Goal: Information Seeking & Learning: Check status

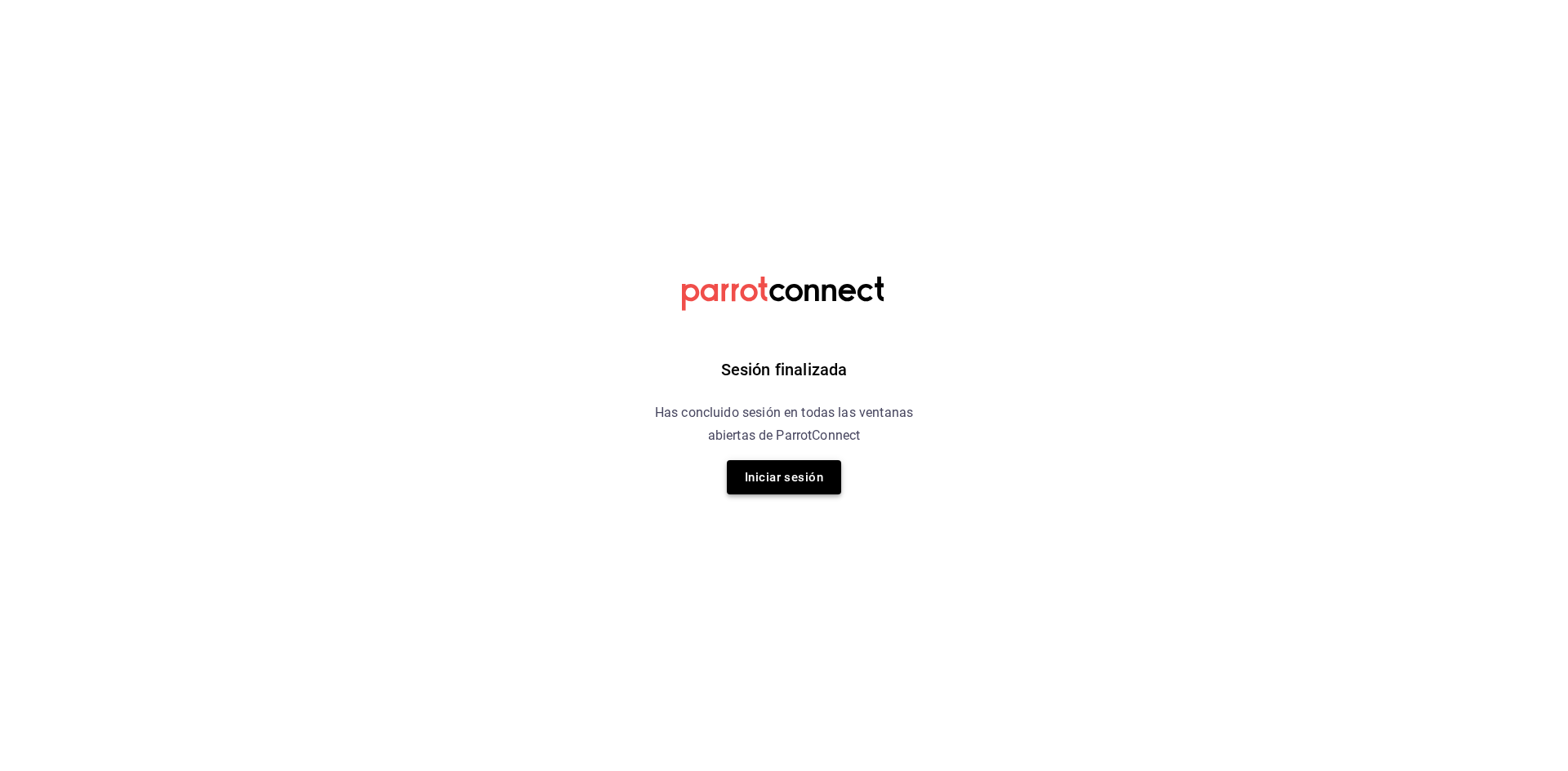
click at [835, 476] on button "Iniciar sesión" at bounding box center [784, 477] width 114 height 34
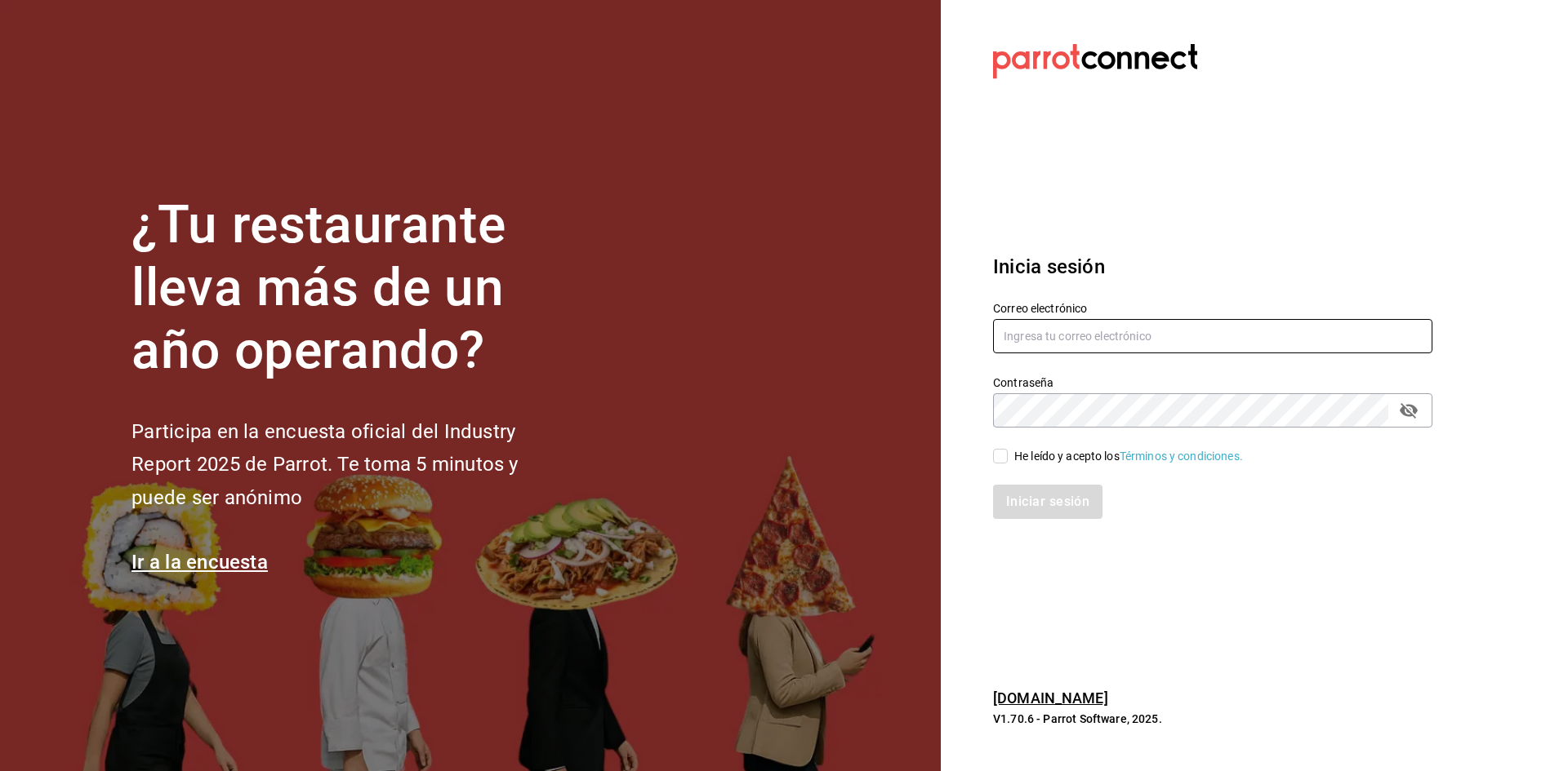
click at [1119, 347] on input "text" at bounding box center [1212, 336] width 439 height 34
type input "administracion@airepaz.com"
click at [1004, 459] on input "He leído y acepto los Términos y condiciones." at bounding box center [1000, 457] width 15 height 15
checkbox input "true"
click at [1031, 513] on button "Iniciar sesión" at bounding box center [1048, 502] width 111 height 34
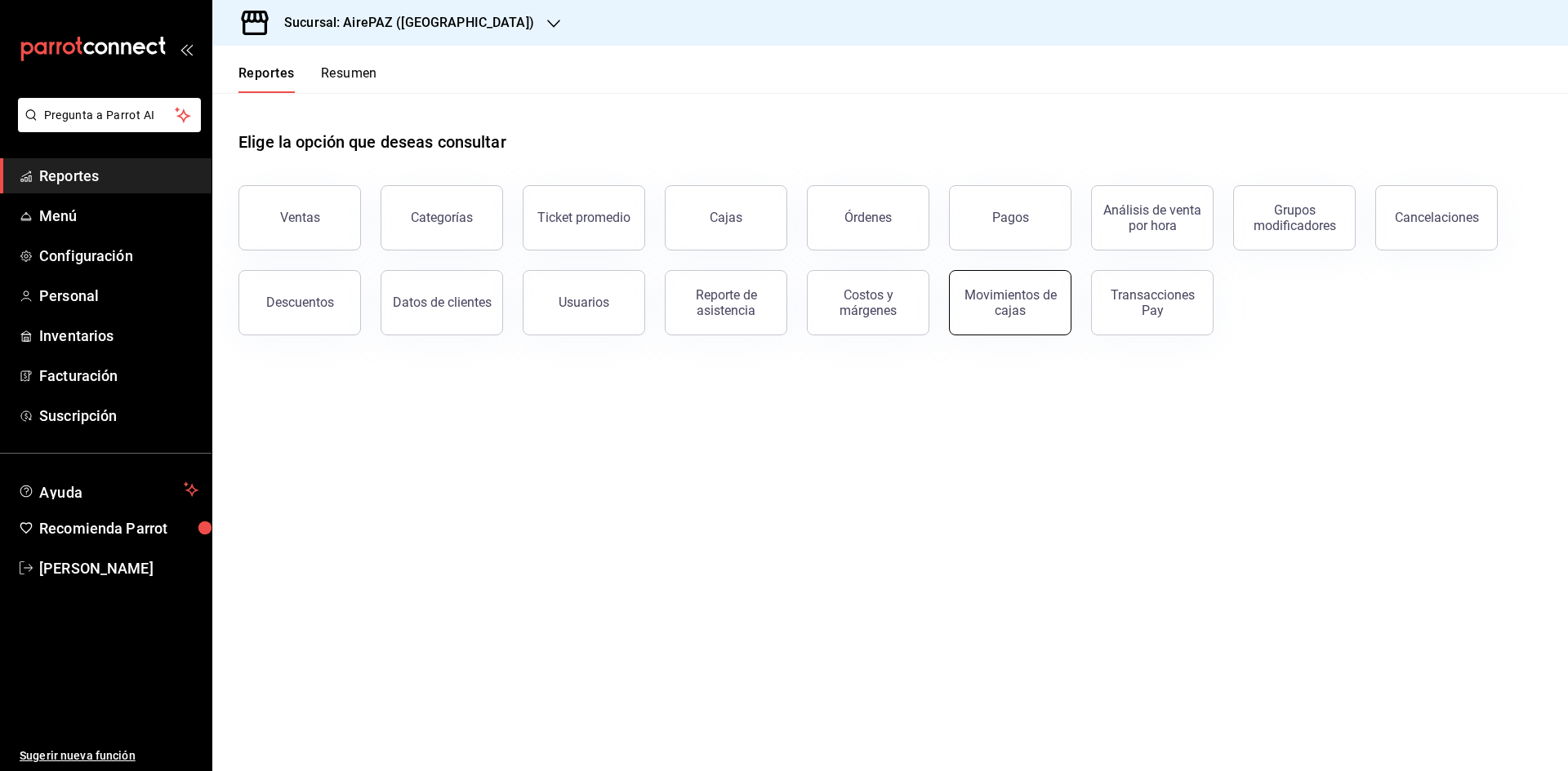
click at [1002, 305] on div "Movimientos de cajas" at bounding box center [1010, 303] width 101 height 31
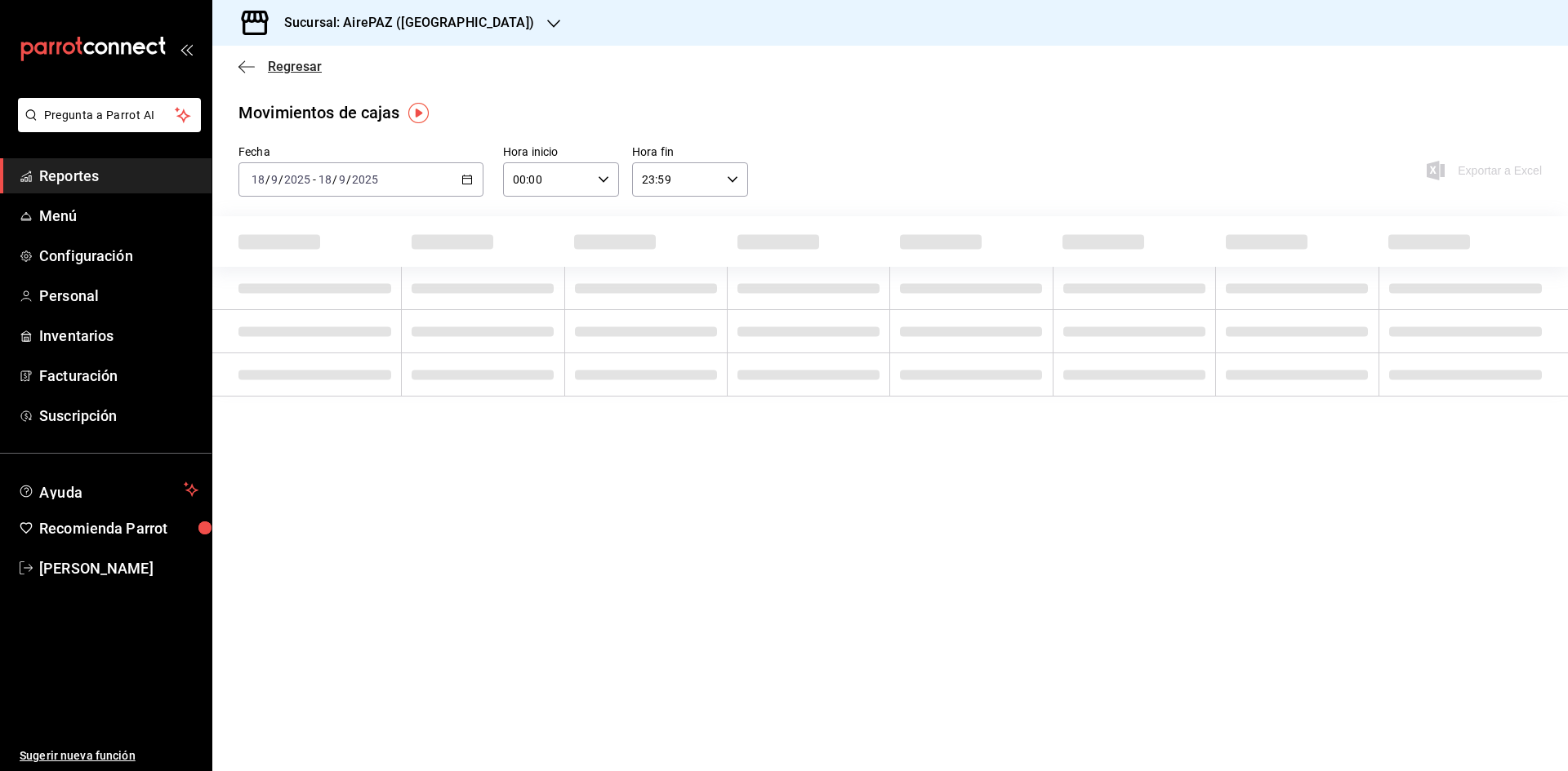
click at [306, 70] on span "Regresar" at bounding box center [294, 66] width 54 height 16
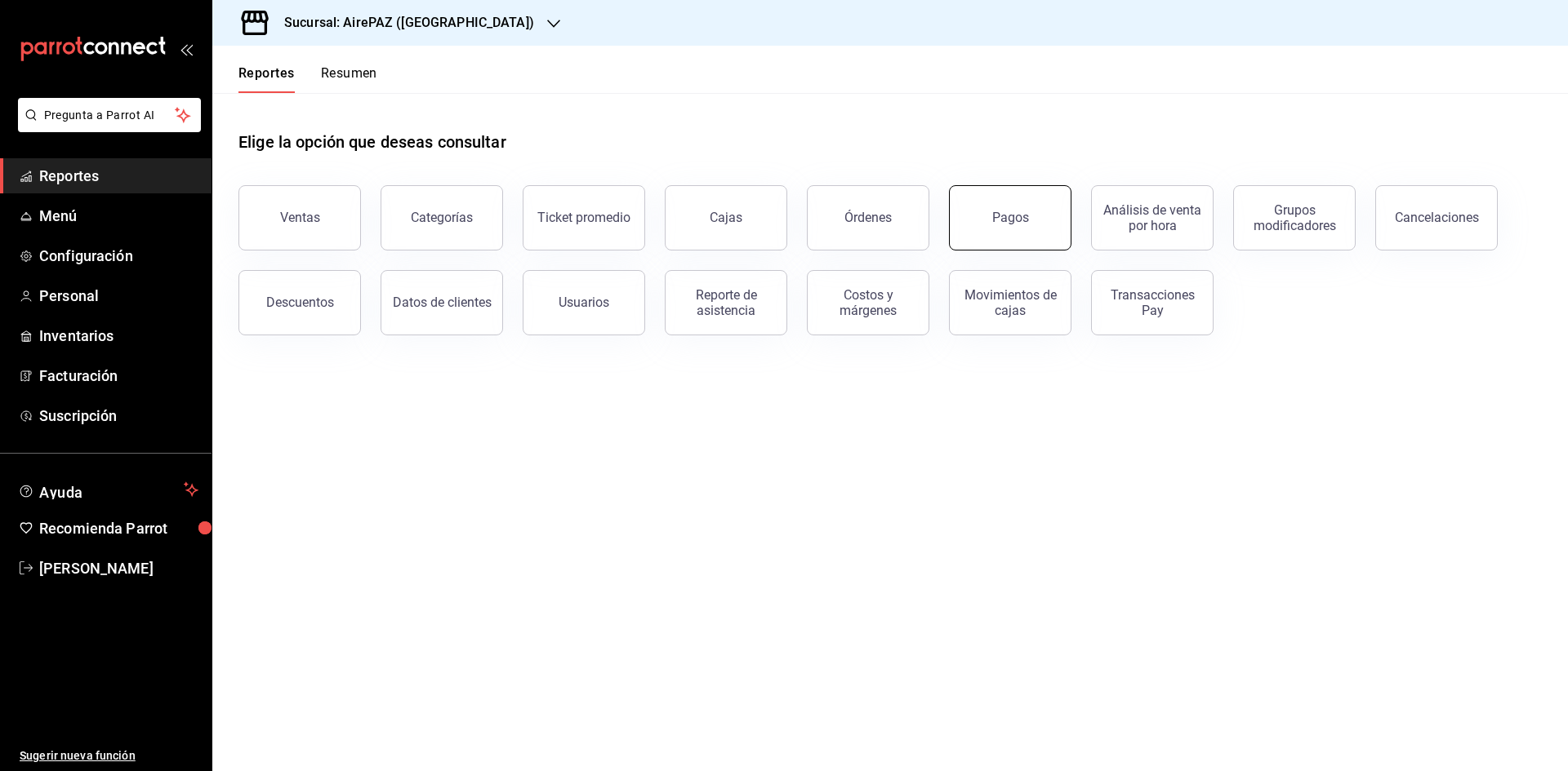
click at [1038, 235] on button "Pagos" at bounding box center [1010, 218] width 122 height 65
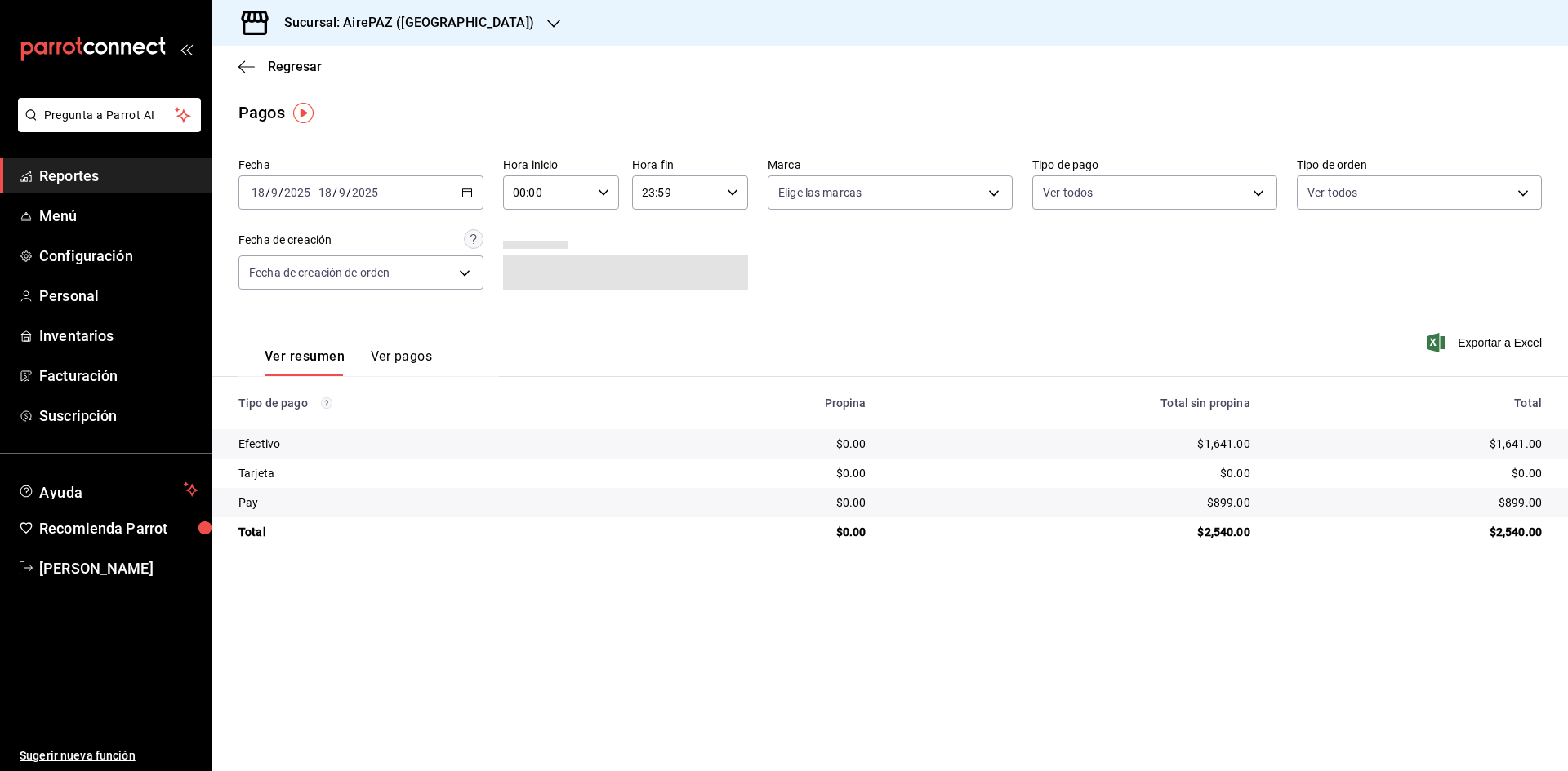
click at [460, 199] on div "[DATE] [DATE] - [DATE] [DATE]" at bounding box center [361, 192] width 245 height 34
click at [328, 425] on span "Rango de fechas" at bounding box center [315, 426] width 127 height 17
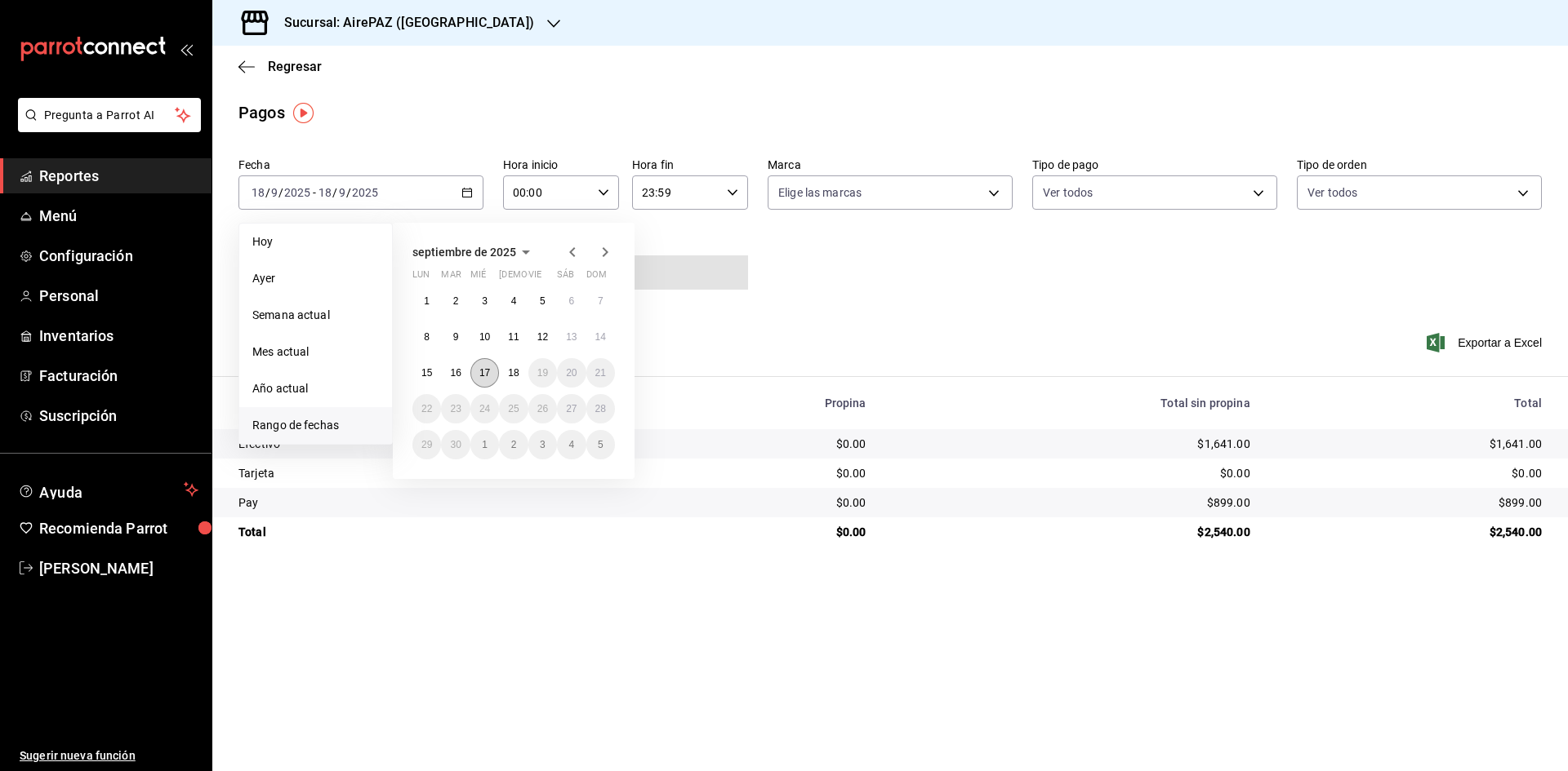
click at [486, 376] on abbr "17" at bounding box center [485, 373] width 11 height 12
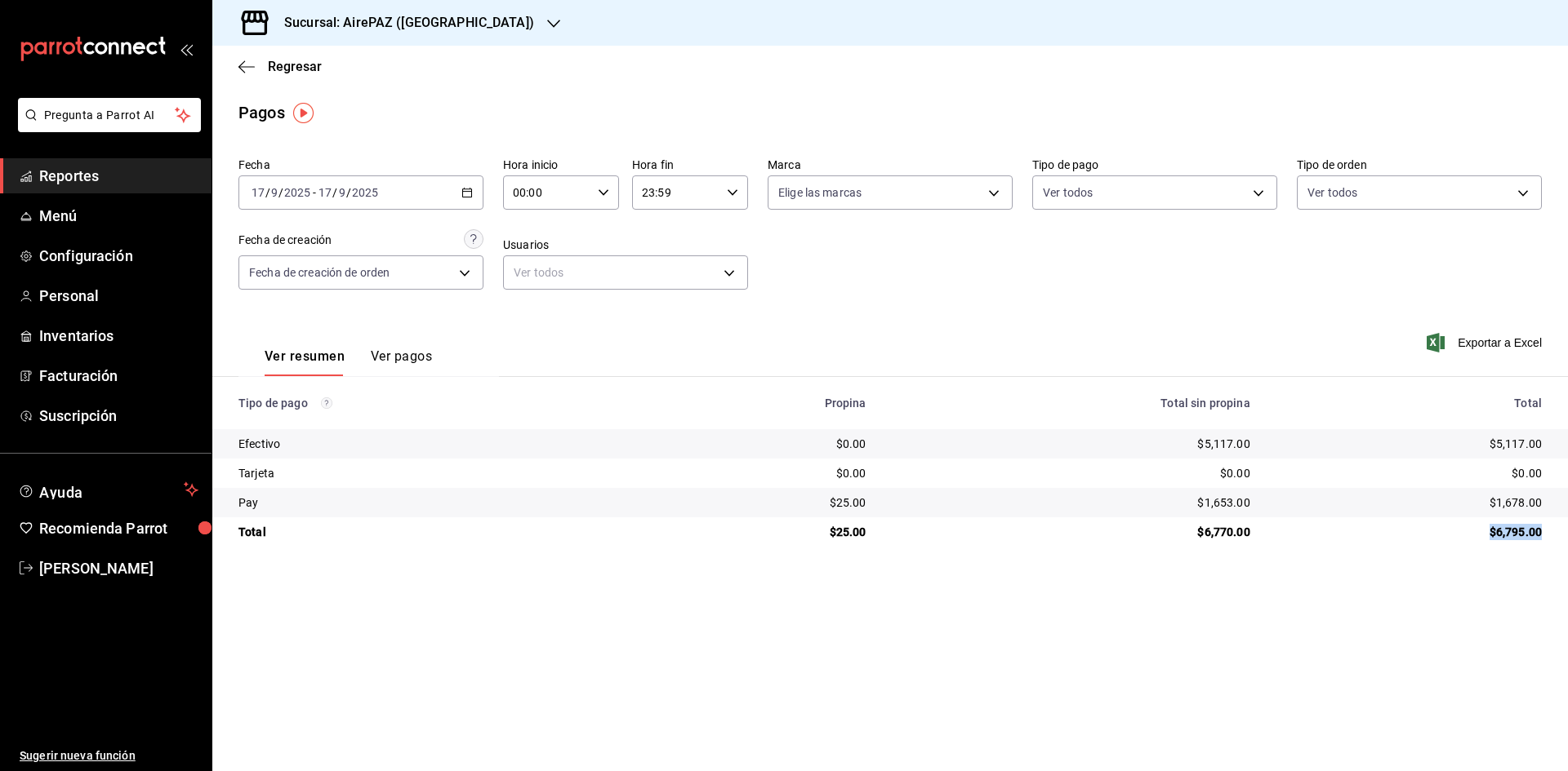
drag, startPoint x: 1476, startPoint y: 527, endPoint x: 1558, endPoint y: 526, distance: 82.0
click at [1558, 526] on td "$6,795.00" at bounding box center [1415, 532] width 304 height 29
copy div "$6,795.00"
drag, startPoint x: 1483, startPoint y: 441, endPoint x: 1559, endPoint y: 448, distance: 76.3
click at [1559, 448] on td "$5,117.00" at bounding box center [1415, 443] width 304 height 29
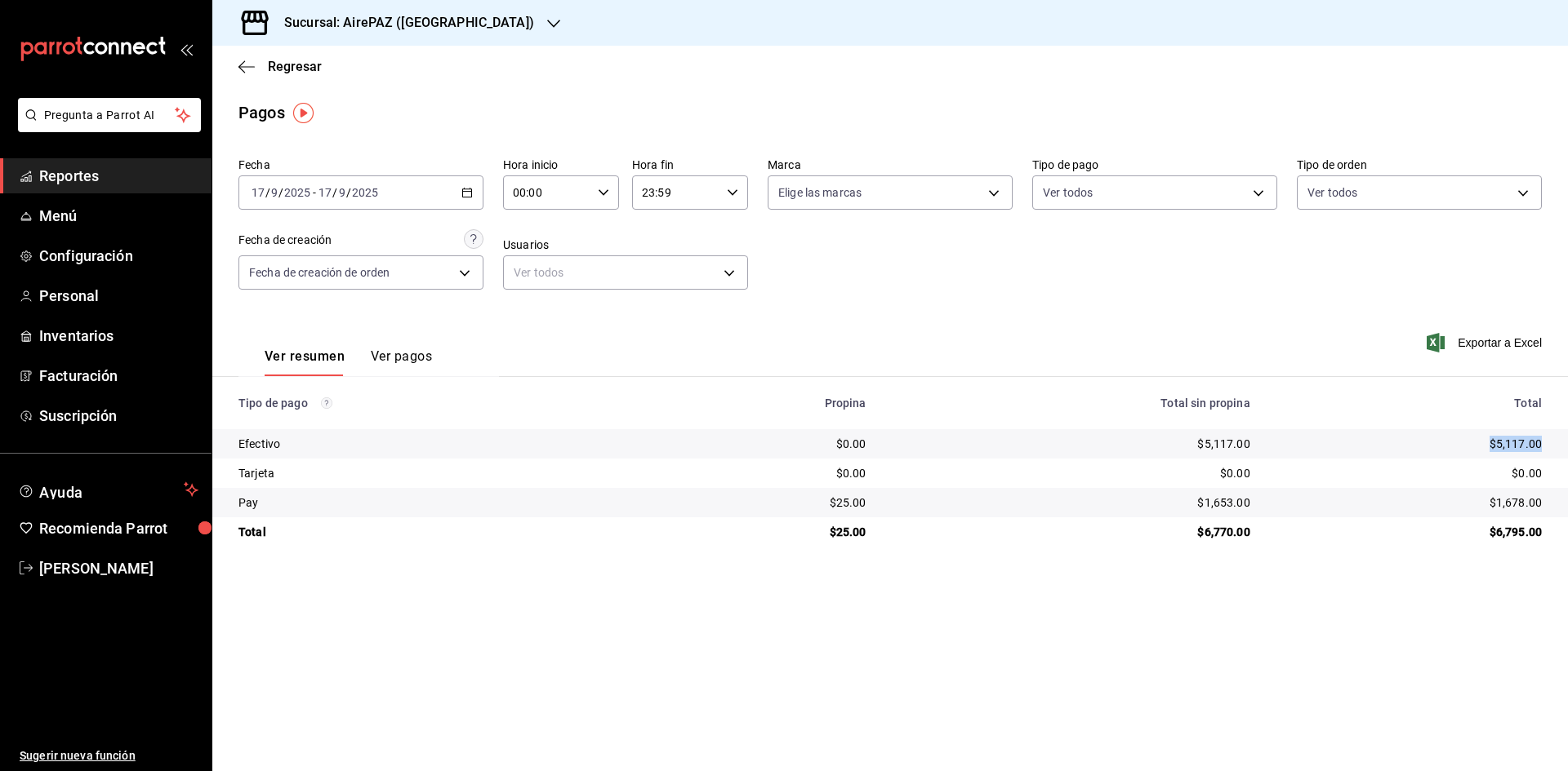
copy div "$5,117.00"
drag, startPoint x: 1485, startPoint y: 503, endPoint x: 1555, endPoint y: 513, distance: 70.7
click at [1555, 513] on td "$1,678.00" at bounding box center [1415, 502] width 304 height 29
copy div "$1,678.00"
click at [548, 20] on icon "button" at bounding box center [554, 23] width 13 height 13
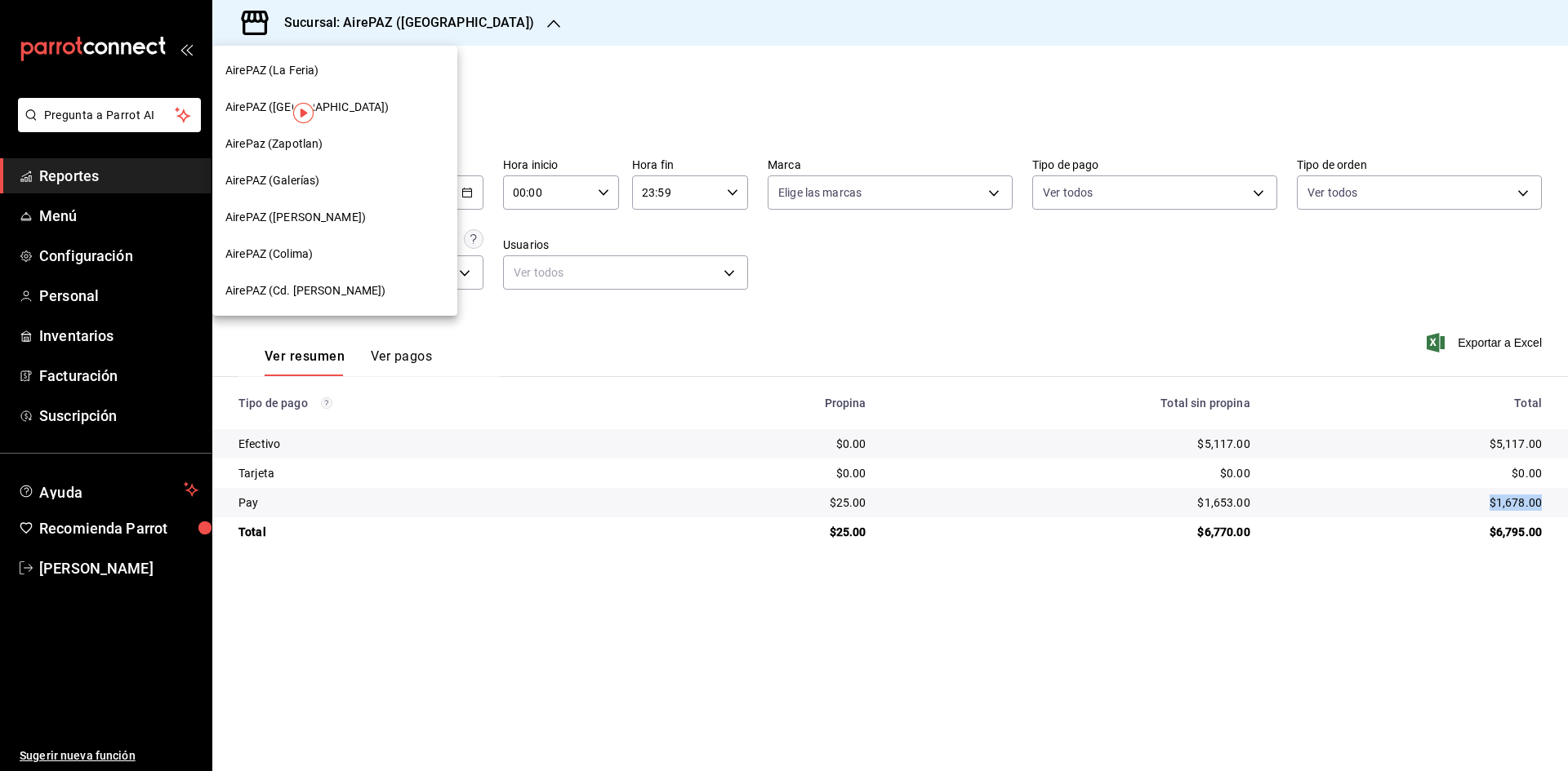
click at [333, 142] on div "AirePaz (Zapotlan)" at bounding box center [335, 144] width 219 height 17
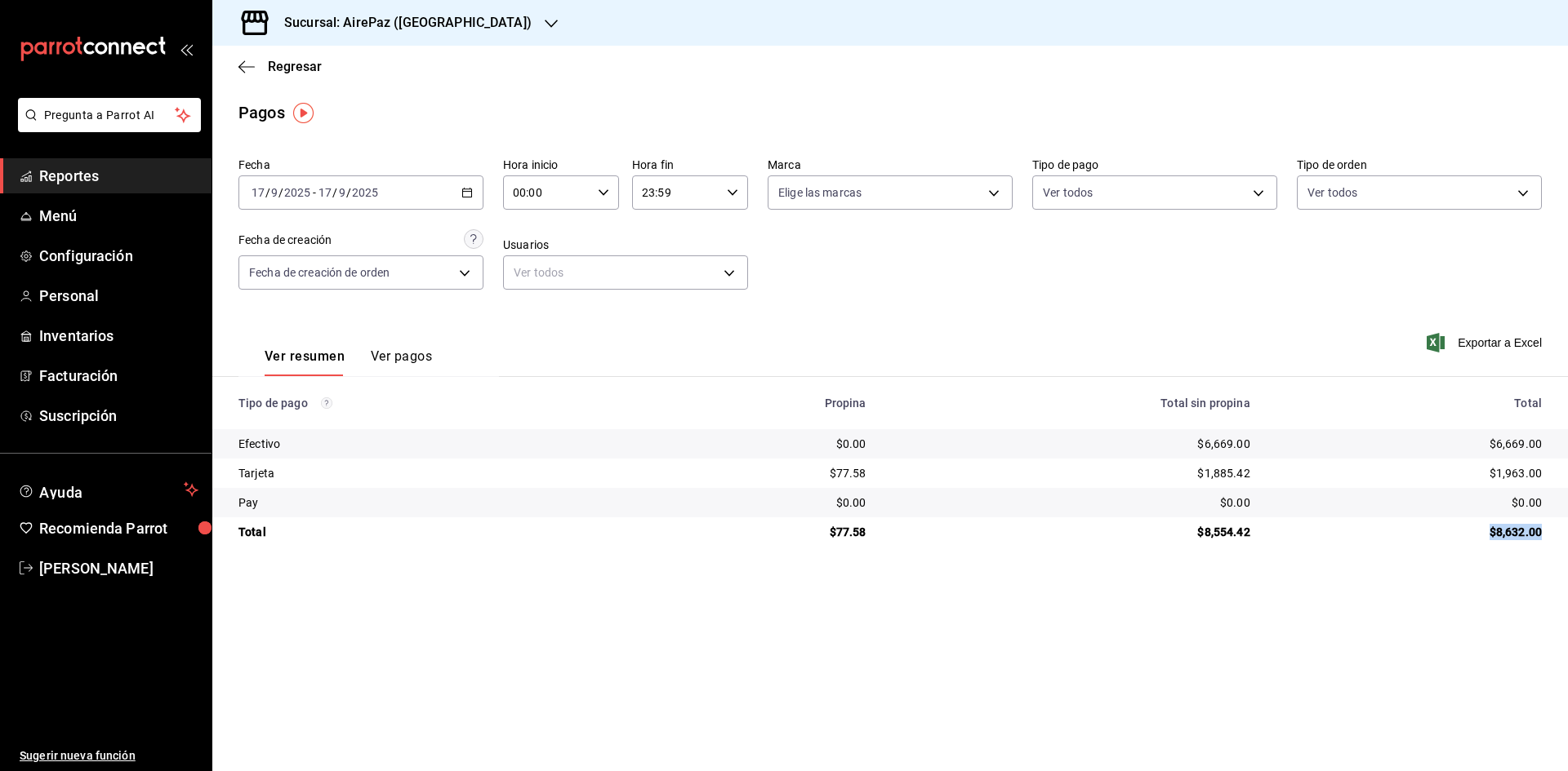
drag, startPoint x: 1488, startPoint y: 533, endPoint x: 1547, endPoint y: 542, distance: 59.7
click at [1547, 542] on td "$8,632.00" at bounding box center [1415, 532] width 304 height 29
copy div "$8,632.00"
drag, startPoint x: 1482, startPoint y: 437, endPoint x: 1556, endPoint y: 440, distance: 74.1
click at [1556, 440] on td "$6,669.00" at bounding box center [1415, 443] width 304 height 29
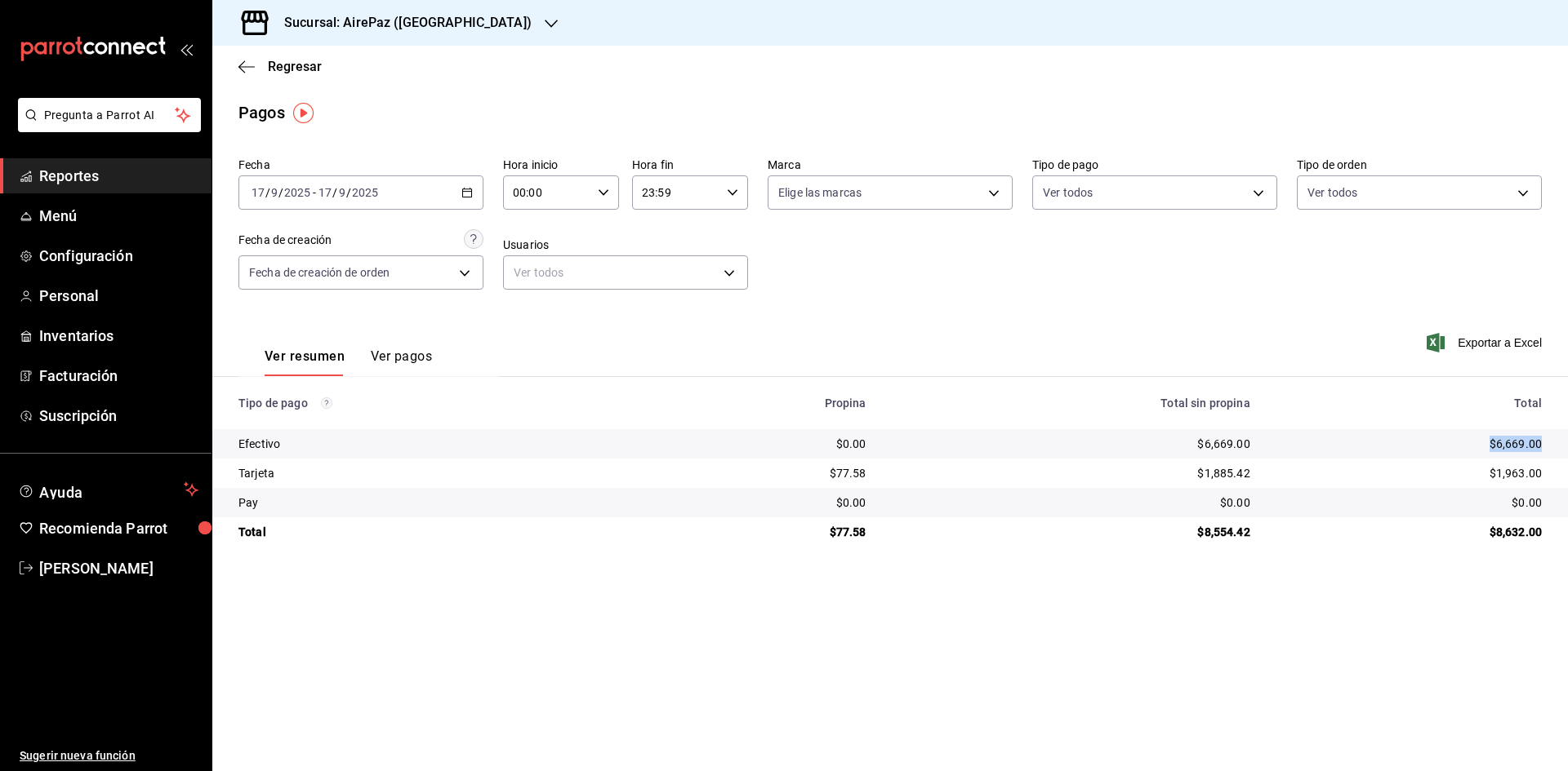
copy div "$6,669.00"
drag, startPoint x: 1479, startPoint y: 476, endPoint x: 1545, endPoint y: 475, distance: 66.0
click at [1545, 475] on td "$1,963.00" at bounding box center [1415, 473] width 304 height 29
copy div "$1,963.00"
click at [545, 21] on icon "button" at bounding box center [552, 23] width 13 height 13
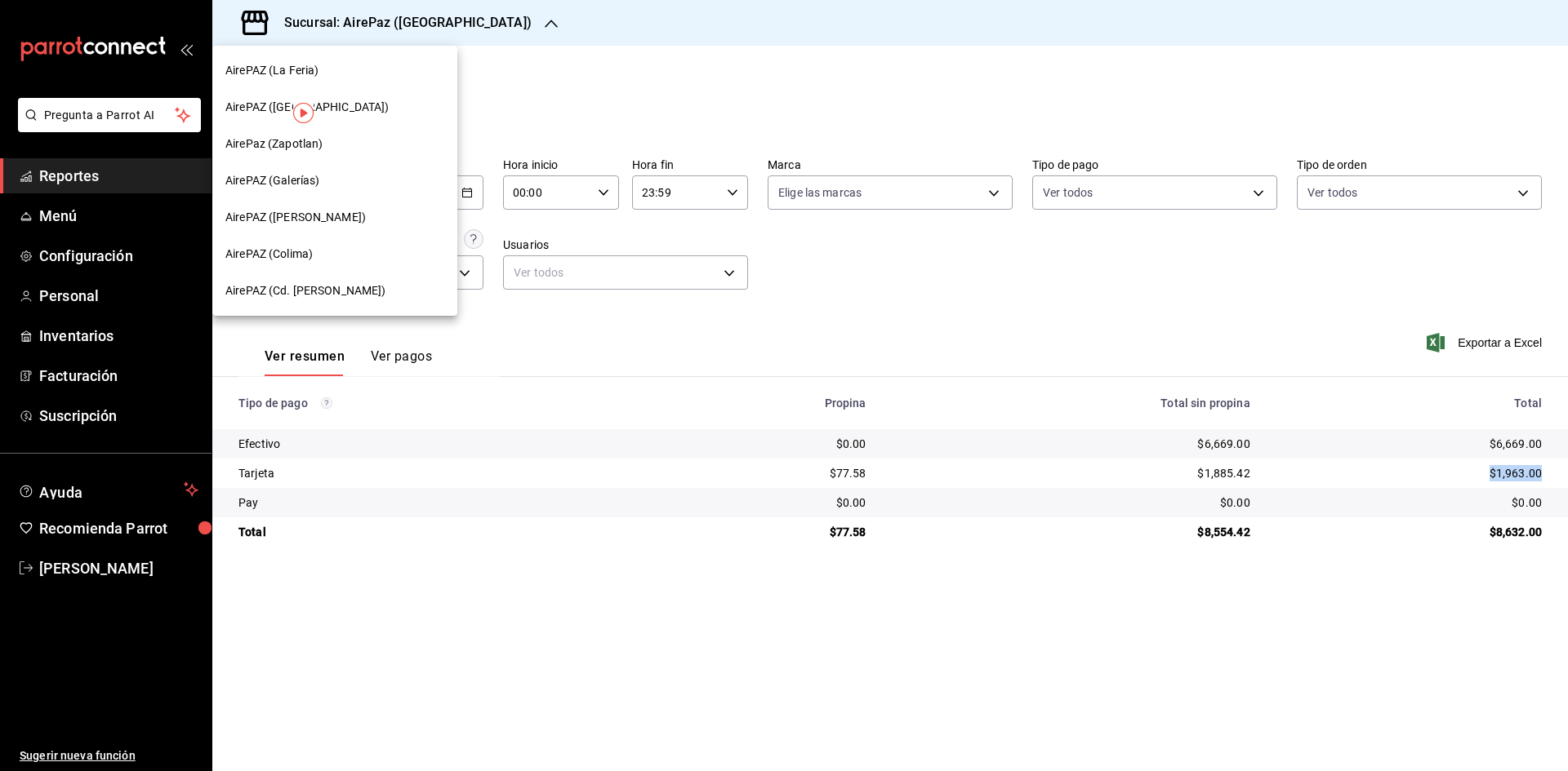
click at [333, 294] on span "AirePAZ (Cd. [PERSON_NAME])" at bounding box center [306, 291] width 161 height 17
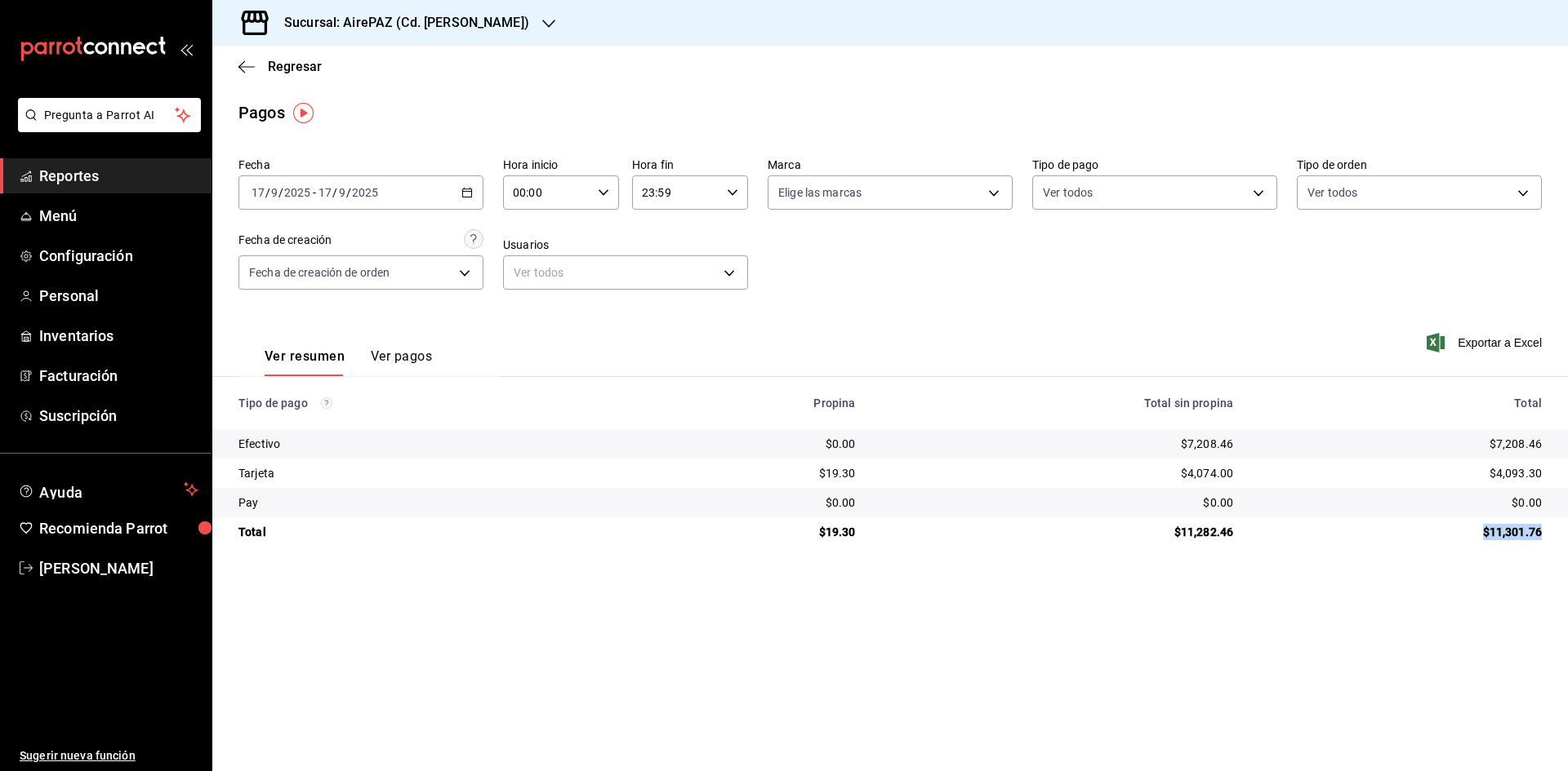
drag, startPoint x: 1481, startPoint y: 532, endPoint x: 1550, endPoint y: 526, distance: 69.3
click at [1550, 526] on td "$11,301.76" at bounding box center [1407, 532] width 322 height 29
copy div "$11,301.76"
drag, startPoint x: 1483, startPoint y: 439, endPoint x: 1564, endPoint y: 448, distance: 81.5
click at [1564, 448] on td "$7,208.46" at bounding box center [1407, 443] width 322 height 29
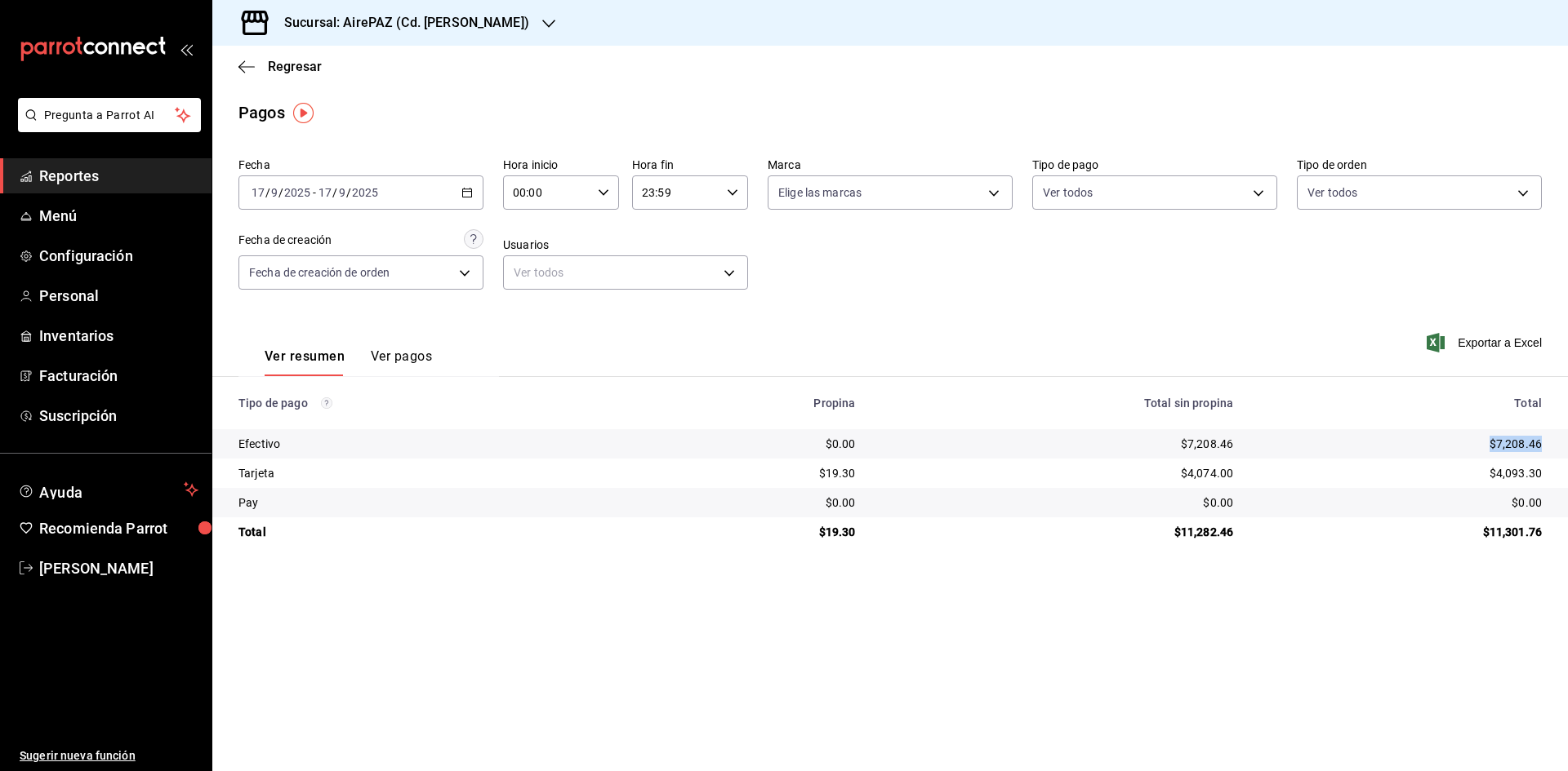
copy div "$7,208.46"
drag, startPoint x: 1488, startPoint y: 467, endPoint x: 1554, endPoint y: 468, distance: 66.0
click at [1554, 468] on td "$4,093.30" at bounding box center [1407, 473] width 322 height 29
copy div "$4,093.30"
click at [506, 16] on div "Sucursal: AirePAZ (Cd. [PERSON_NAME])" at bounding box center [393, 23] width 336 height 46
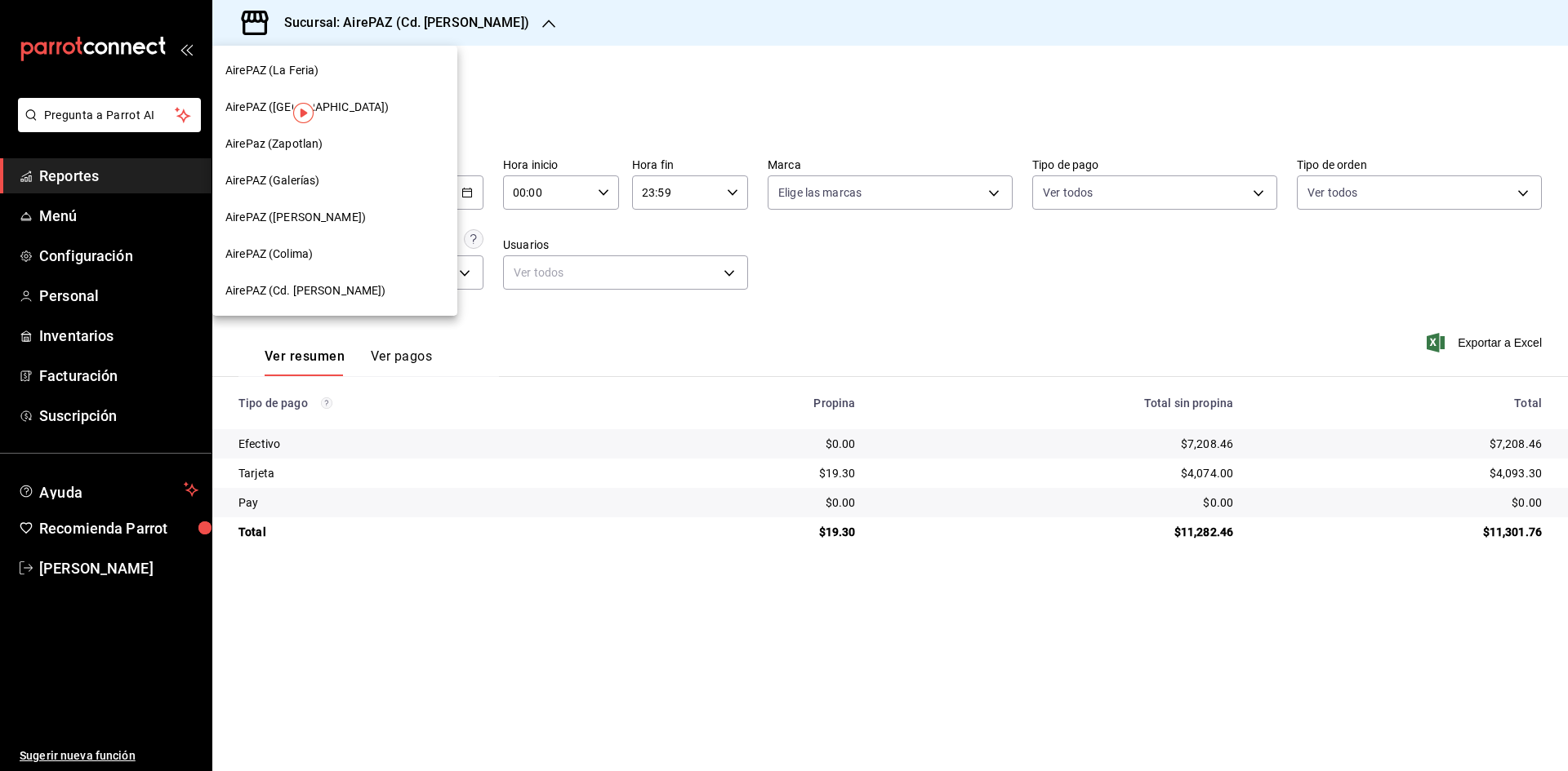
click at [304, 210] on span "AirePAZ ([PERSON_NAME])" at bounding box center [296, 217] width 141 height 17
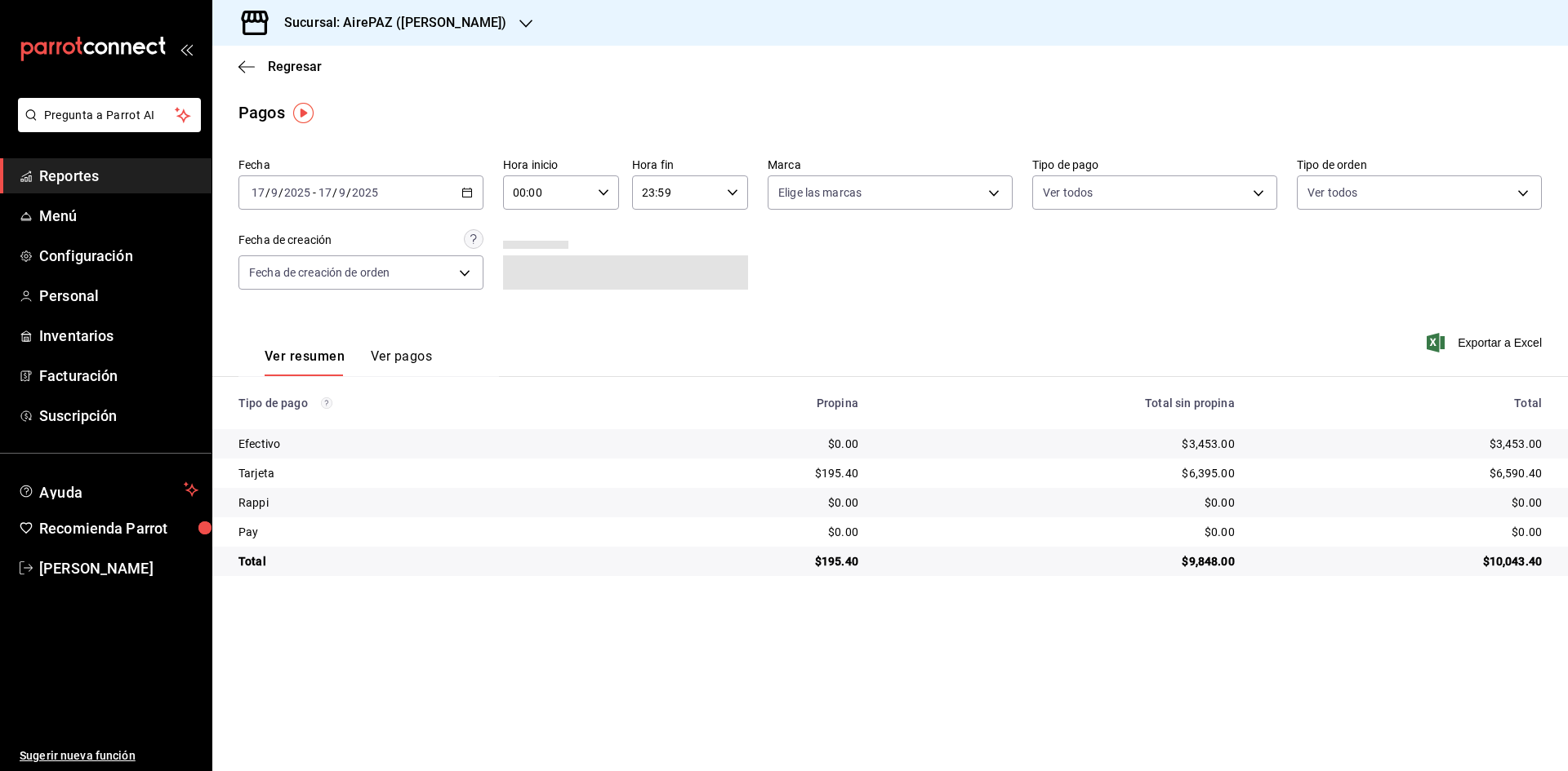
click at [478, 186] on div "[DATE] [DATE] - [DATE] [DATE]" at bounding box center [361, 192] width 245 height 34
click at [327, 414] on li "Rango de fechas" at bounding box center [315, 426] width 153 height 37
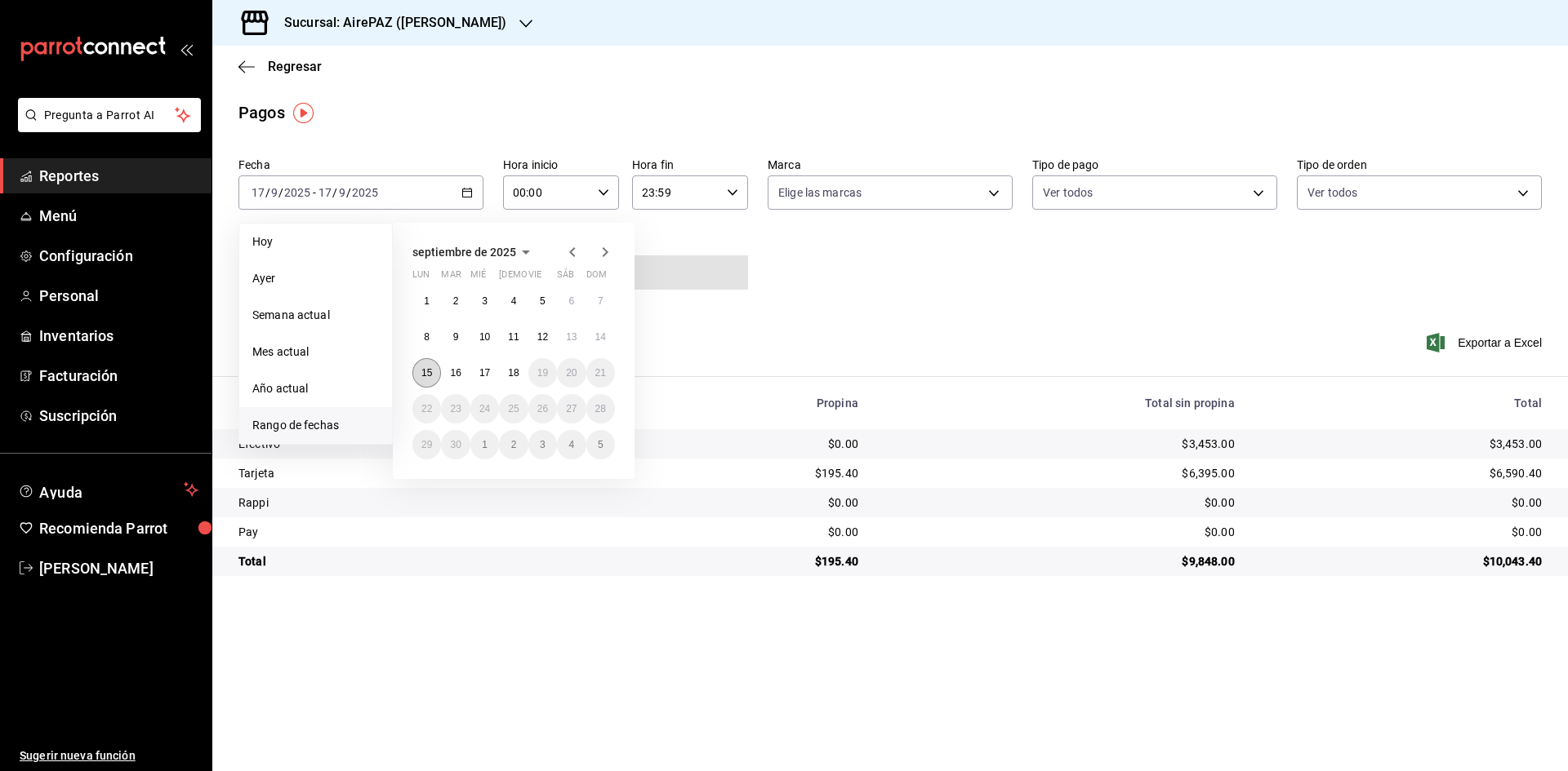
click at [428, 362] on button "15" at bounding box center [427, 373] width 29 height 29
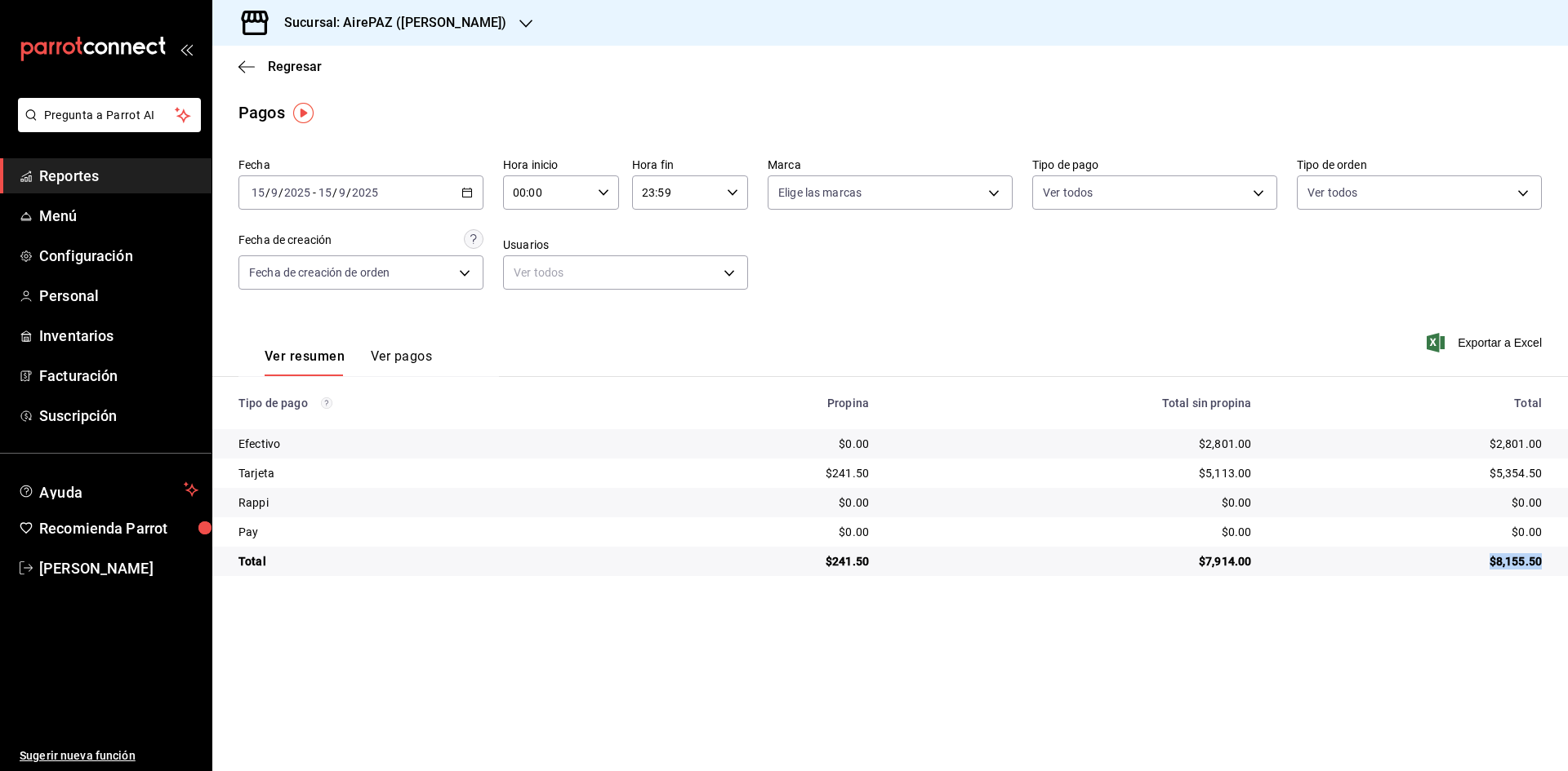
drag, startPoint x: 1497, startPoint y: 557, endPoint x: 1546, endPoint y: 569, distance: 50.4
click at [1546, 568] on td "$8,155.50" at bounding box center [1416, 561] width 304 height 29
copy div "$8,155.50"
drag, startPoint x: 1481, startPoint y: 436, endPoint x: 1543, endPoint y: 442, distance: 62.3
click at [1543, 442] on td "$2,801.00" at bounding box center [1416, 443] width 304 height 29
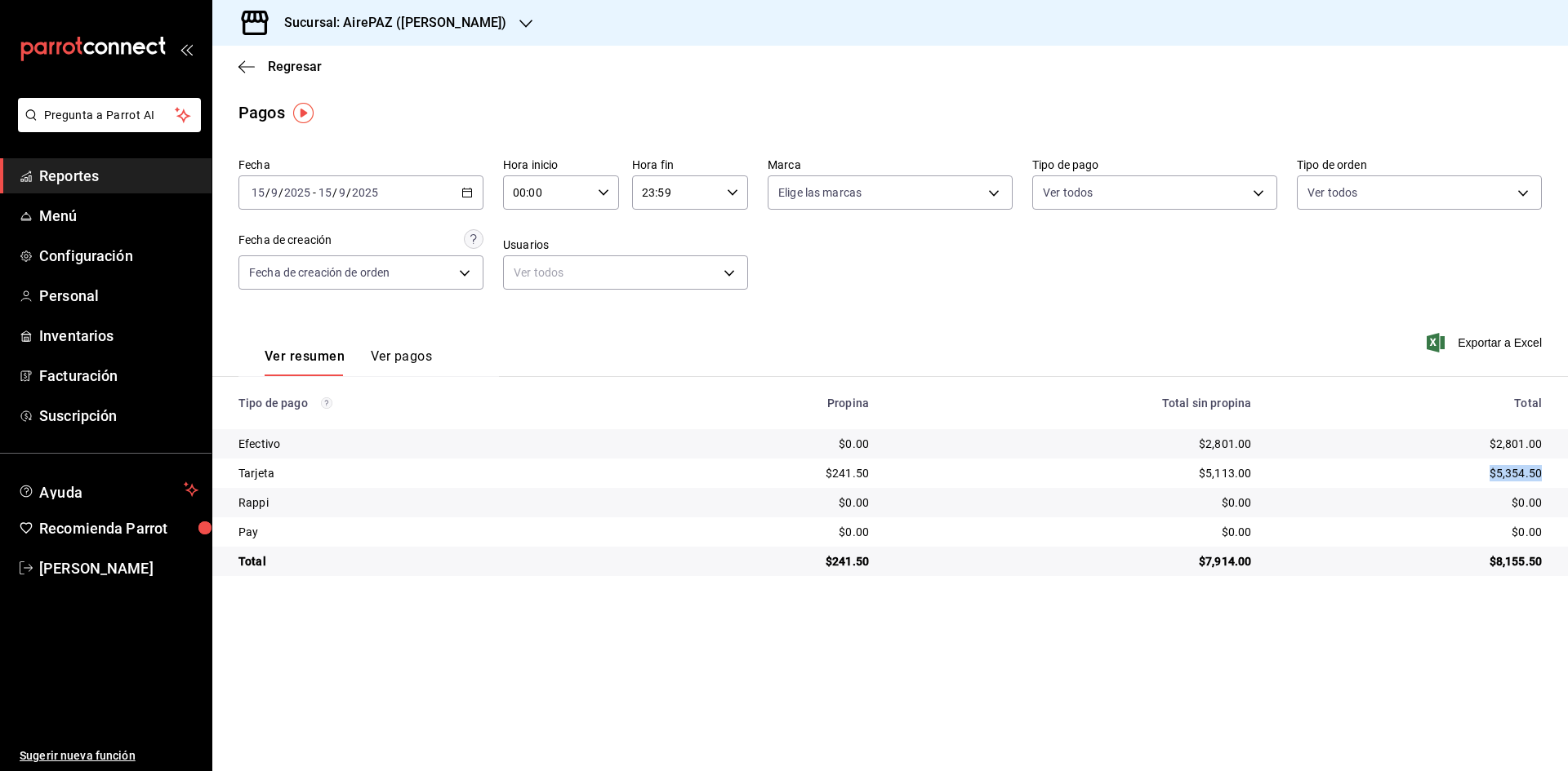
drag, startPoint x: 1494, startPoint y: 471, endPoint x: 1550, endPoint y: 466, distance: 56.2
click at [1550, 466] on td "$5,354.50" at bounding box center [1416, 473] width 304 height 29
click at [491, 23] on div "Sucursal: AirePAZ ([PERSON_NAME])" at bounding box center [382, 23] width 314 height 46
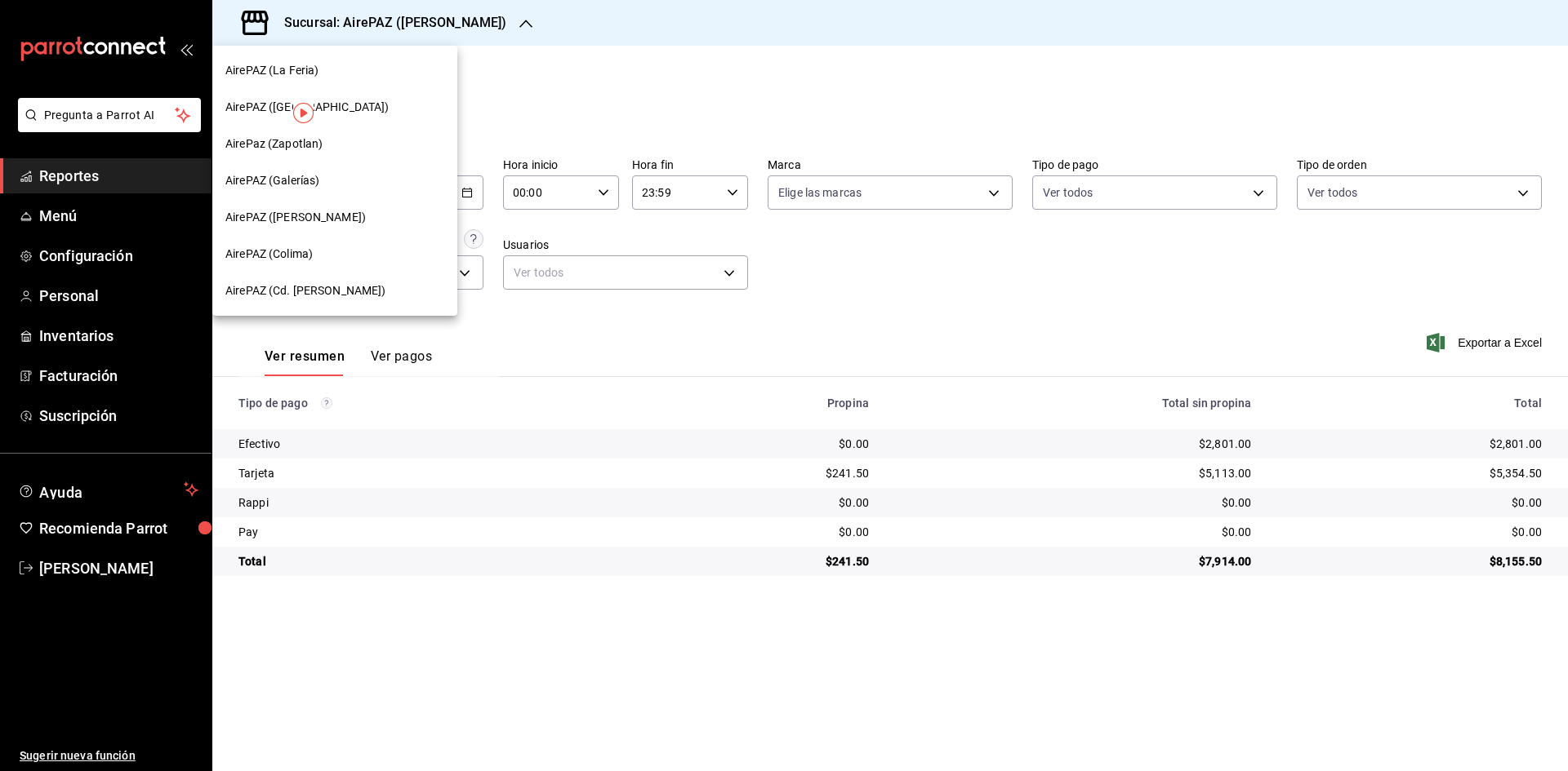
click at [846, 318] on div at bounding box center [784, 386] width 1568 height 771
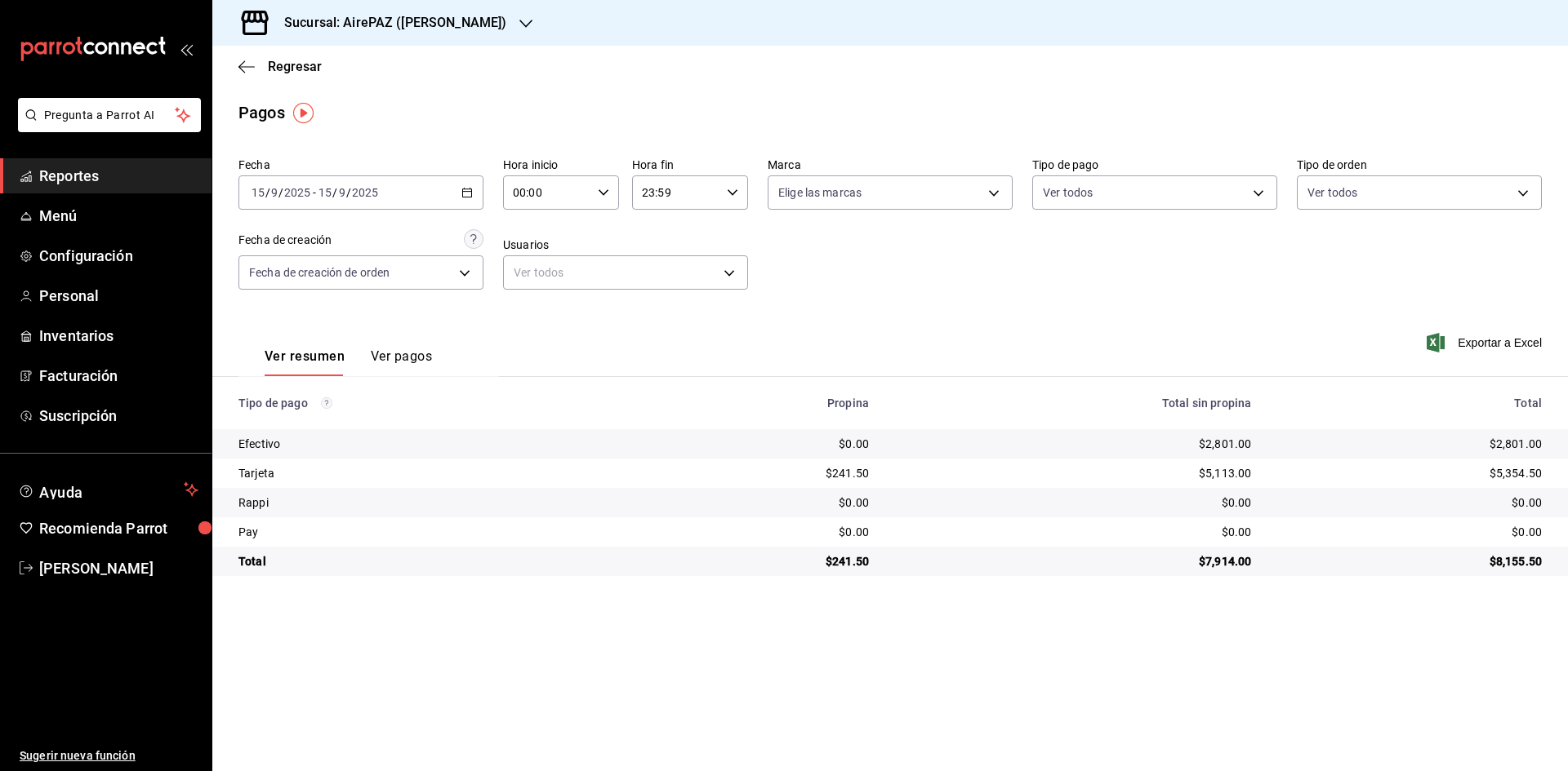
click at [465, 194] on icon "button" at bounding box center [467, 193] width 12 height 12
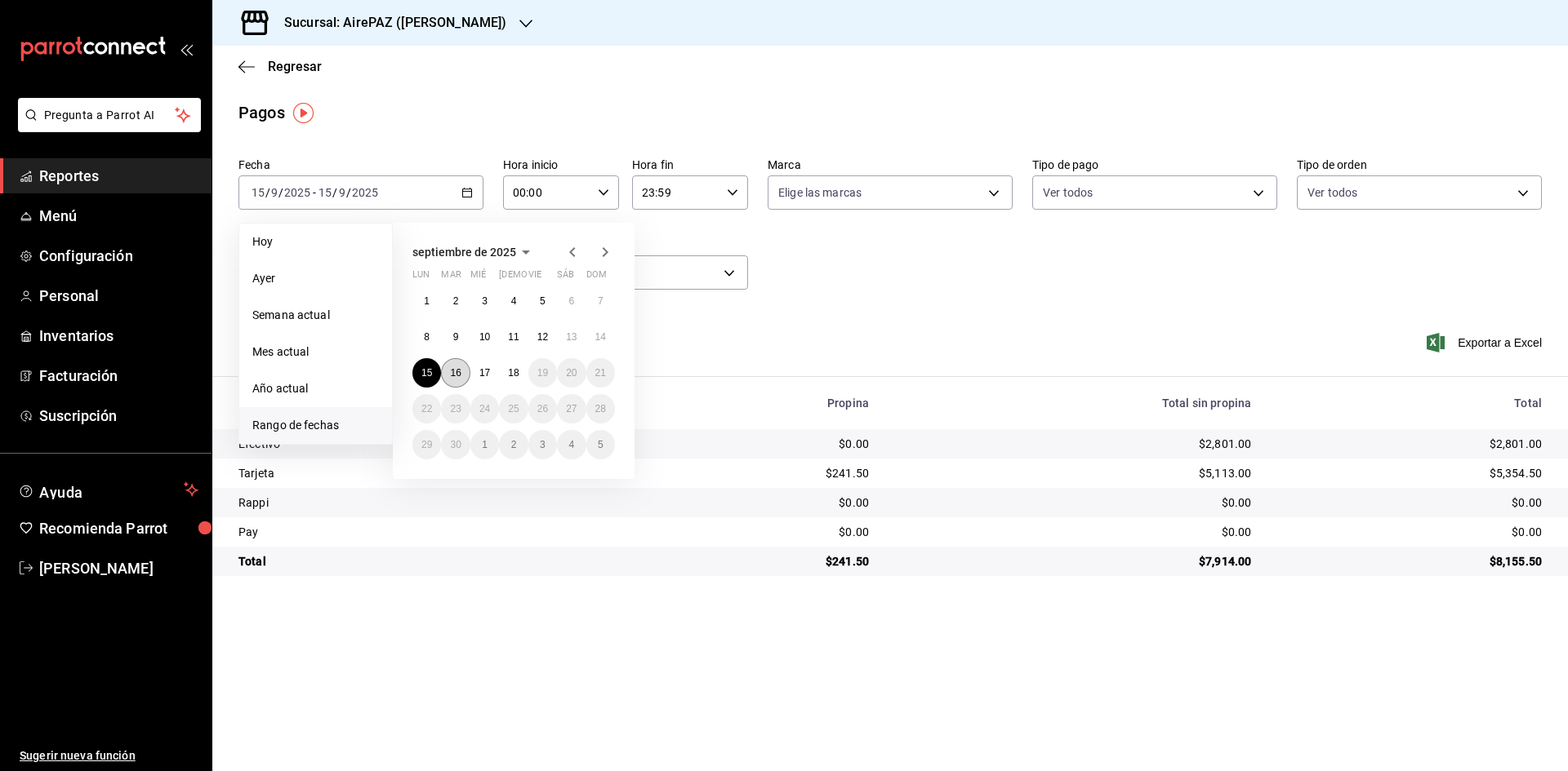
click at [463, 371] on button "16" at bounding box center [455, 373] width 29 height 29
drag, startPoint x: 463, startPoint y: 371, endPoint x: 506, endPoint y: 368, distance: 43.1
click at [464, 371] on button "16" at bounding box center [455, 373] width 29 height 29
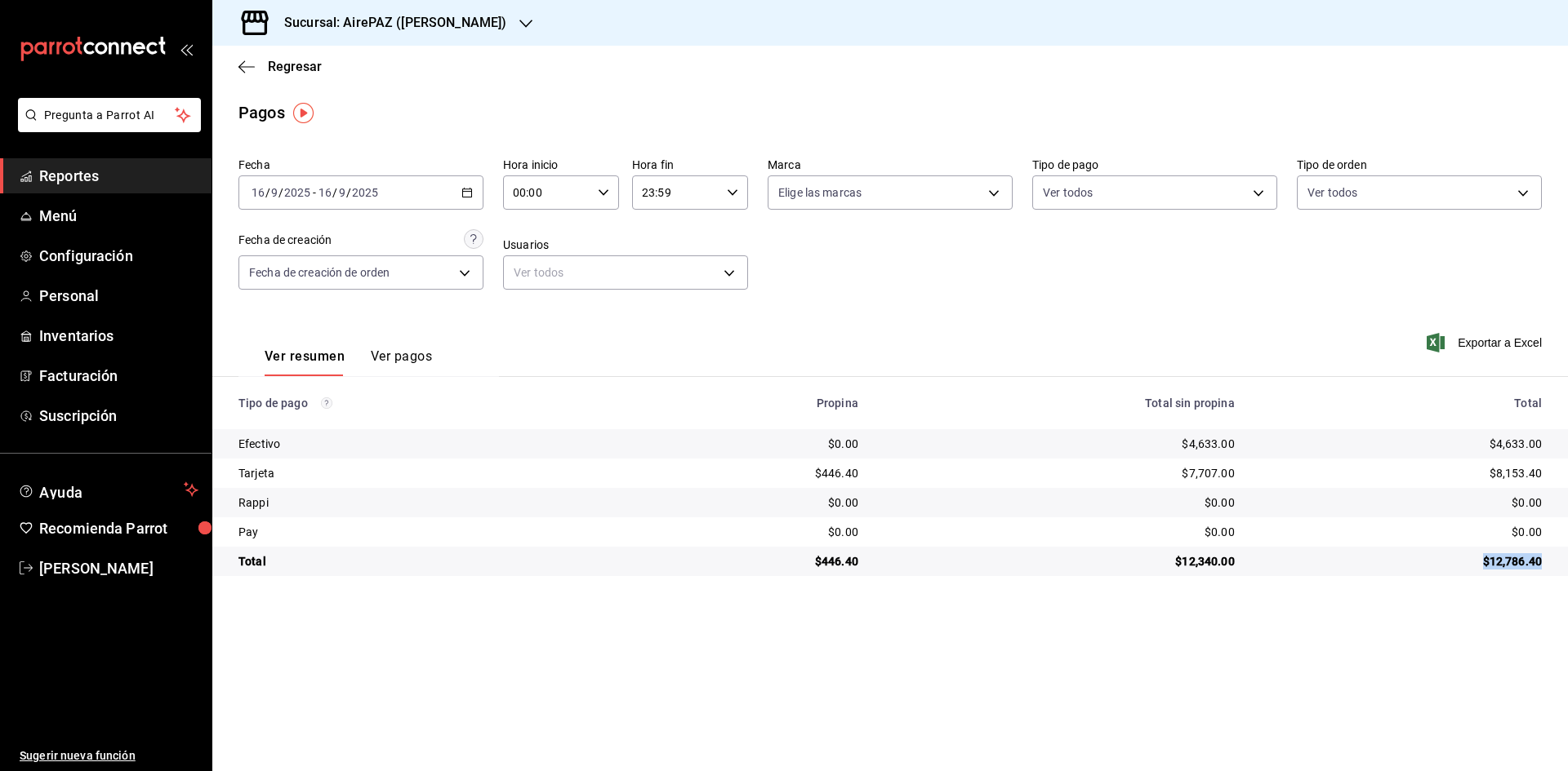
drag, startPoint x: 1482, startPoint y: 556, endPoint x: 1548, endPoint y: 551, distance: 66.2
click at [1548, 551] on td "$12,786.40" at bounding box center [1408, 561] width 320 height 29
drag, startPoint x: 1489, startPoint y: 439, endPoint x: 1550, endPoint y: 446, distance: 61.4
click at [1550, 446] on td "$4,633.00" at bounding box center [1408, 443] width 320 height 29
drag, startPoint x: 1490, startPoint y: 470, endPoint x: 1541, endPoint y: 477, distance: 51.5
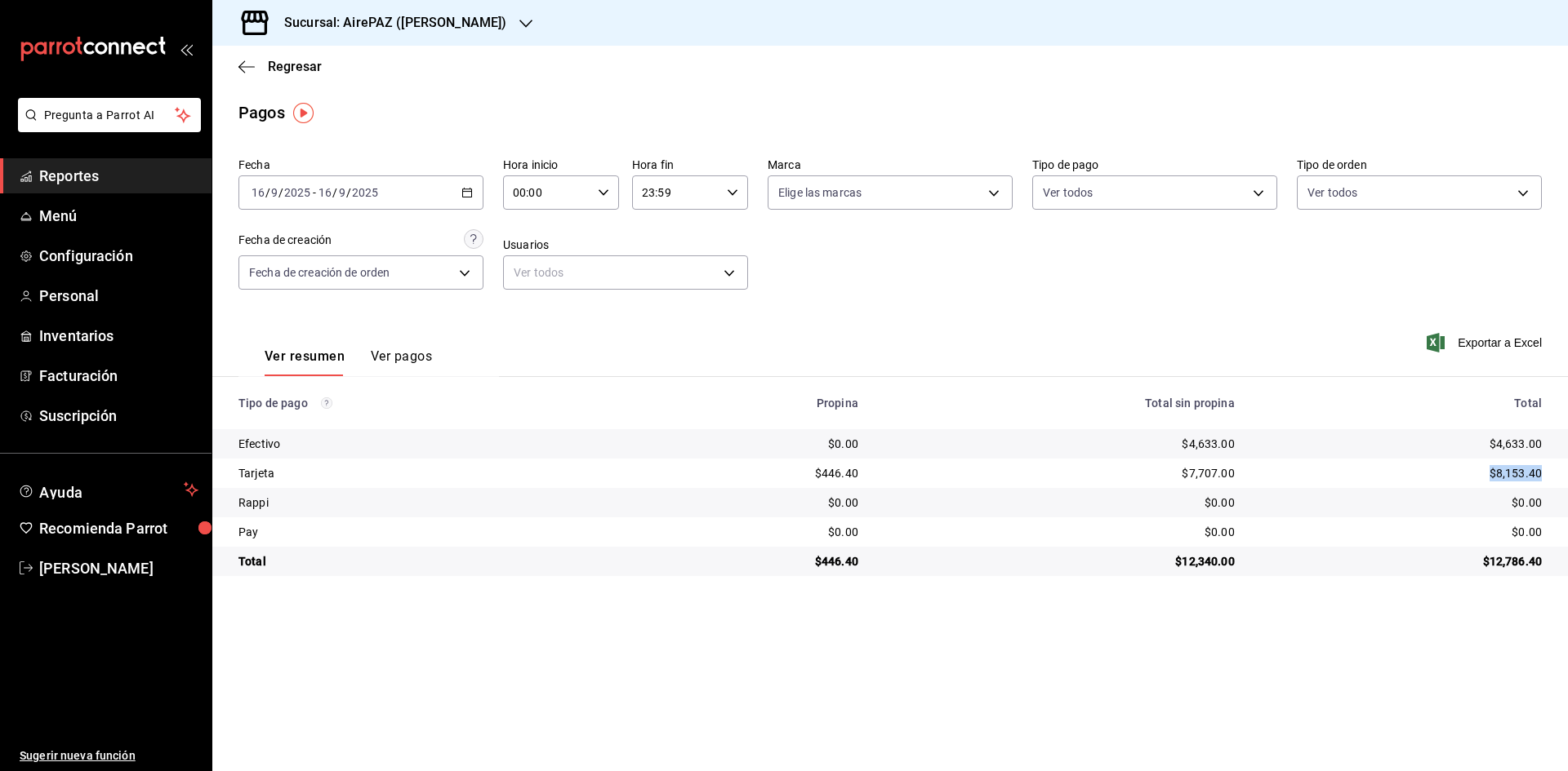
click at [1541, 477] on div "$8,153.40" at bounding box center [1401, 473] width 281 height 16
click at [468, 191] on icon "button" at bounding box center [467, 193] width 12 height 12
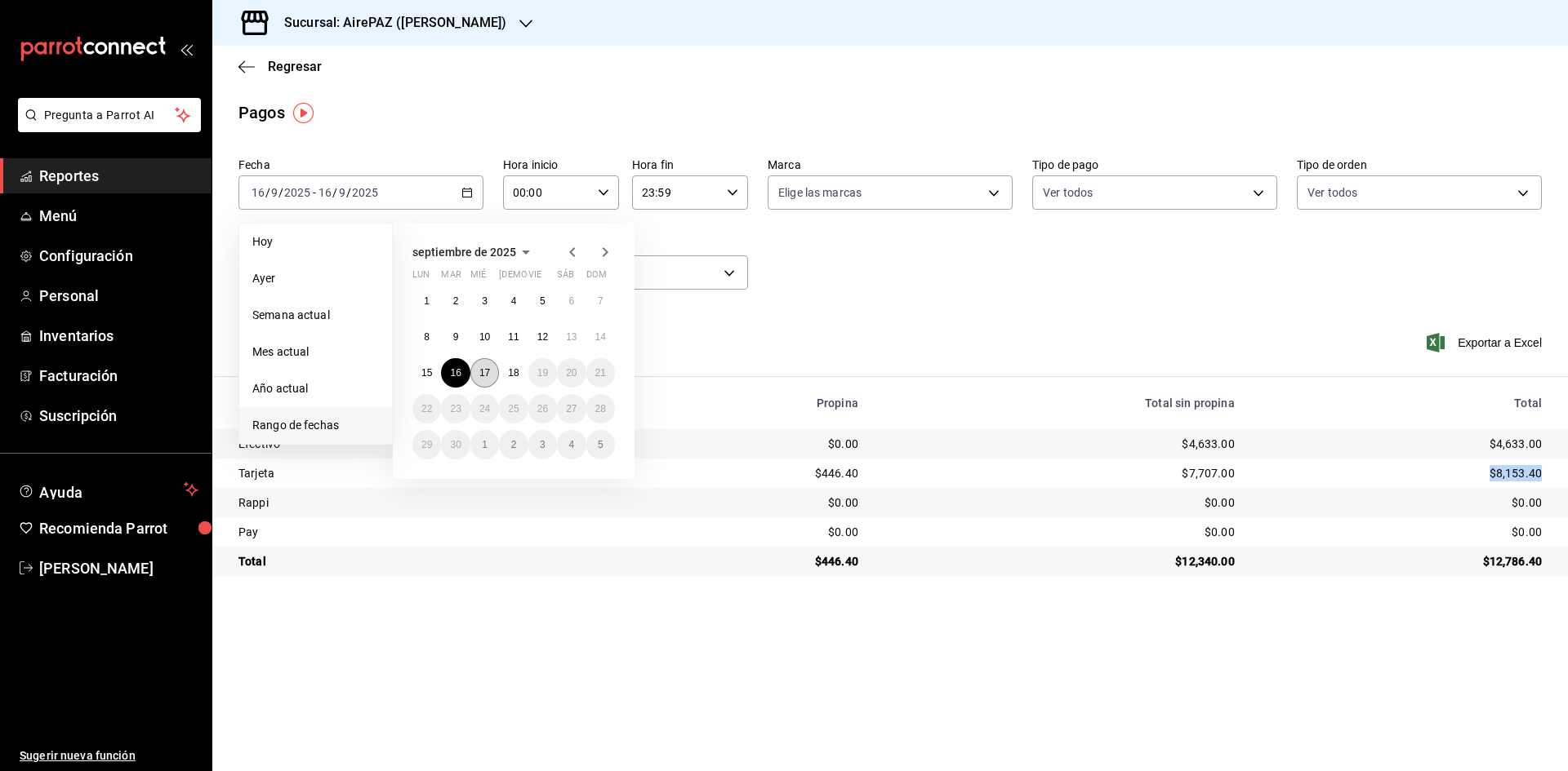
click at [488, 376] on abbr "17" at bounding box center [485, 373] width 11 height 12
click at [488, 377] on abbr "17" at bounding box center [485, 373] width 11 height 12
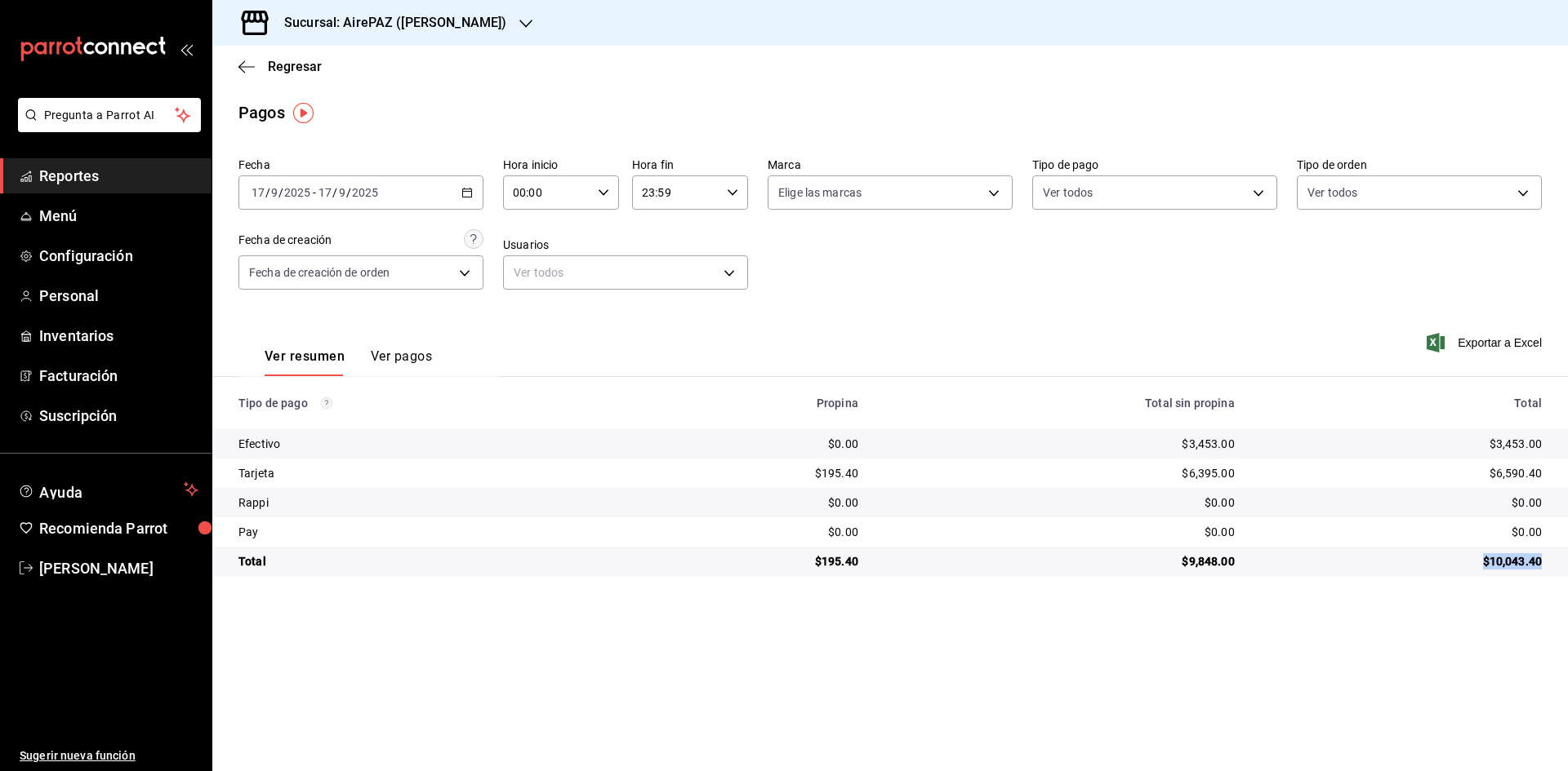
drag, startPoint x: 1482, startPoint y: 562, endPoint x: 1563, endPoint y: 572, distance: 81.6
click at [1563, 572] on td "$10,043.40" at bounding box center [1408, 561] width 320 height 29
drag, startPoint x: 1502, startPoint y: 447, endPoint x: 1551, endPoint y: 453, distance: 49.4
click at [1551, 453] on td "$3,453.00" at bounding box center [1408, 443] width 320 height 29
drag, startPoint x: 1481, startPoint y: 471, endPoint x: 1549, endPoint y: 479, distance: 68.5
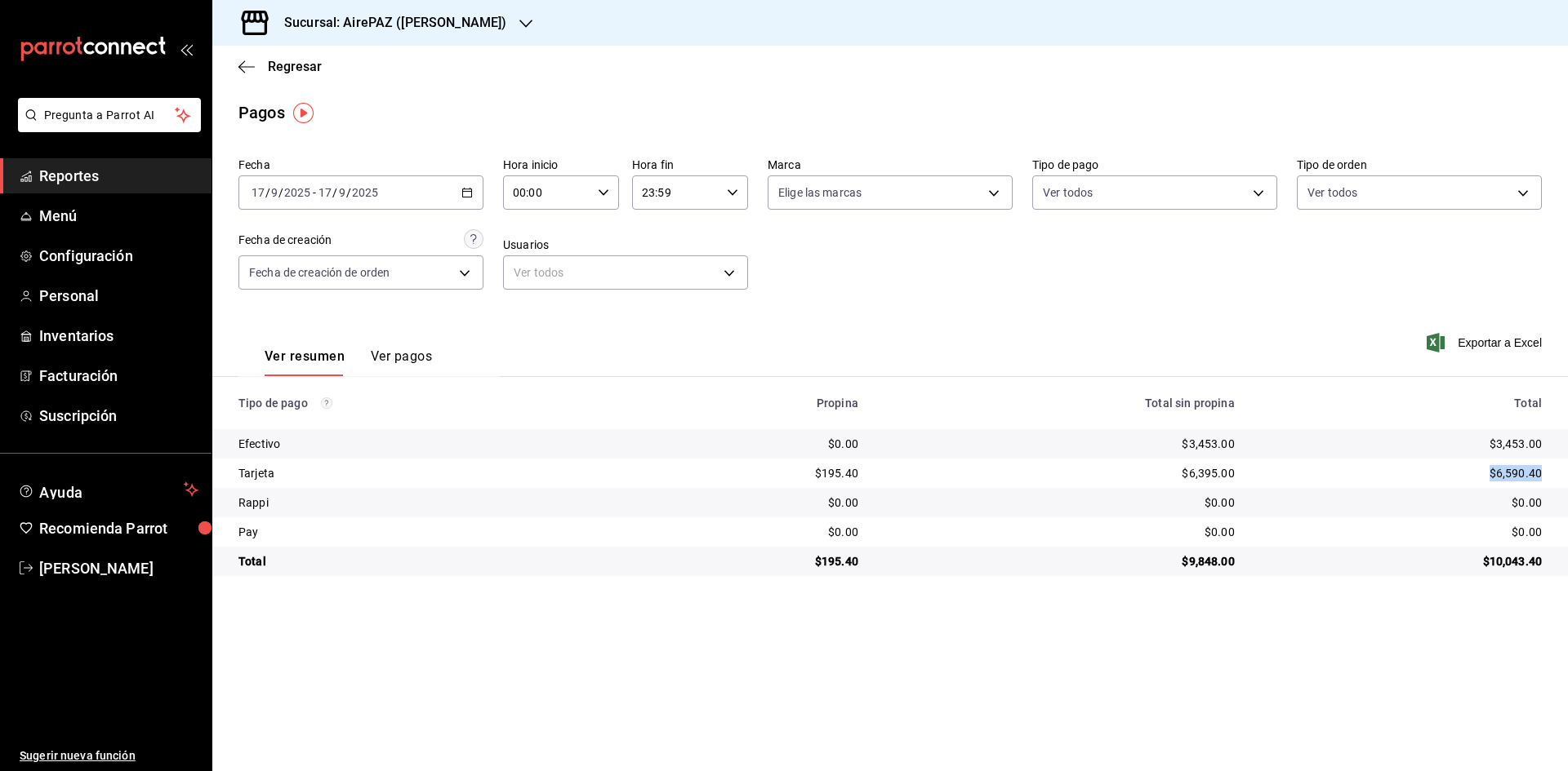
click at [1549, 479] on td "$6,590.40" at bounding box center [1408, 473] width 320 height 29
click at [465, 190] on icon "button" at bounding box center [467, 193] width 12 height 12
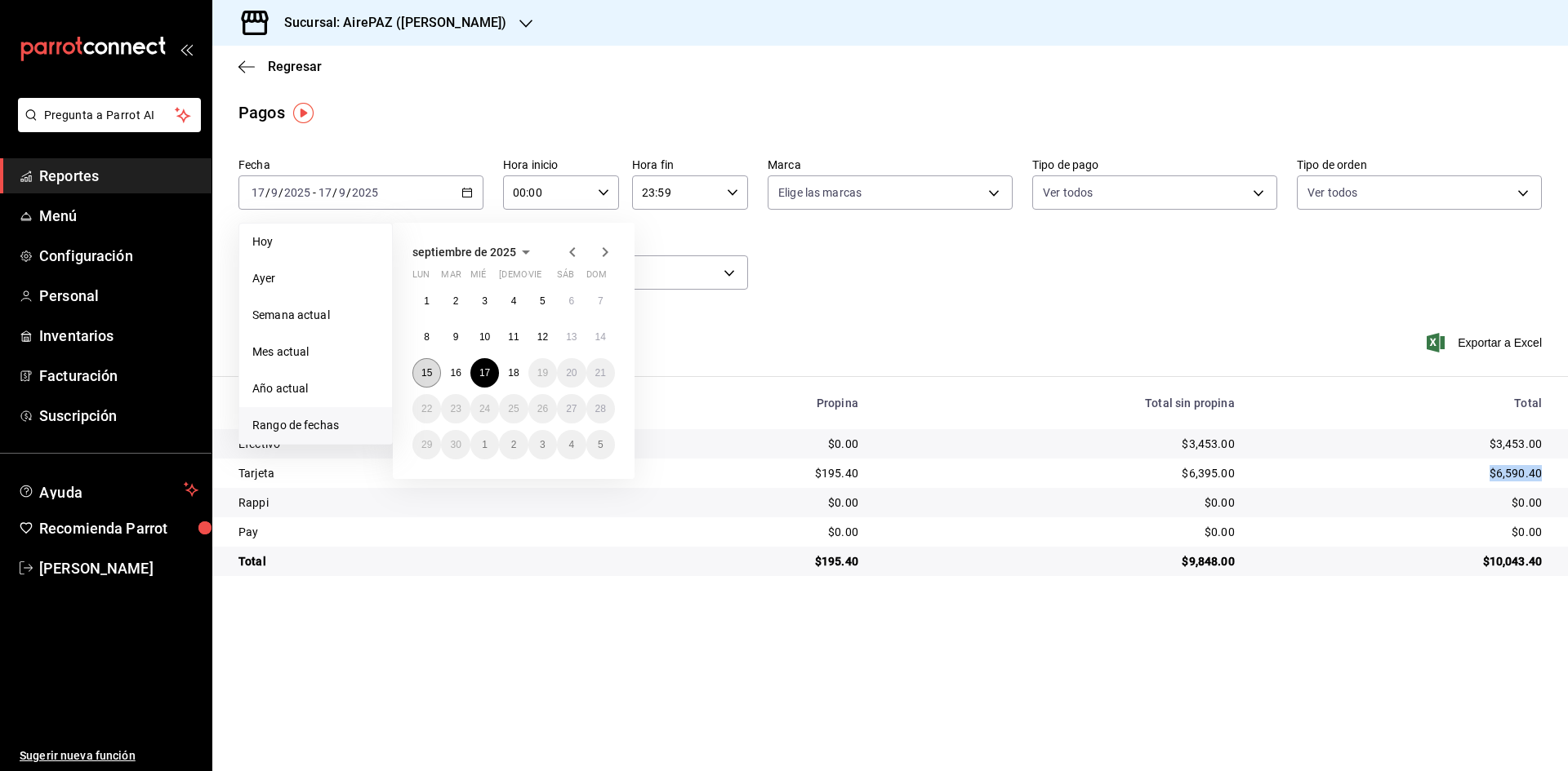
click at [429, 373] on abbr "15" at bounding box center [427, 373] width 11 height 12
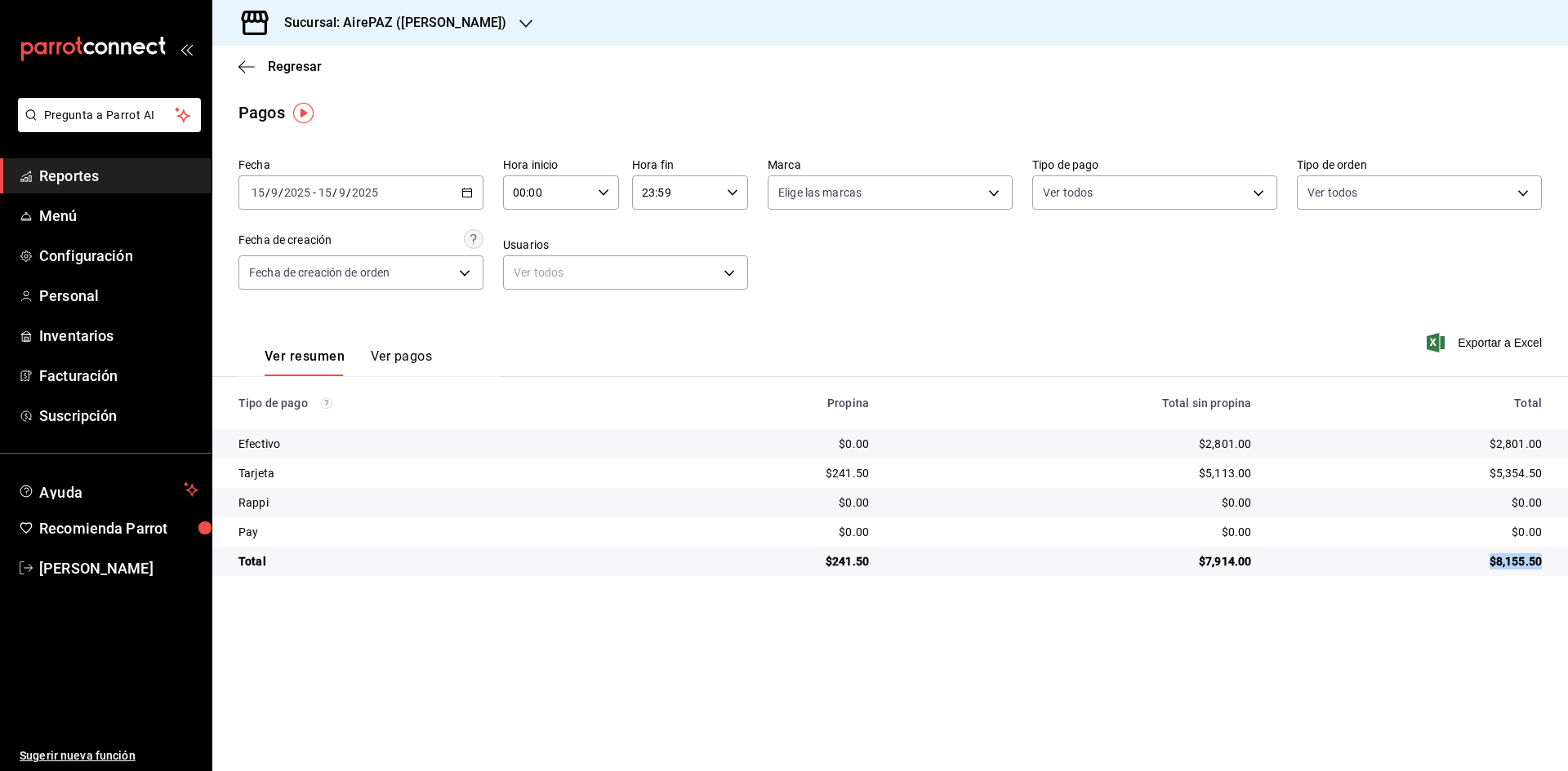
drag, startPoint x: 1482, startPoint y: 560, endPoint x: 1551, endPoint y: 565, distance: 69.2
click at [1551, 565] on td "$8,155.50" at bounding box center [1416, 561] width 304 height 29
drag, startPoint x: 1487, startPoint y: 447, endPoint x: 1551, endPoint y: 435, distance: 65.1
click at [1551, 435] on td "$2,801.00" at bounding box center [1416, 443] width 304 height 29
drag, startPoint x: 1490, startPoint y: 470, endPoint x: 1561, endPoint y: 472, distance: 71.0
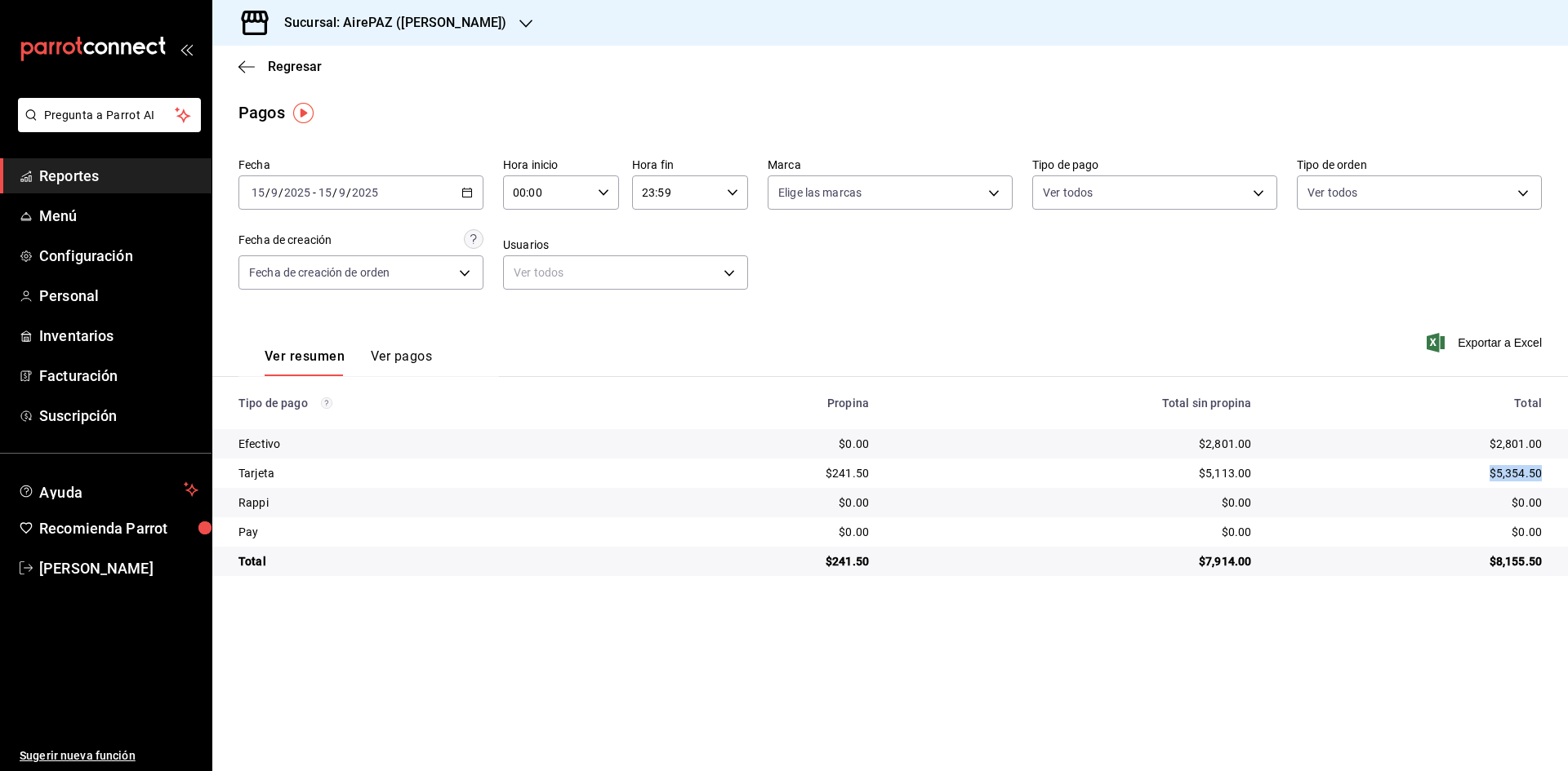
click at [1561, 472] on td "$5,354.50" at bounding box center [1416, 473] width 304 height 29
click at [473, 185] on div "[DATE] [DATE] - [DATE] [DATE]" at bounding box center [361, 192] width 245 height 34
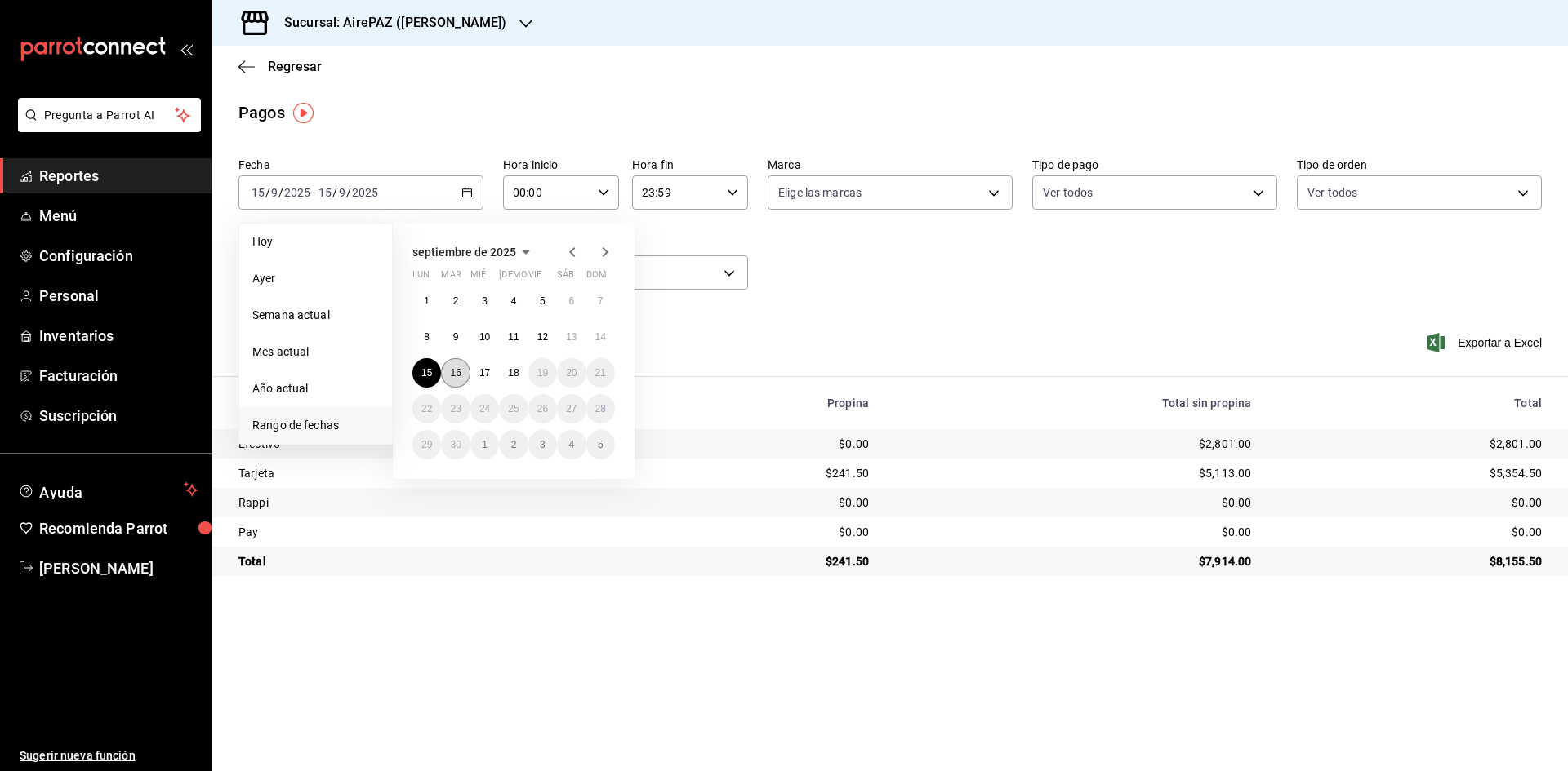
click at [457, 370] on abbr "16" at bounding box center [455, 373] width 11 height 12
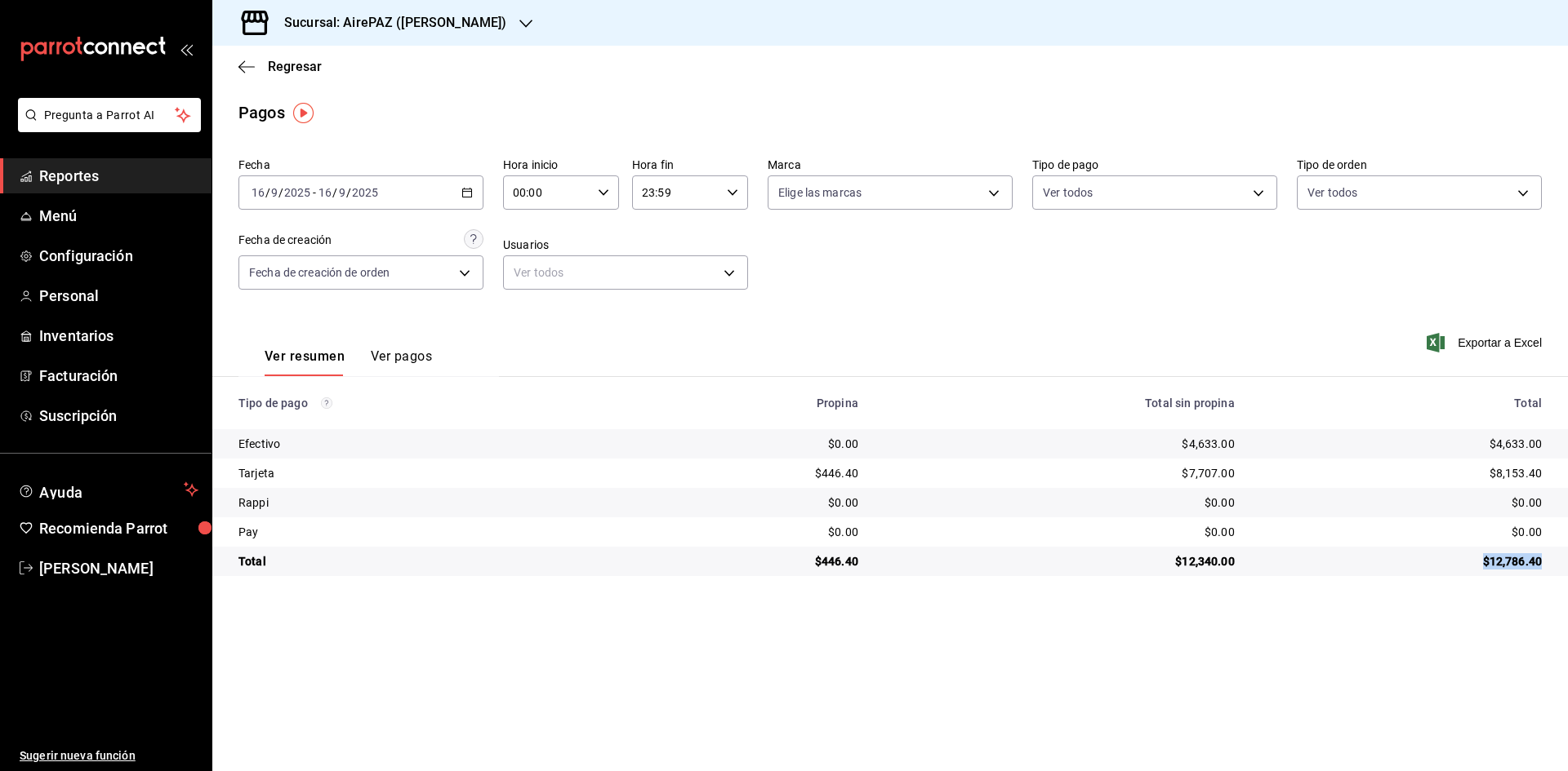
drag, startPoint x: 1480, startPoint y: 556, endPoint x: 1553, endPoint y: 564, distance: 73.4
click at [1553, 564] on td "$12,786.40" at bounding box center [1408, 561] width 320 height 29
drag, startPoint x: 1467, startPoint y: 444, endPoint x: 1550, endPoint y: 456, distance: 83.9
click at [1550, 456] on td "$4,633.00" at bounding box center [1408, 443] width 320 height 29
drag, startPoint x: 1491, startPoint y: 467, endPoint x: 1545, endPoint y: 470, distance: 54.1
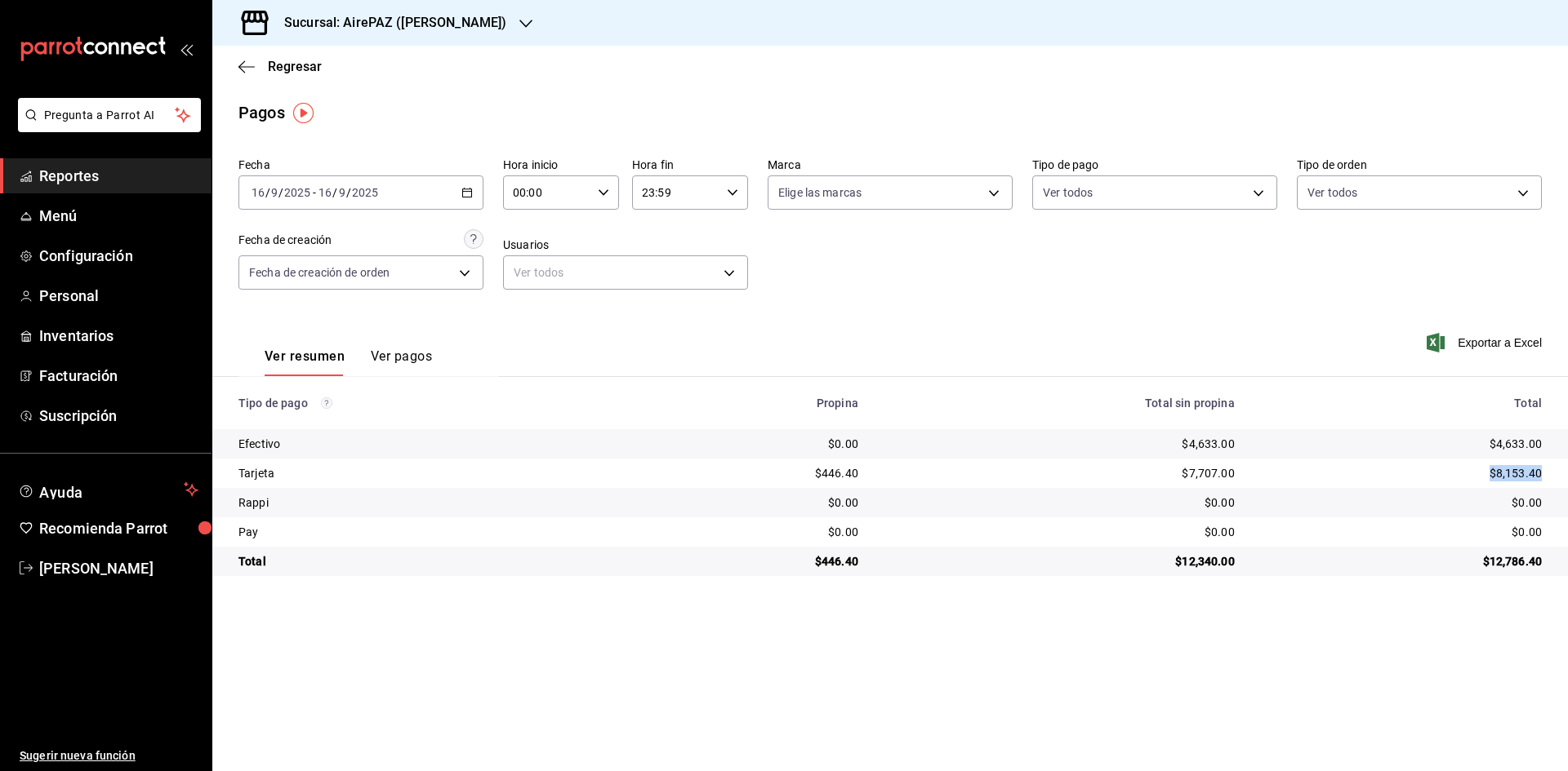
click at [1545, 470] on td "$8,153.40" at bounding box center [1408, 473] width 320 height 29
click at [510, 23] on div "Sucursal: AirePAZ ([PERSON_NAME])" at bounding box center [382, 23] width 314 height 46
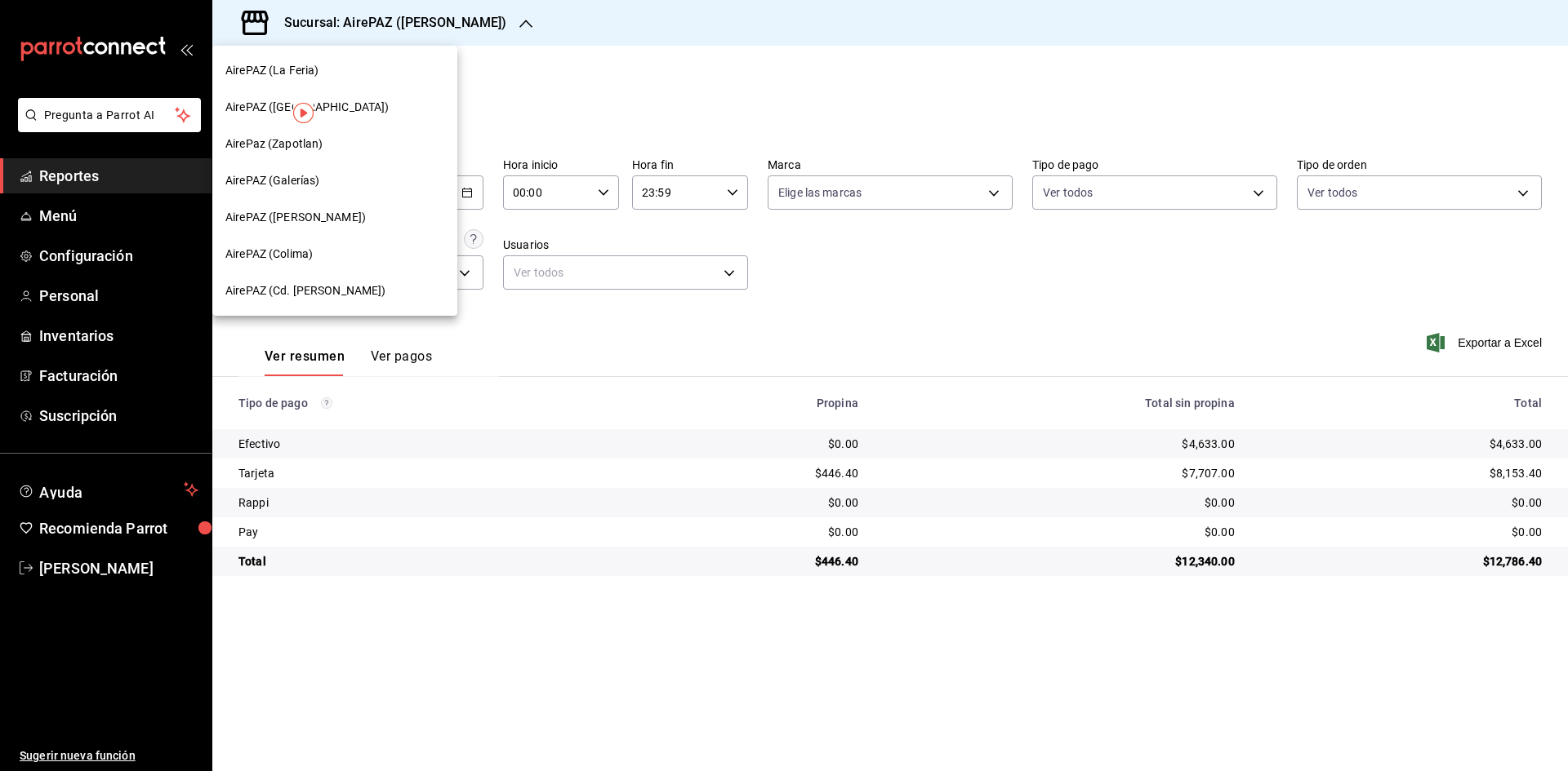
click at [293, 168] on div "AirePAZ (Galerías)" at bounding box center [335, 181] width 245 height 37
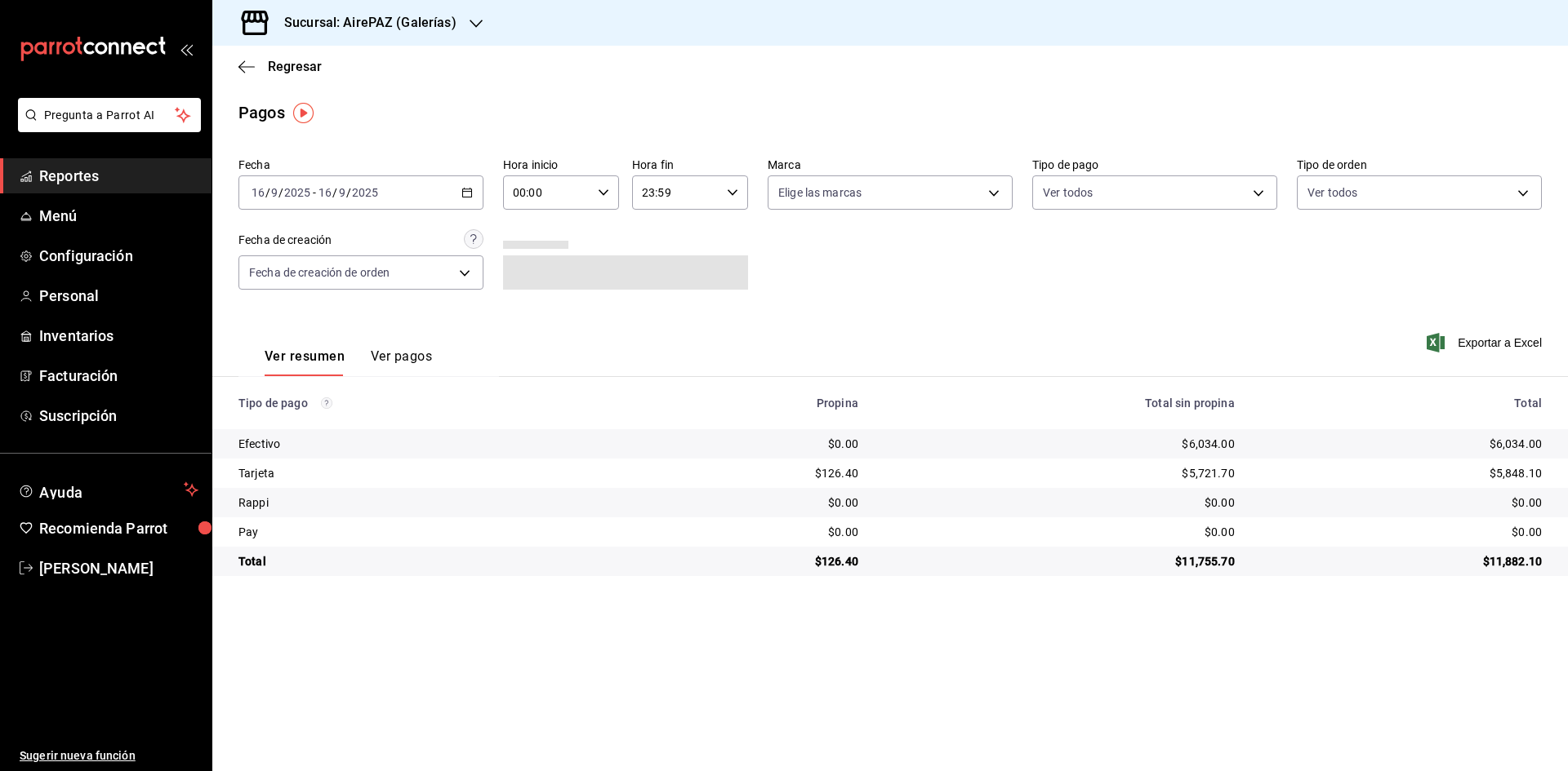
click at [465, 193] on icon "button" at bounding box center [467, 193] width 12 height 12
click at [307, 434] on li "Rango de fechas" at bounding box center [315, 426] width 153 height 37
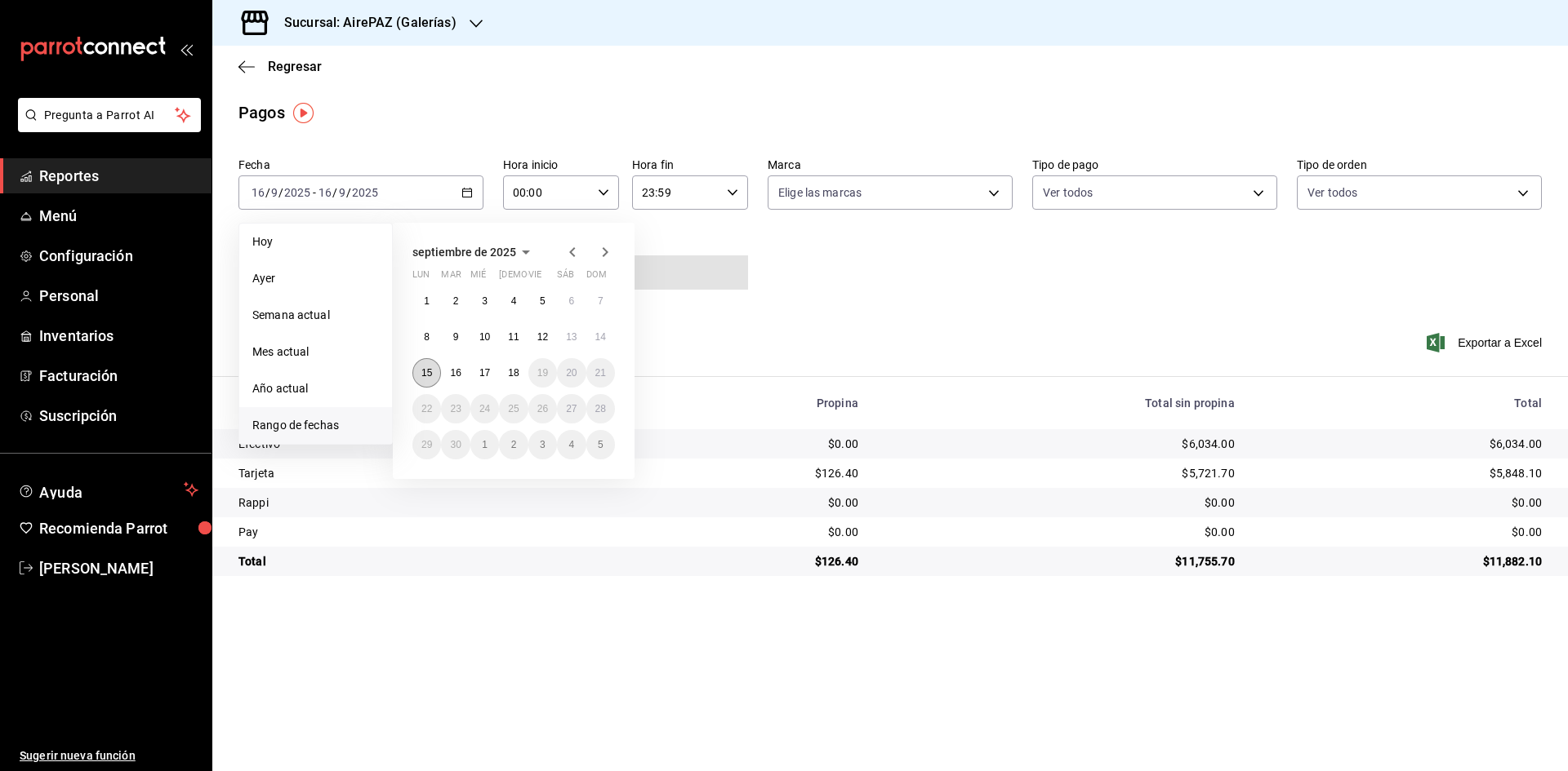
click at [439, 375] on button "15" at bounding box center [427, 373] width 29 height 29
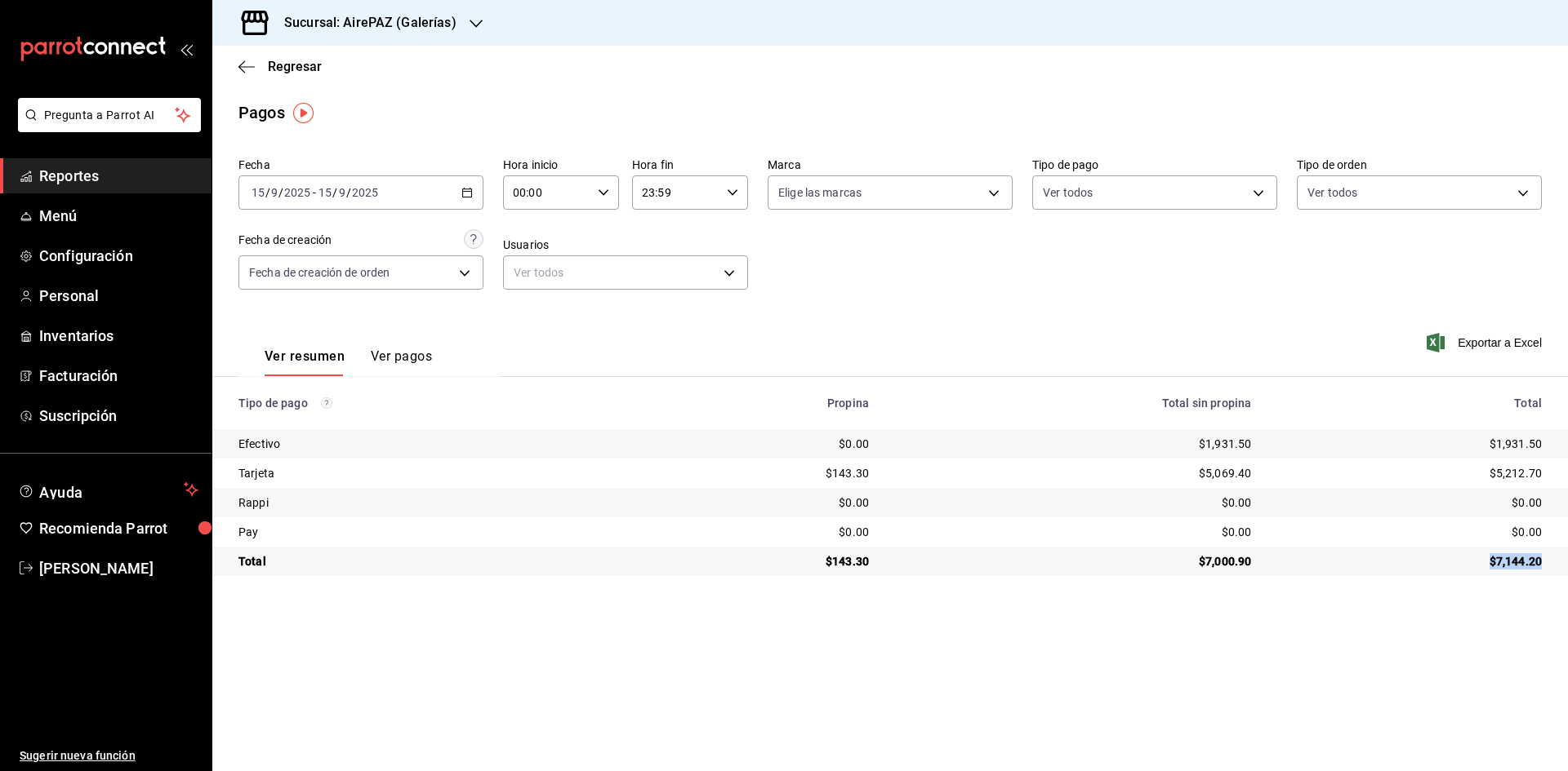
drag, startPoint x: 1485, startPoint y: 559, endPoint x: 1556, endPoint y: 568, distance: 71.6
click at [1556, 568] on td "$7,144.20" at bounding box center [1416, 561] width 304 height 29
drag, startPoint x: 1481, startPoint y: 442, endPoint x: 1556, endPoint y: 443, distance: 75.0
click at [1556, 443] on td "$1,931.50" at bounding box center [1416, 443] width 304 height 29
drag, startPoint x: 1485, startPoint y: 472, endPoint x: 1551, endPoint y: 480, distance: 66.5
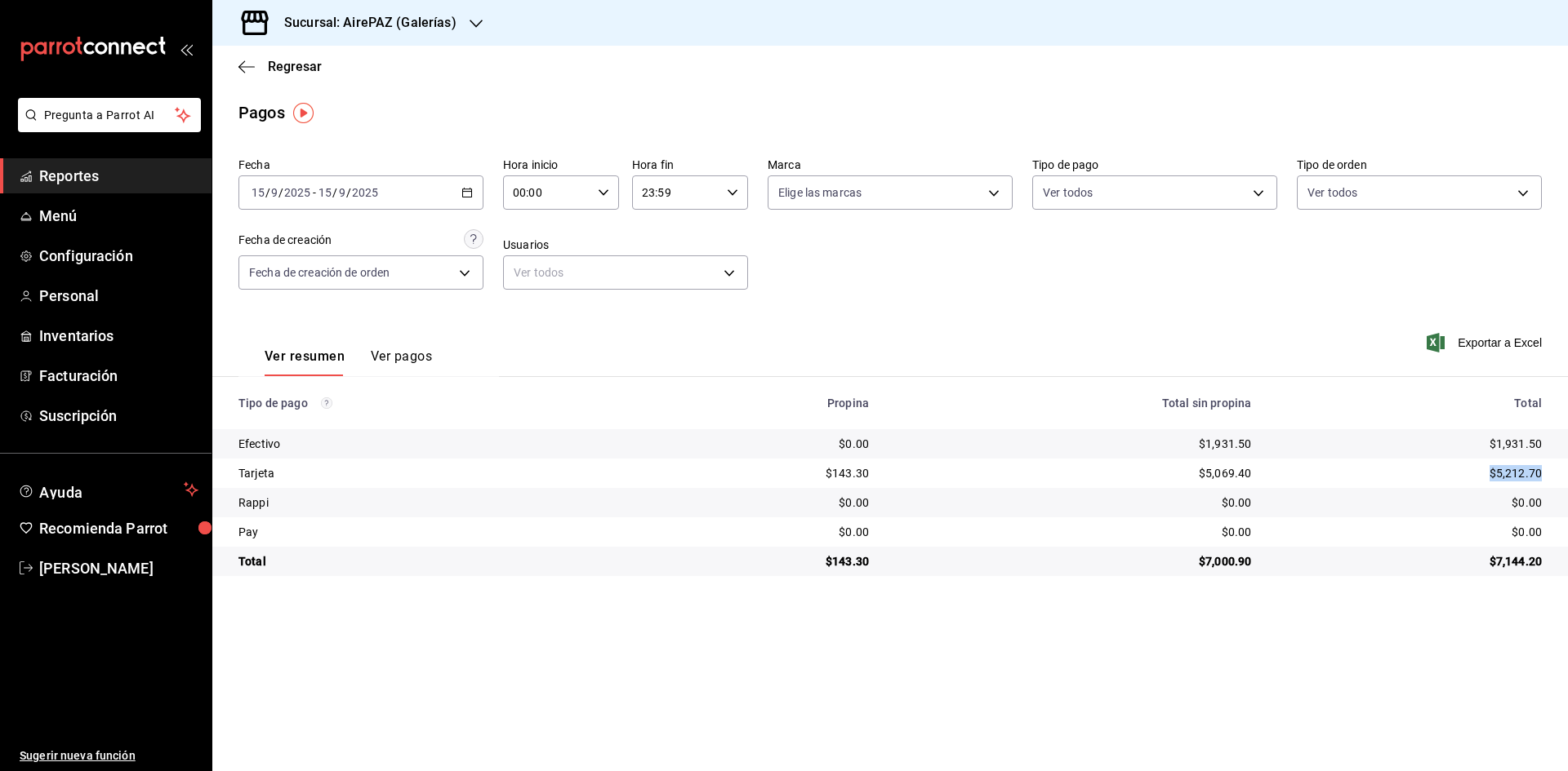
click at [1551, 480] on td "$5,212.70" at bounding box center [1416, 473] width 304 height 29
click at [469, 189] on icon "button" at bounding box center [467, 193] width 12 height 12
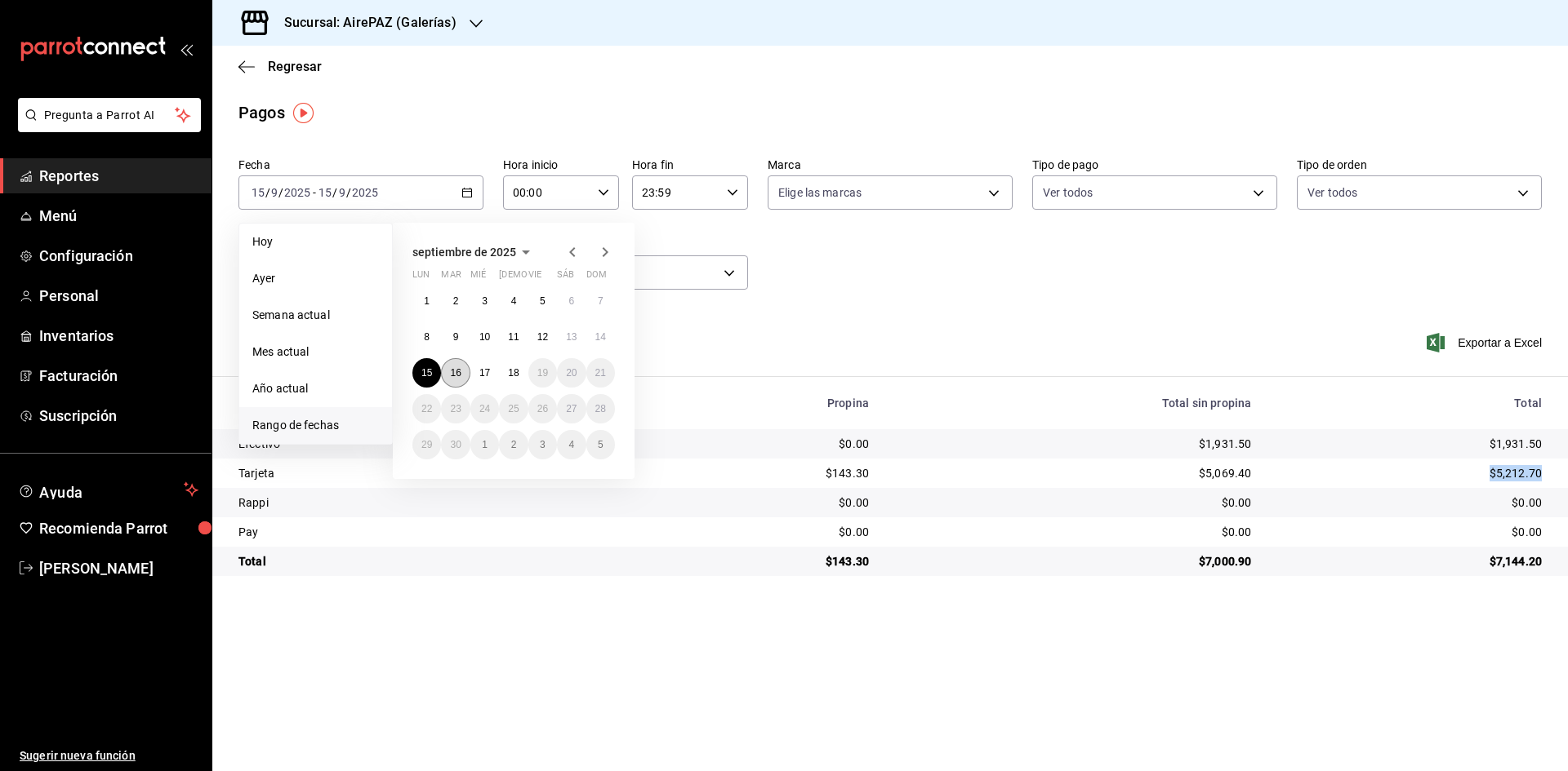
click at [464, 376] on button "16" at bounding box center [455, 373] width 29 height 29
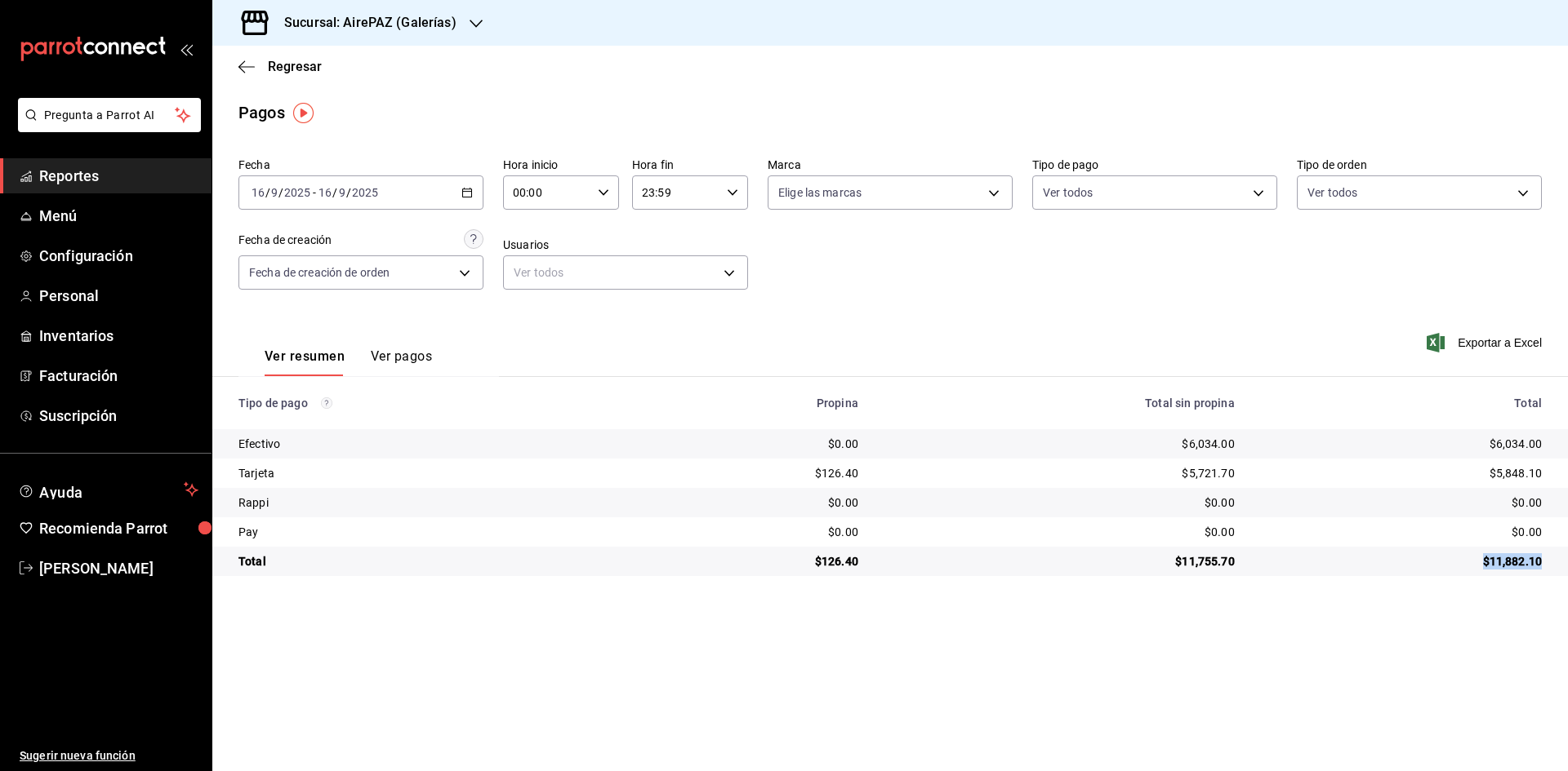
drag, startPoint x: 1493, startPoint y: 558, endPoint x: 1552, endPoint y: 554, distance: 59.1
click at [1552, 554] on td "$11,882.10" at bounding box center [1408, 561] width 320 height 29
drag, startPoint x: 1493, startPoint y: 442, endPoint x: 1552, endPoint y: 436, distance: 59.3
click at [1552, 436] on td "$6,034.00" at bounding box center [1408, 443] width 320 height 29
drag, startPoint x: 1489, startPoint y: 470, endPoint x: 1556, endPoint y: 470, distance: 67.0
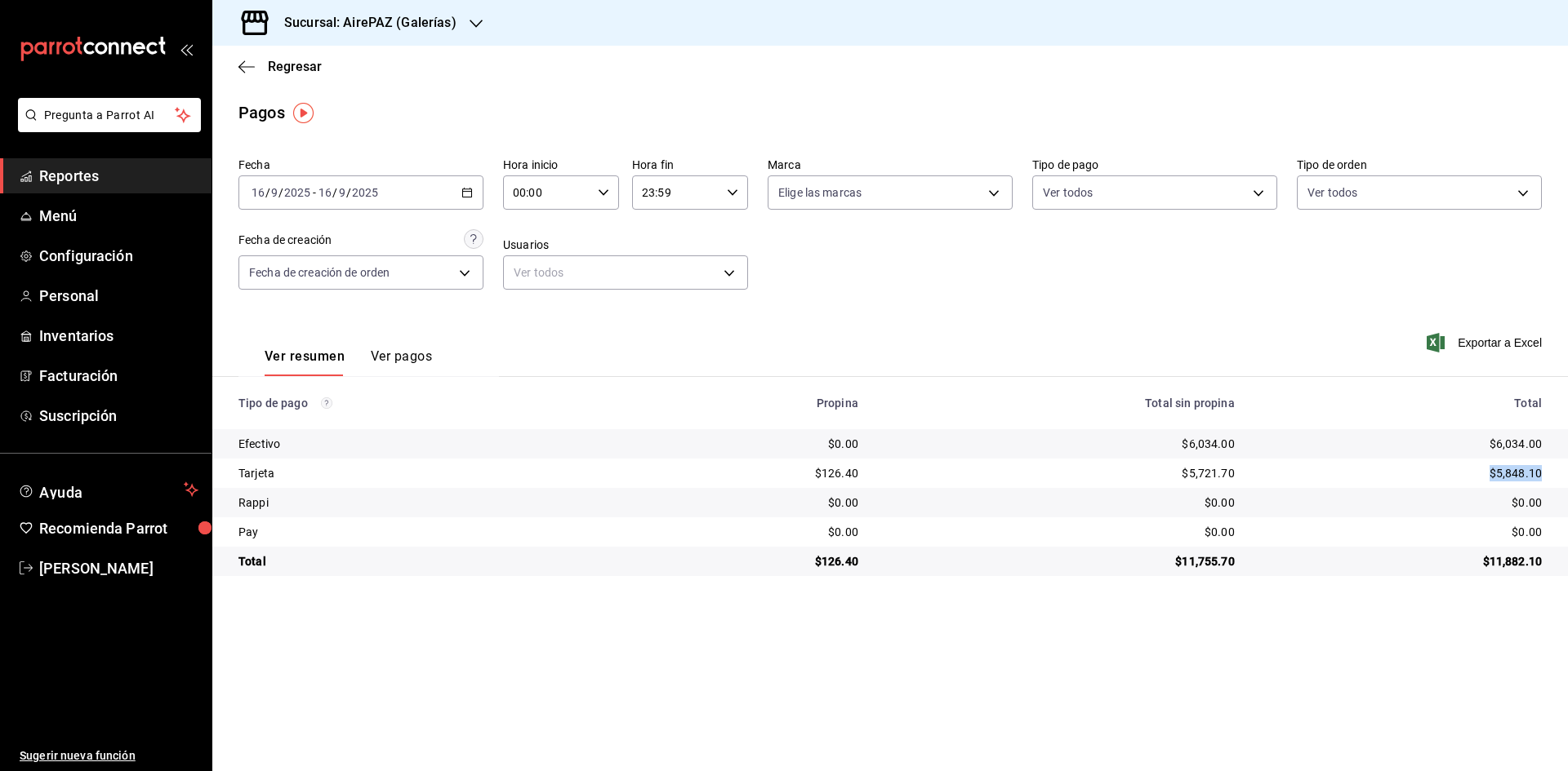
click at [1556, 470] on td "$5,848.10" at bounding box center [1408, 473] width 320 height 29
click at [470, 192] on \(Stroke\) "button" at bounding box center [467, 191] width 9 height 1
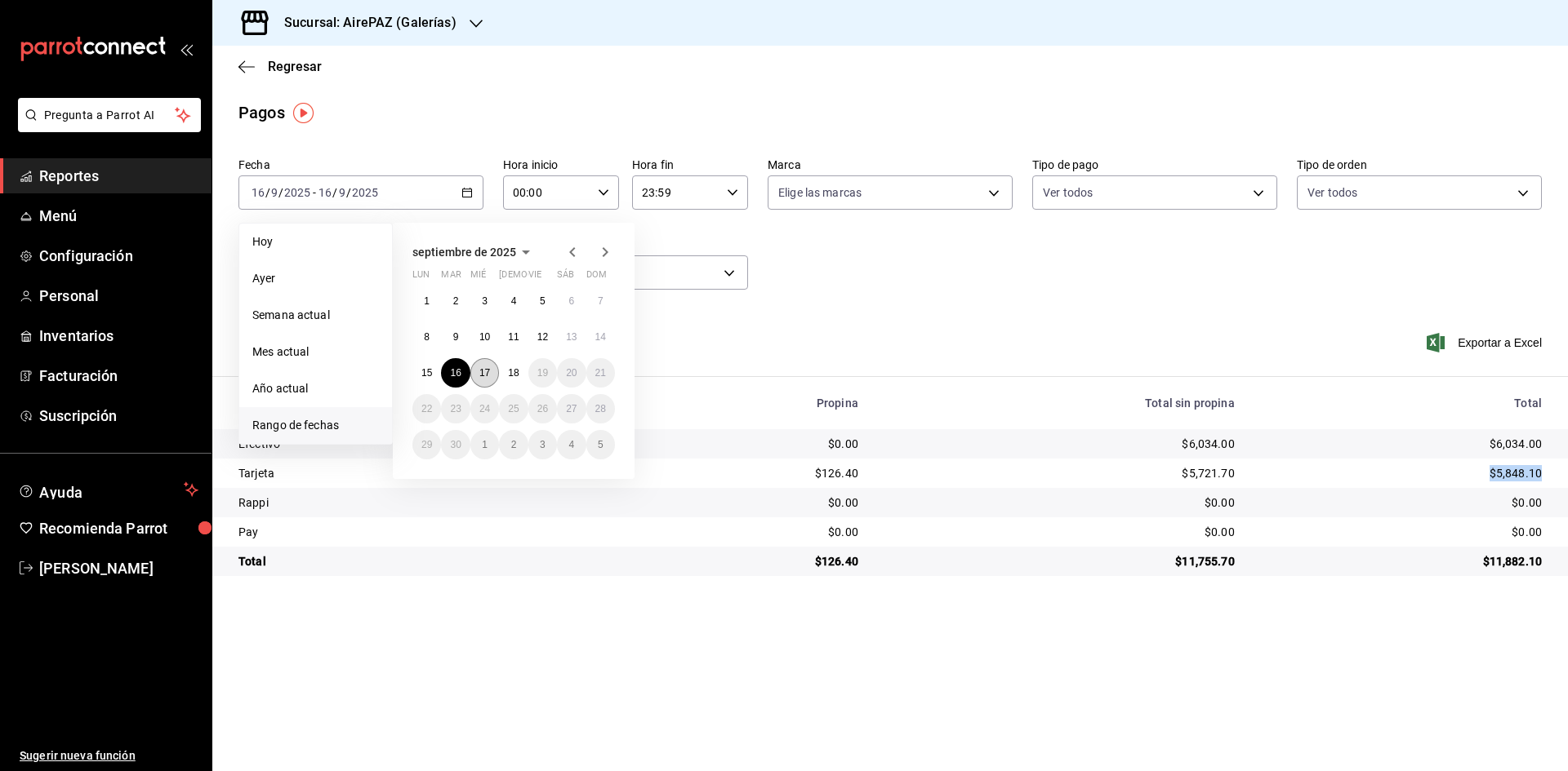
click at [488, 374] on abbr "17" at bounding box center [485, 373] width 11 height 12
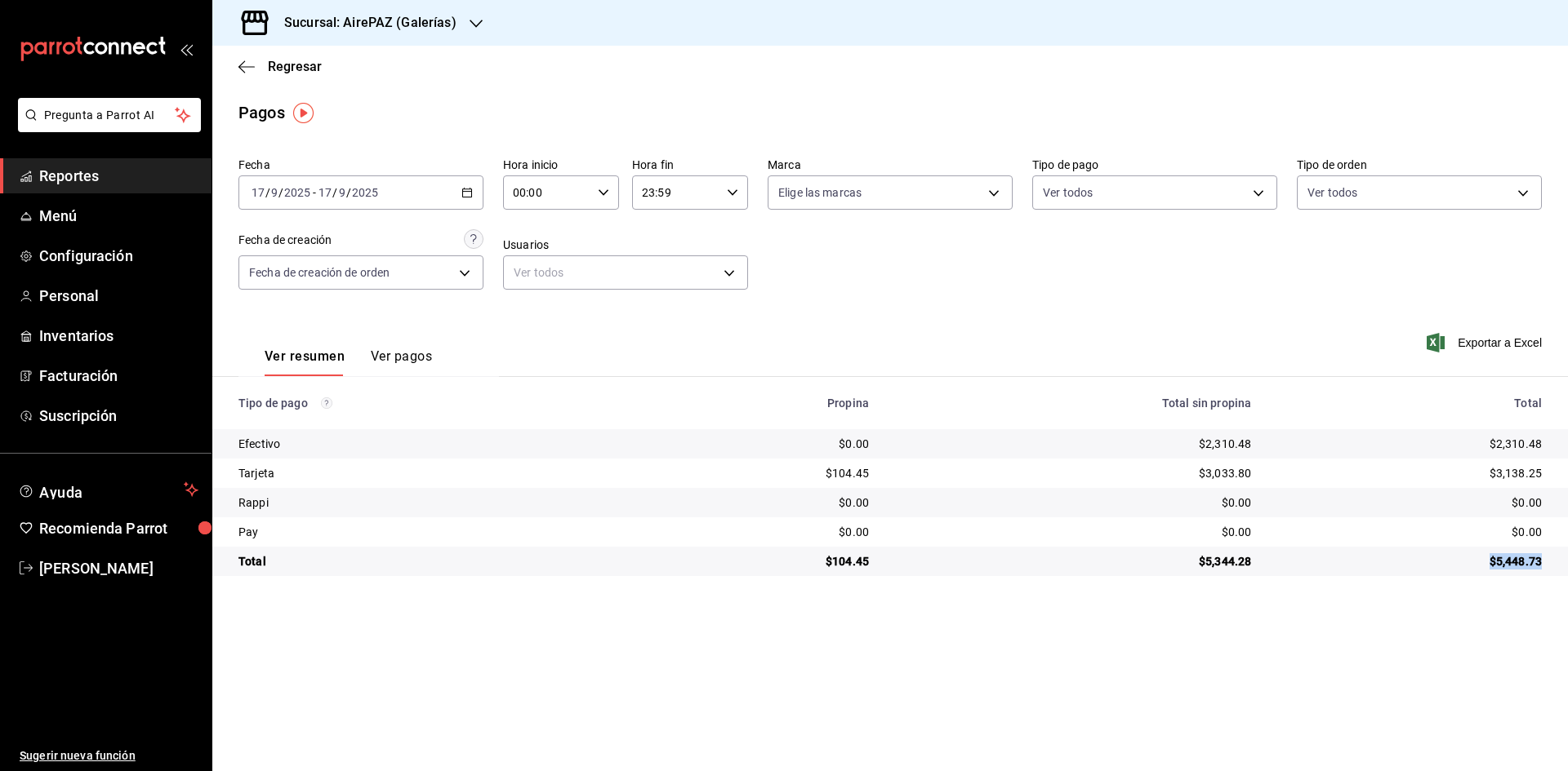
drag, startPoint x: 1490, startPoint y: 556, endPoint x: 1558, endPoint y: 561, distance: 68.2
click at [1558, 561] on td "$5,448.73" at bounding box center [1416, 561] width 304 height 29
drag, startPoint x: 1486, startPoint y: 448, endPoint x: 1553, endPoint y: 449, distance: 67.0
click at [1553, 449] on td "$2,310.48" at bounding box center [1416, 443] width 304 height 29
drag, startPoint x: 1482, startPoint y: 471, endPoint x: 1553, endPoint y: 488, distance: 73.0
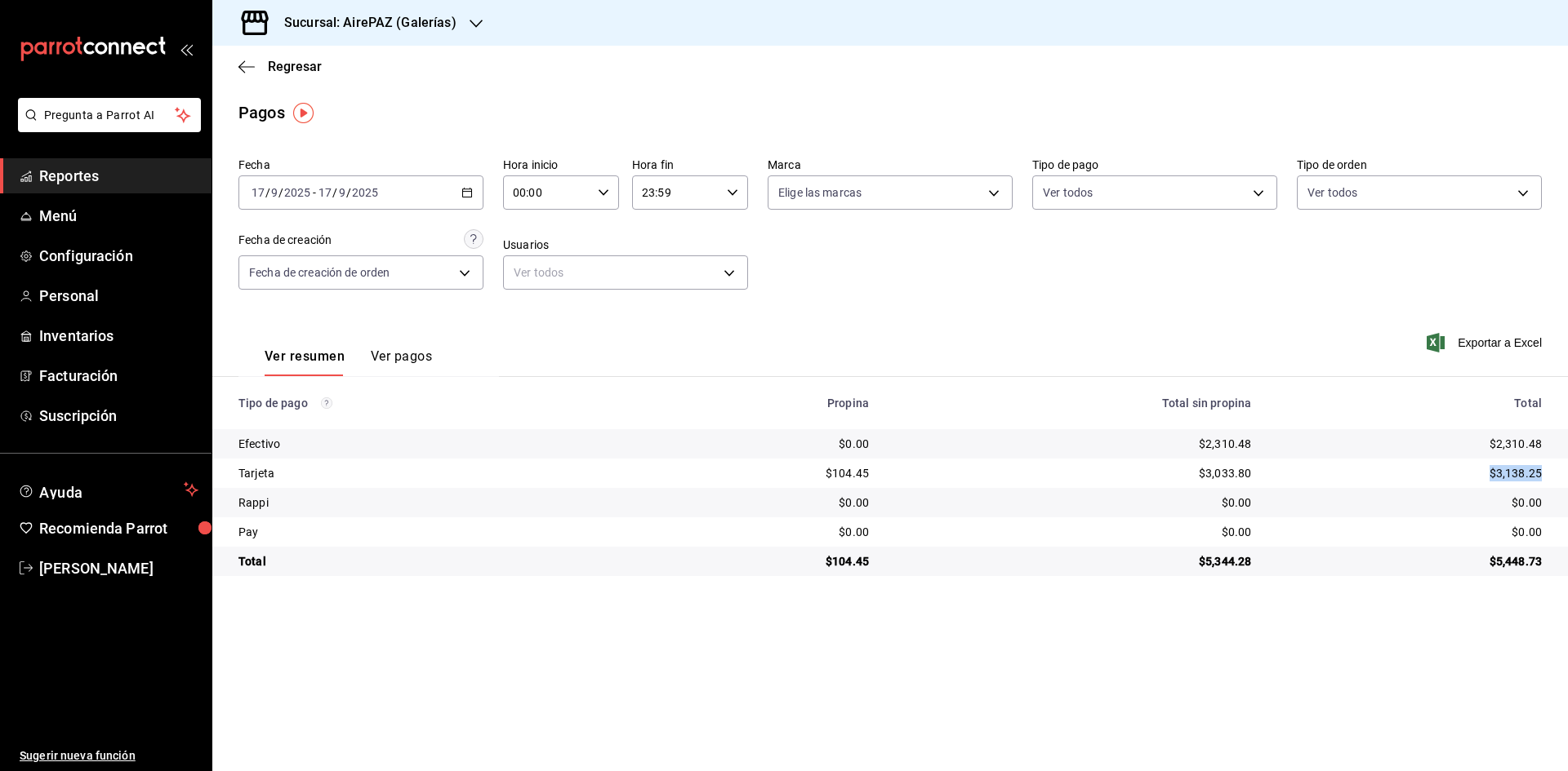
click at [1553, 488] on td "$3,138.25" at bounding box center [1416, 473] width 304 height 29
click at [467, 10] on div "Sucursal: AirePAZ (Galerías)" at bounding box center [357, 23] width 264 height 46
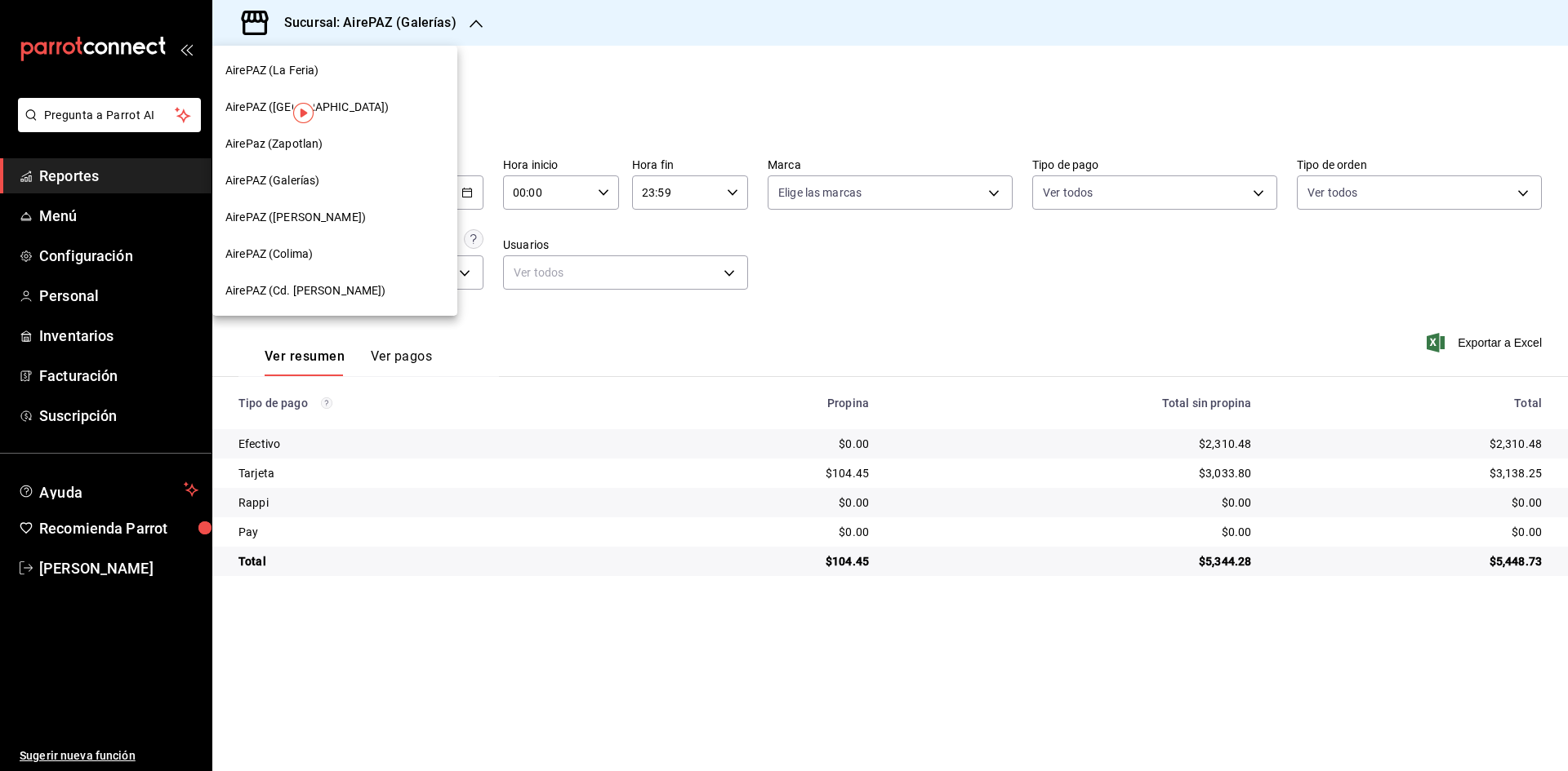
click at [274, 101] on span "AirePAZ ([GEOGRAPHIC_DATA])" at bounding box center [308, 107] width 164 height 17
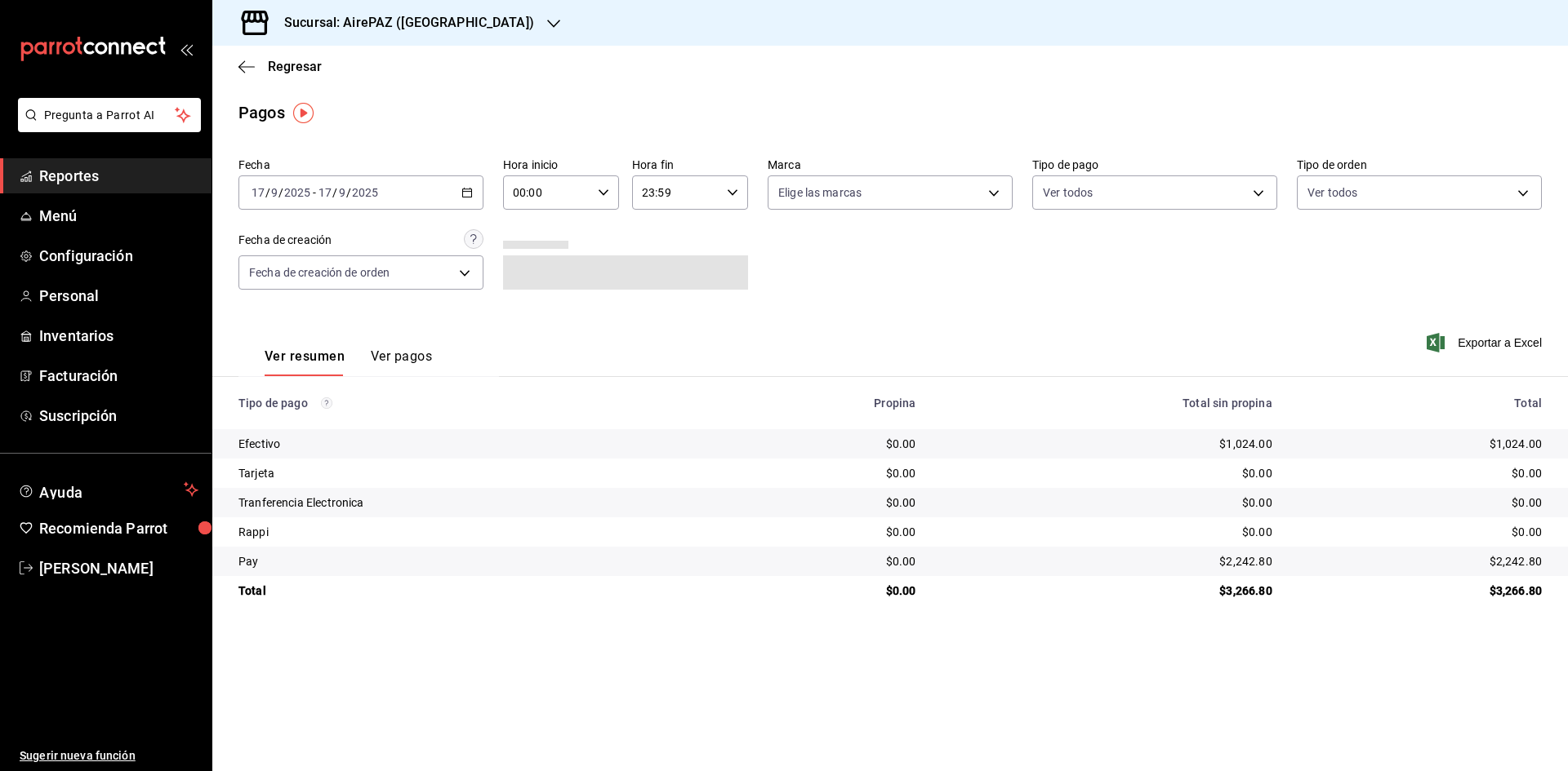
click at [471, 192] on icon "button" at bounding box center [467, 193] width 12 height 12
click at [302, 421] on span "Rango de fechas" at bounding box center [315, 426] width 127 height 17
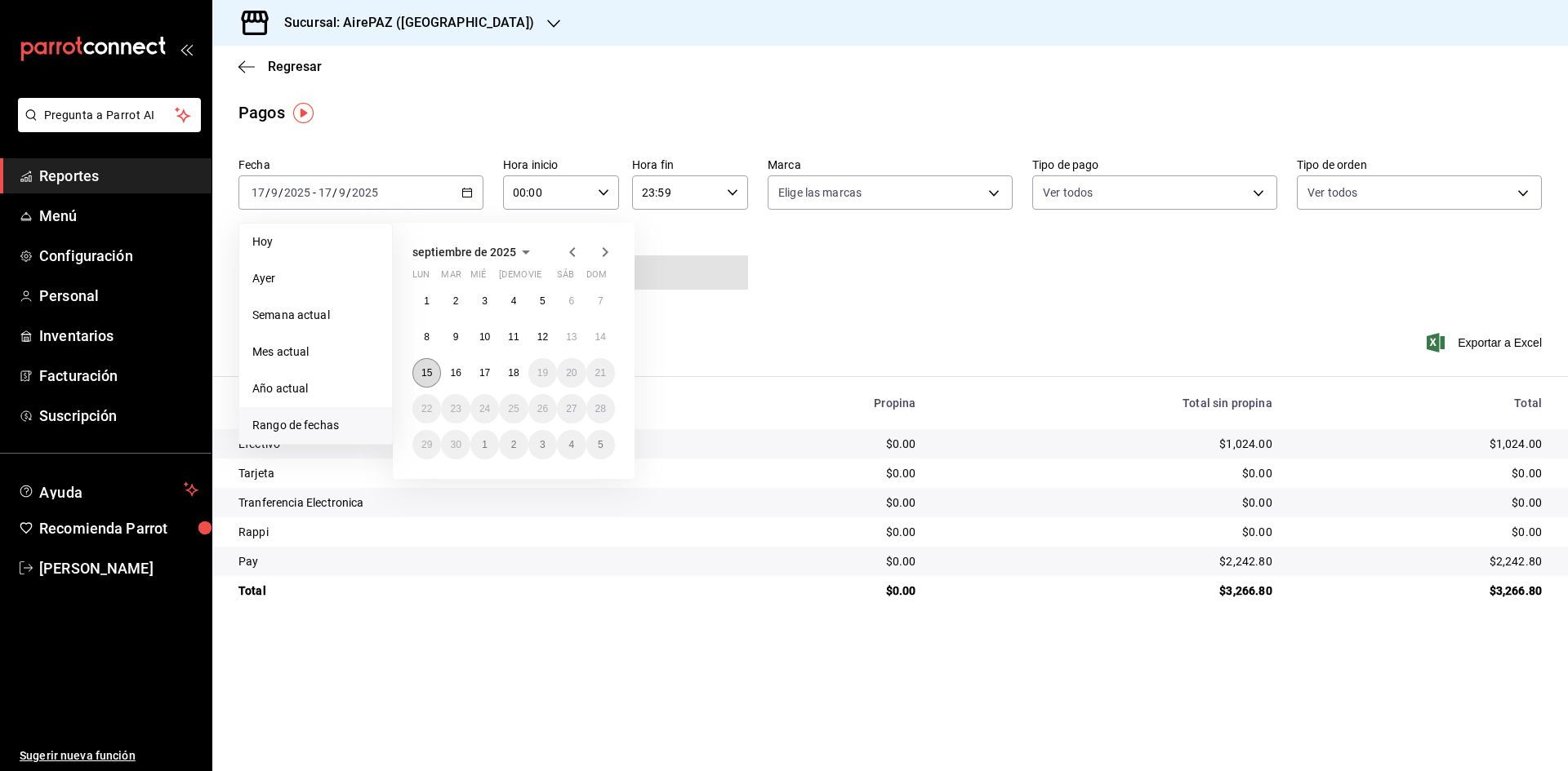
click at [439, 370] on button "15" at bounding box center [427, 373] width 29 height 29
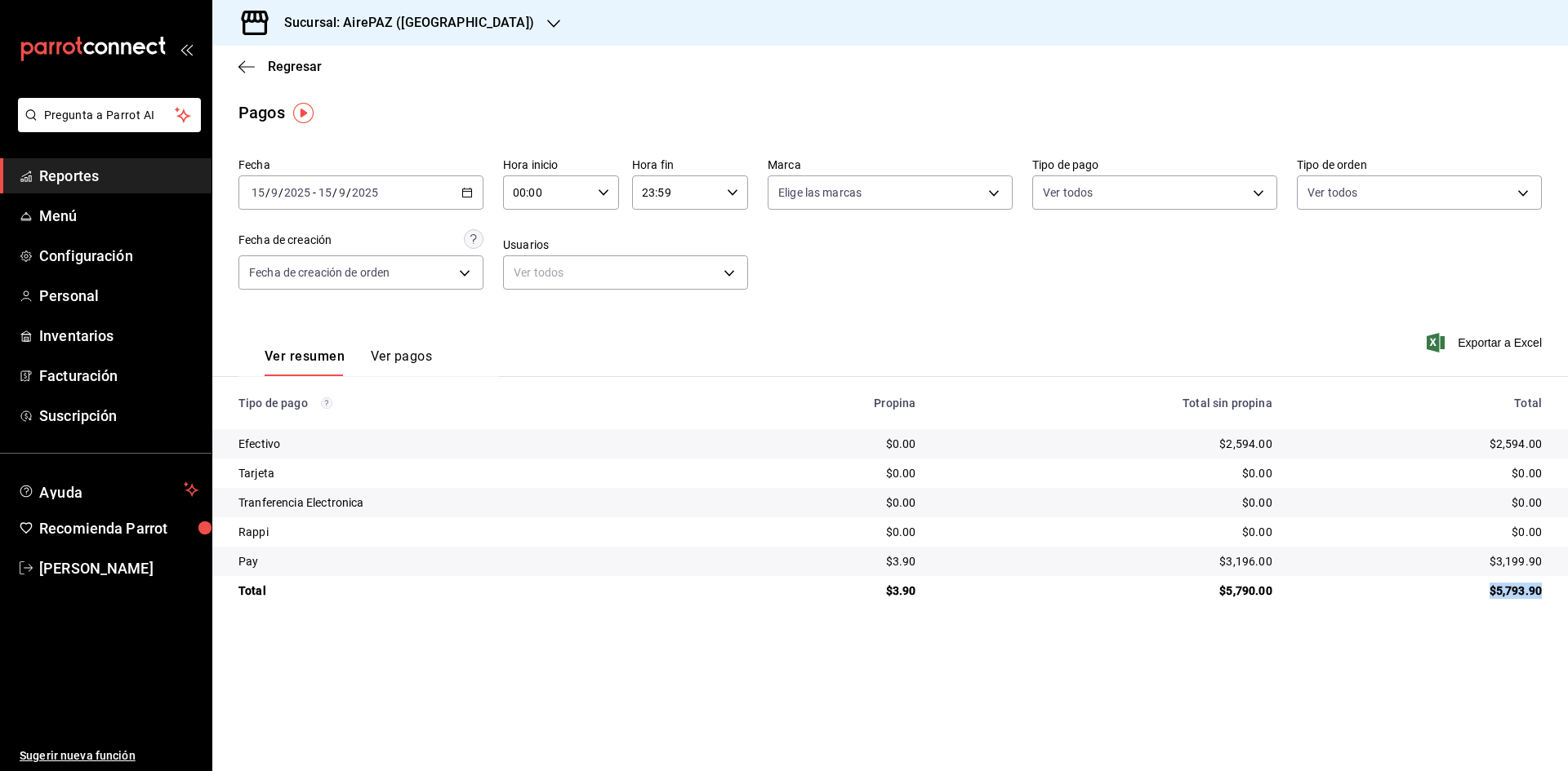
drag, startPoint x: 1485, startPoint y: 591, endPoint x: 1555, endPoint y: 595, distance: 70.1
click at [1555, 595] on td "$5,793.90" at bounding box center [1426, 591] width 283 height 29
drag, startPoint x: 1482, startPoint y: 442, endPoint x: 1542, endPoint y: 450, distance: 60.5
click at [1542, 450] on td "$2,594.00" at bounding box center [1426, 443] width 283 height 29
drag, startPoint x: 1488, startPoint y: 559, endPoint x: 1552, endPoint y: 556, distance: 64.1
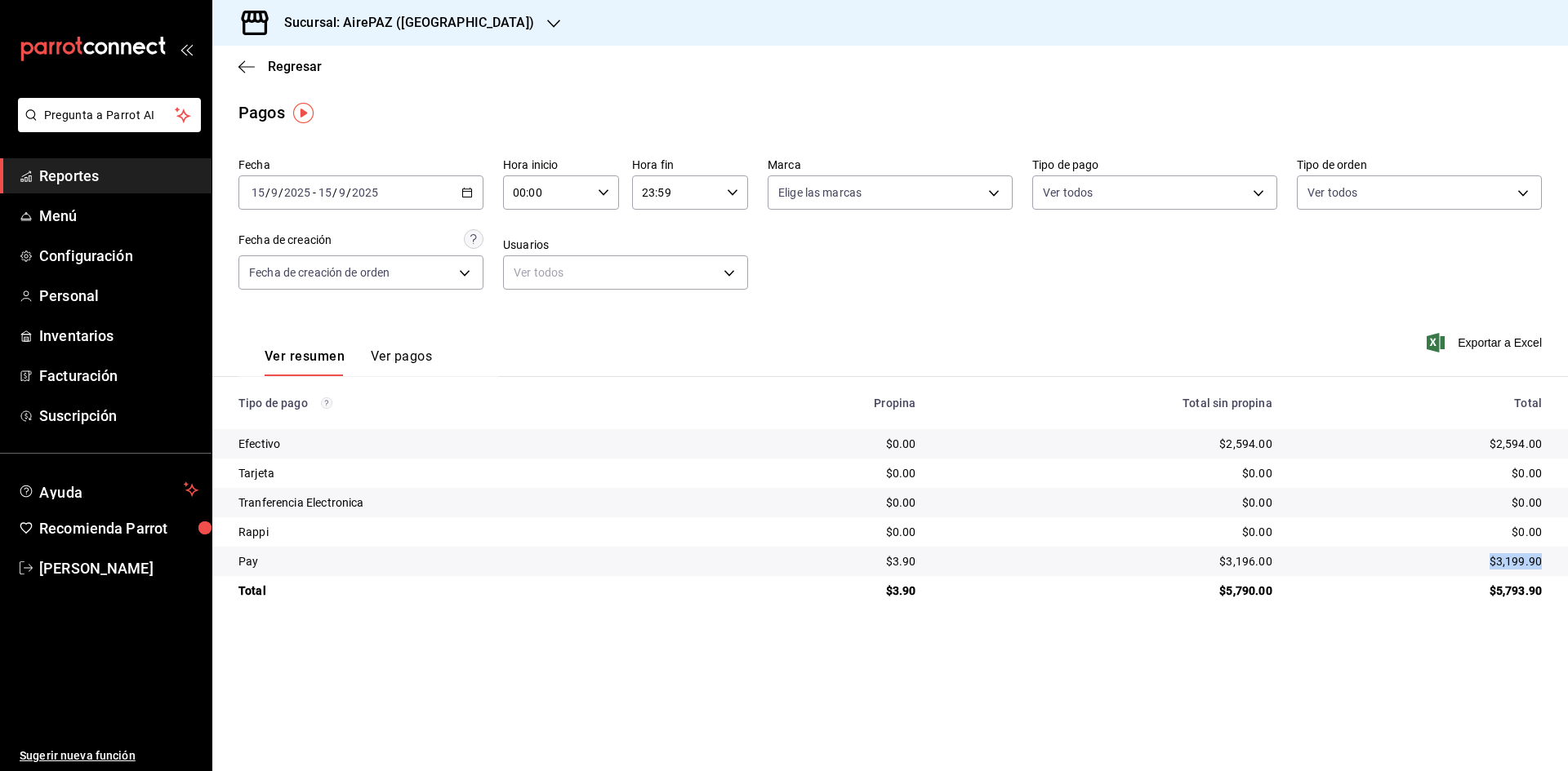
click at [1552, 556] on td "$3,199.90" at bounding box center [1426, 561] width 283 height 29
click at [466, 194] on icon "button" at bounding box center [467, 193] width 12 height 12
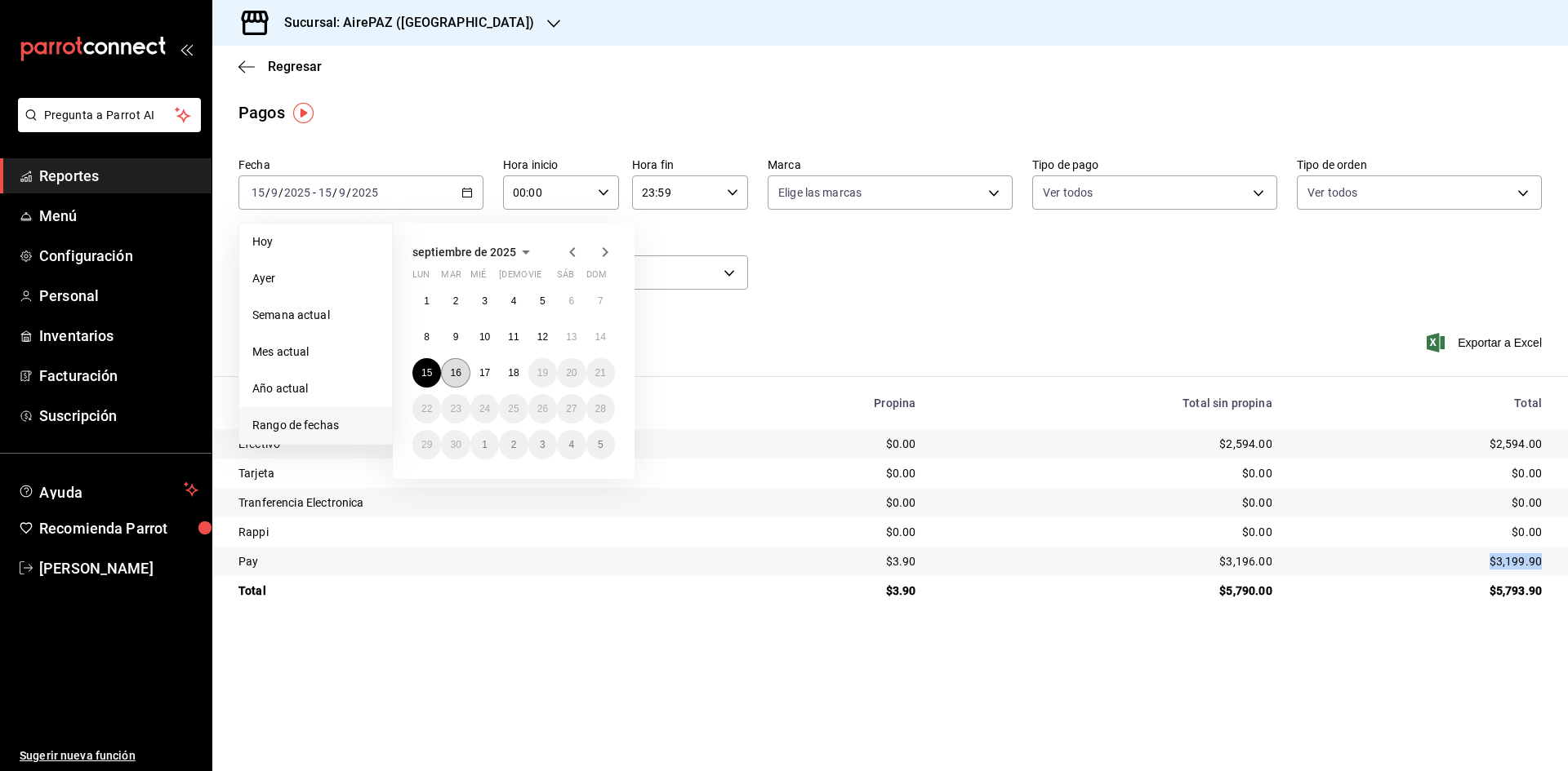
click at [454, 366] on button "16" at bounding box center [455, 373] width 29 height 29
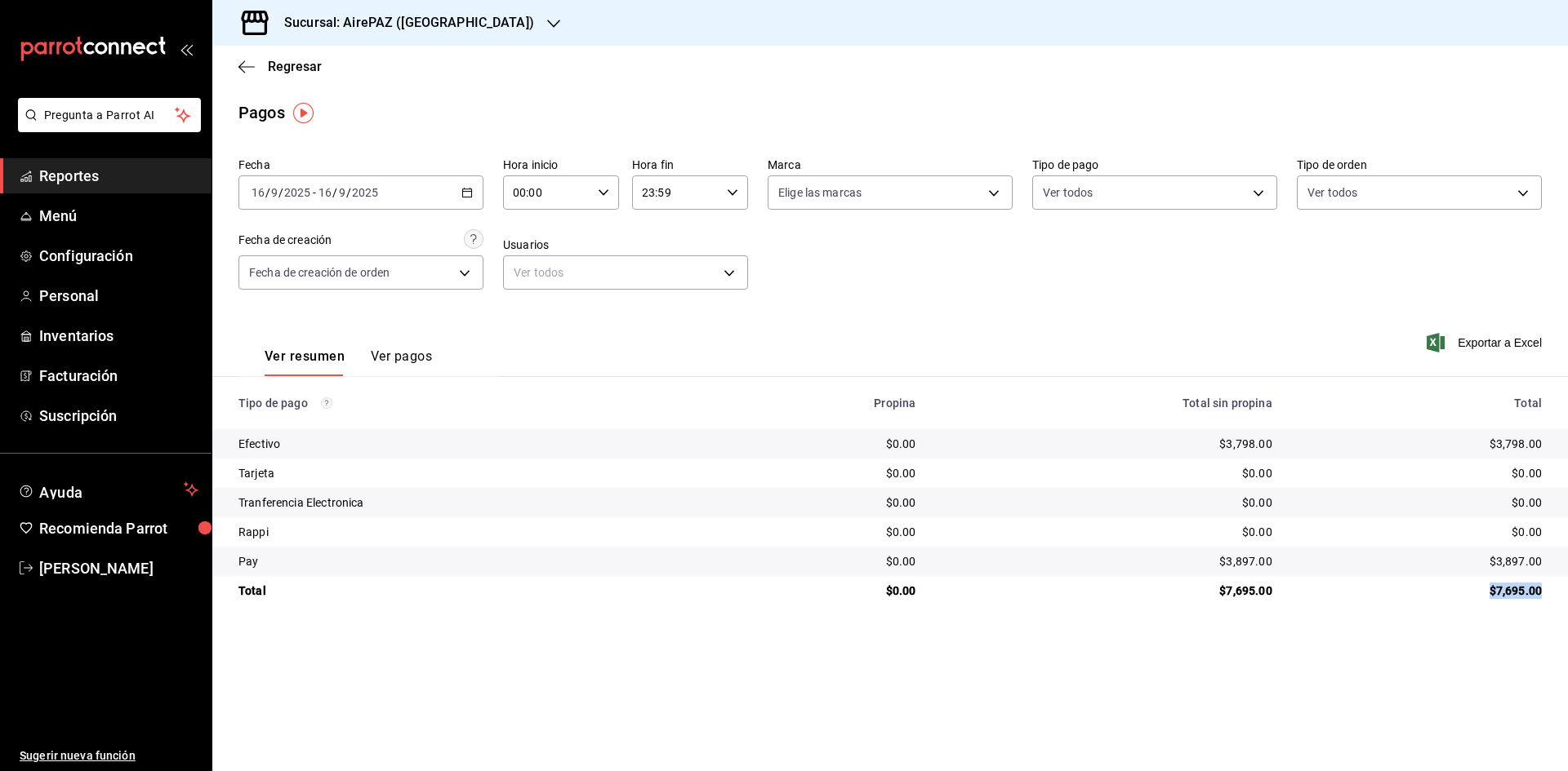
drag, startPoint x: 1490, startPoint y: 586, endPoint x: 1551, endPoint y: 591, distance: 61.2
click at [1551, 591] on td "$7,695.00" at bounding box center [1426, 591] width 283 height 29
drag, startPoint x: 1486, startPoint y: 439, endPoint x: 1545, endPoint y: 442, distance: 59.1
click at [1545, 442] on td "$3,798.00" at bounding box center [1426, 443] width 283 height 29
drag, startPoint x: 1488, startPoint y: 557, endPoint x: 1567, endPoint y: 557, distance: 79.0
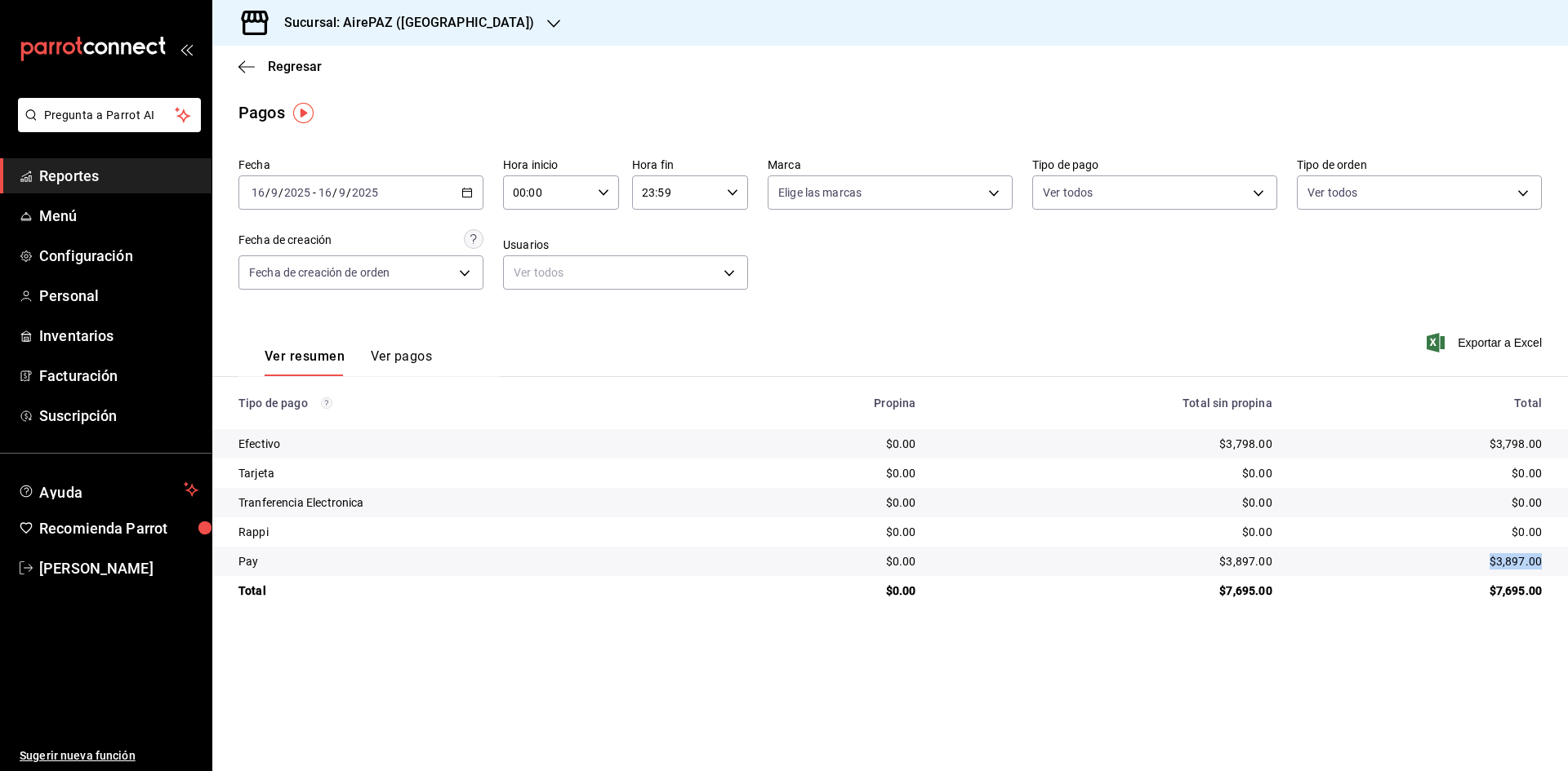
click at [1567, 561] on td "$3,897.00" at bounding box center [1426, 561] width 283 height 29
click at [474, 191] on div "[DATE] [DATE] - [DATE] [DATE]" at bounding box center [361, 192] width 245 height 34
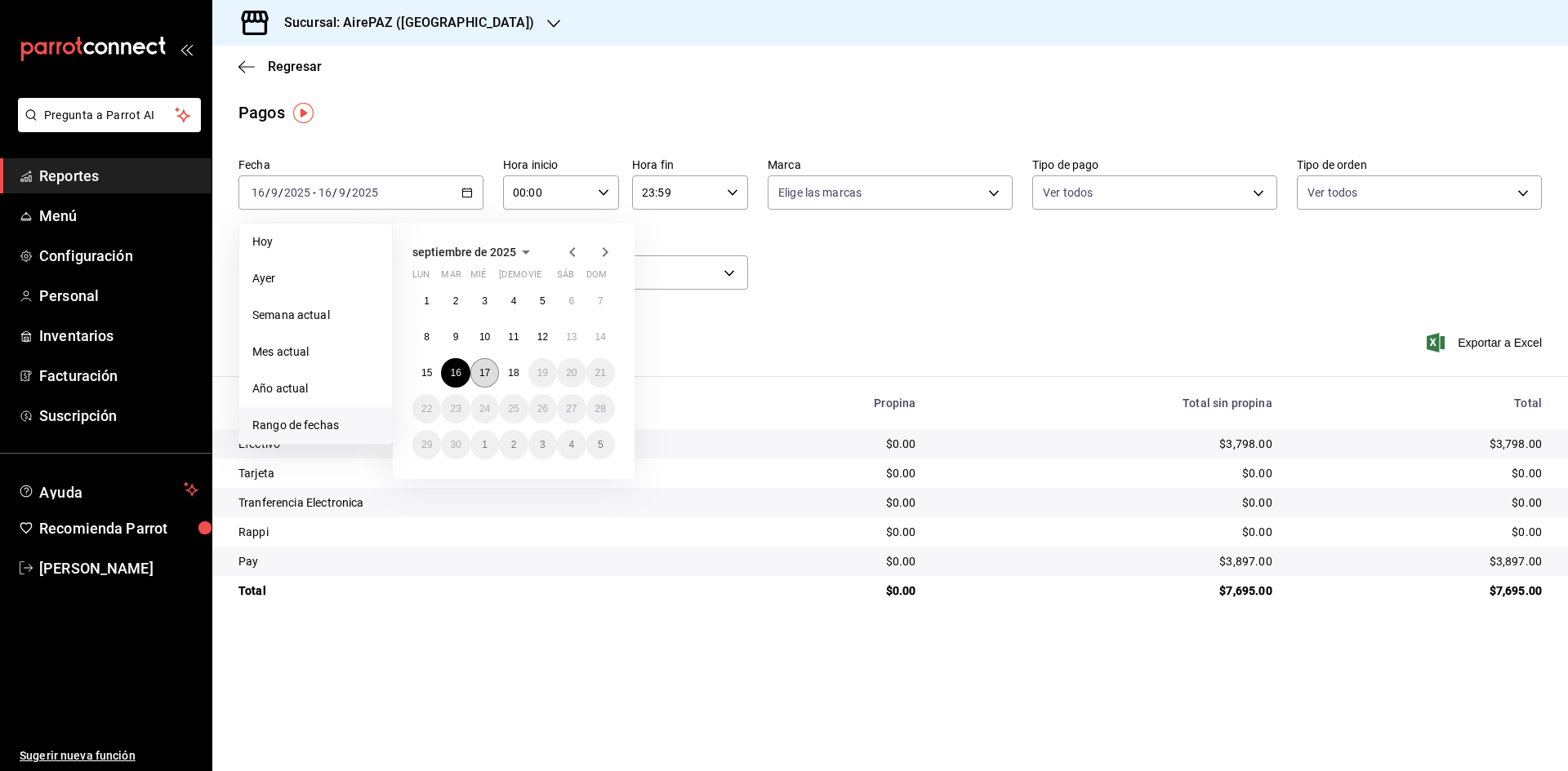
click at [480, 378] on abbr "17" at bounding box center [485, 373] width 11 height 12
click at [481, 379] on button "17" at bounding box center [485, 373] width 29 height 29
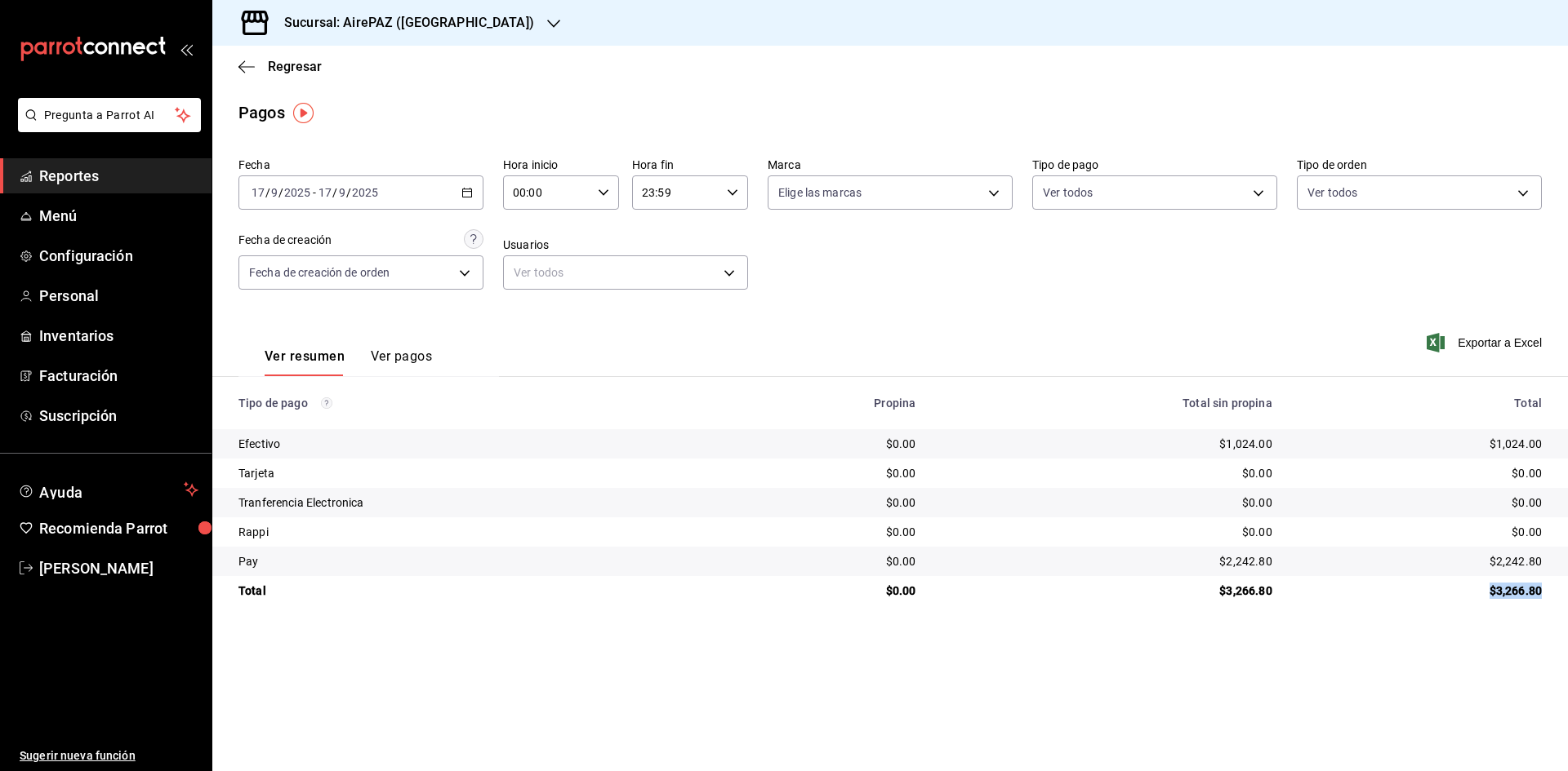
drag, startPoint x: 1487, startPoint y: 585, endPoint x: 1557, endPoint y: 592, distance: 70.3
click at [1557, 592] on td "$3,266.80" at bounding box center [1426, 591] width 283 height 29
drag, startPoint x: 1490, startPoint y: 444, endPoint x: 1548, endPoint y: 448, distance: 58.1
click at [1548, 448] on td "$1,024.00" at bounding box center [1426, 443] width 283 height 29
drag, startPoint x: 1488, startPoint y: 560, endPoint x: 1556, endPoint y: 556, distance: 68.1
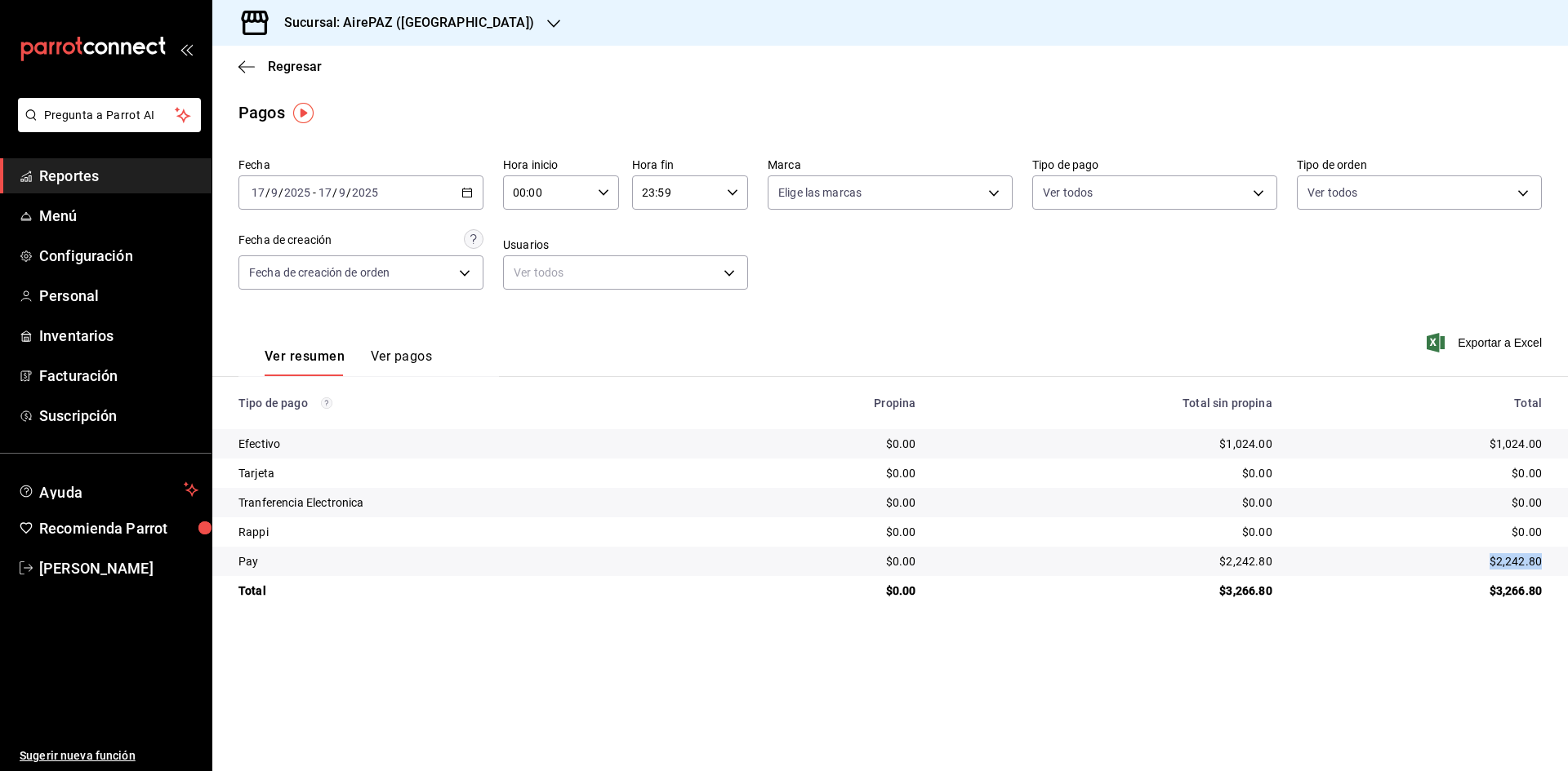
click at [1556, 556] on td "$2,242.80" at bounding box center [1426, 561] width 283 height 29
click at [298, 60] on span "Regresar" at bounding box center [294, 66] width 54 height 16
